Goal: Task Accomplishment & Management: Manage account settings

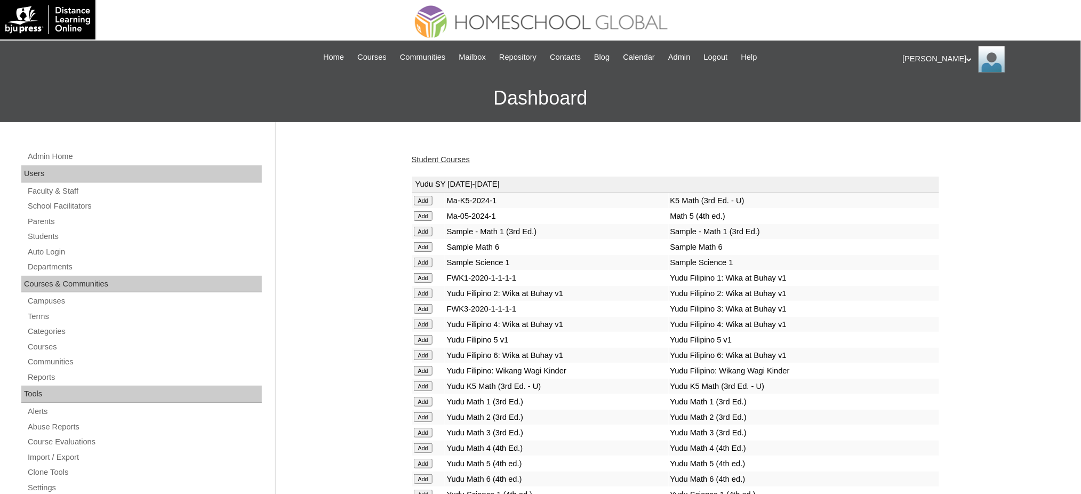
click at [448, 156] on link "Student Courses" at bounding box center [441, 159] width 58 height 9
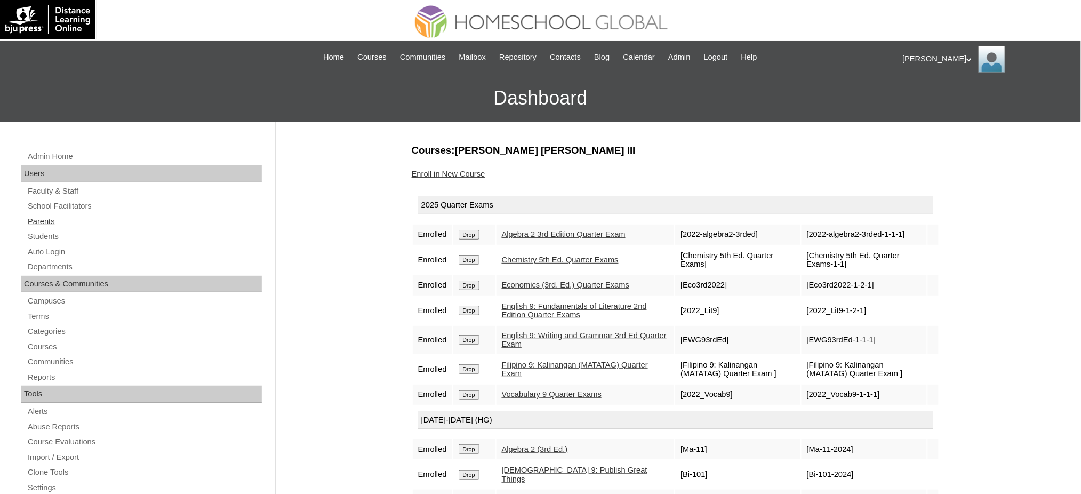
click at [48, 218] on link "Parents" at bounding box center [144, 221] width 235 height 13
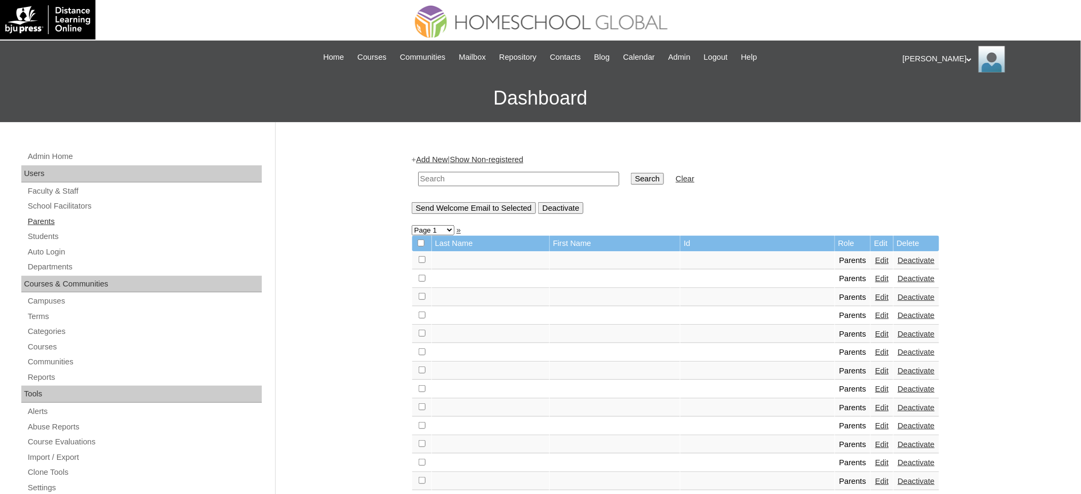
click at [48, 222] on link "Parents" at bounding box center [144, 221] width 235 height 13
click at [559, 180] on input "text" at bounding box center [518, 179] width 201 height 14
paste input "MHP00085-TECHPH2023"
type input "MHP00085-TECHPH2023"
click at [631, 180] on input "Search" at bounding box center [647, 179] width 33 height 12
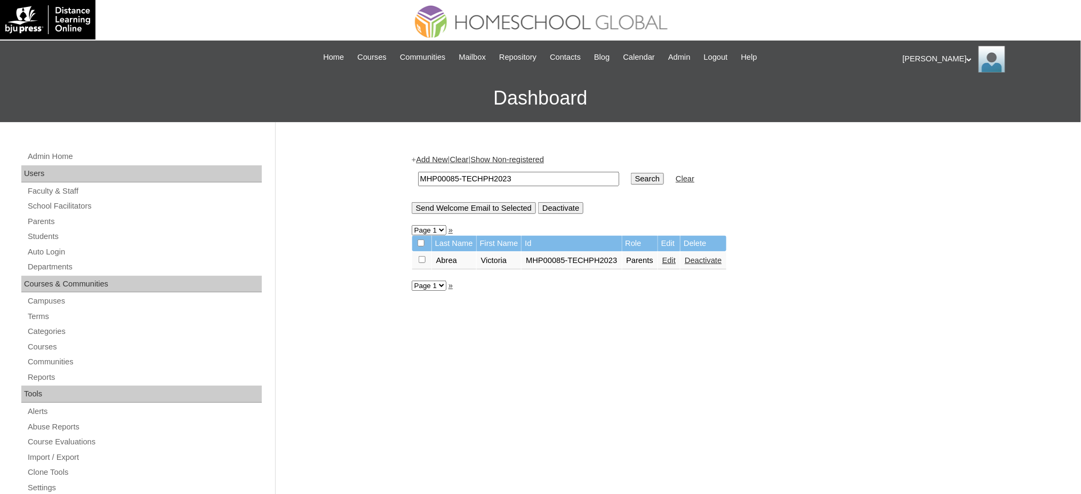
click at [667, 260] on link "Edit" at bounding box center [668, 260] width 13 height 9
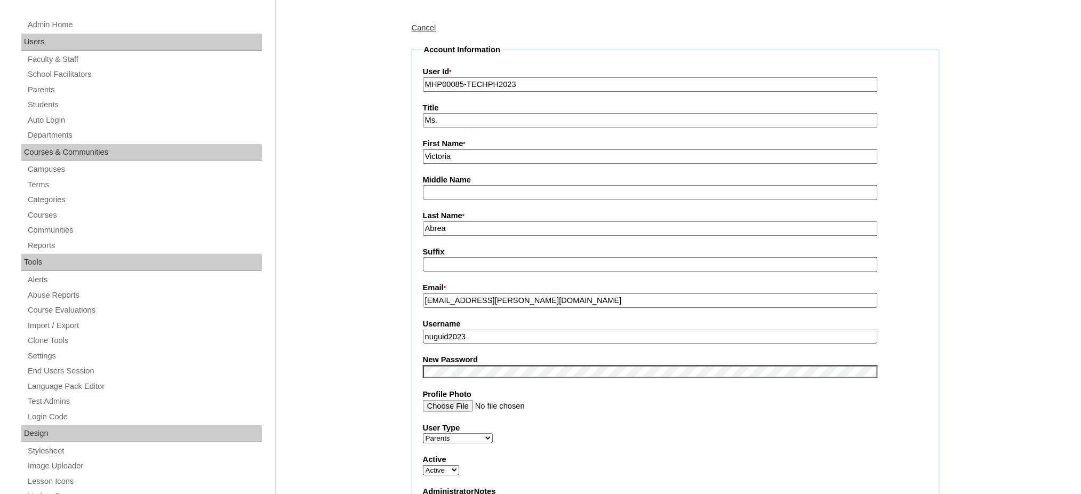
scroll to position [142, 0]
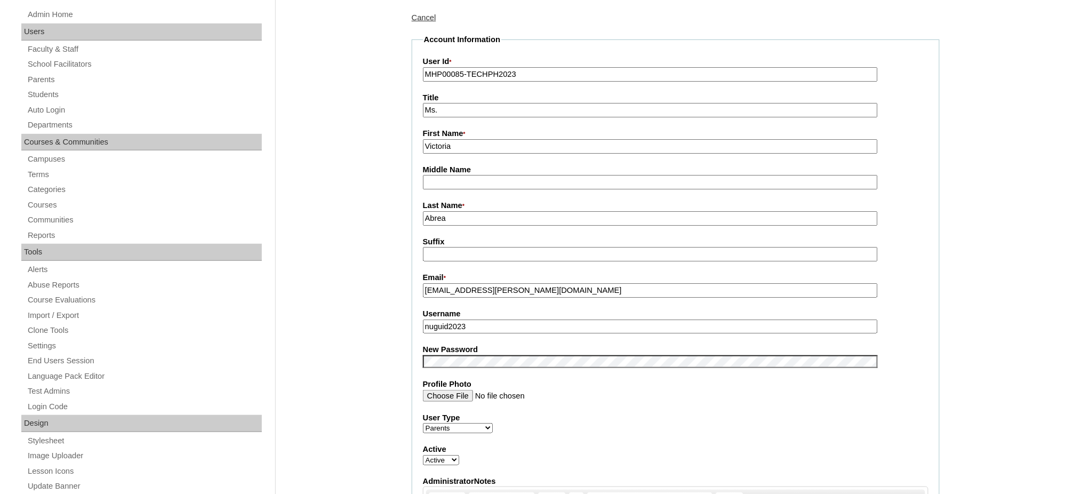
click at [494, 319] on input "nuguid2023" at bounding box center [650, 326] width 455 height 14
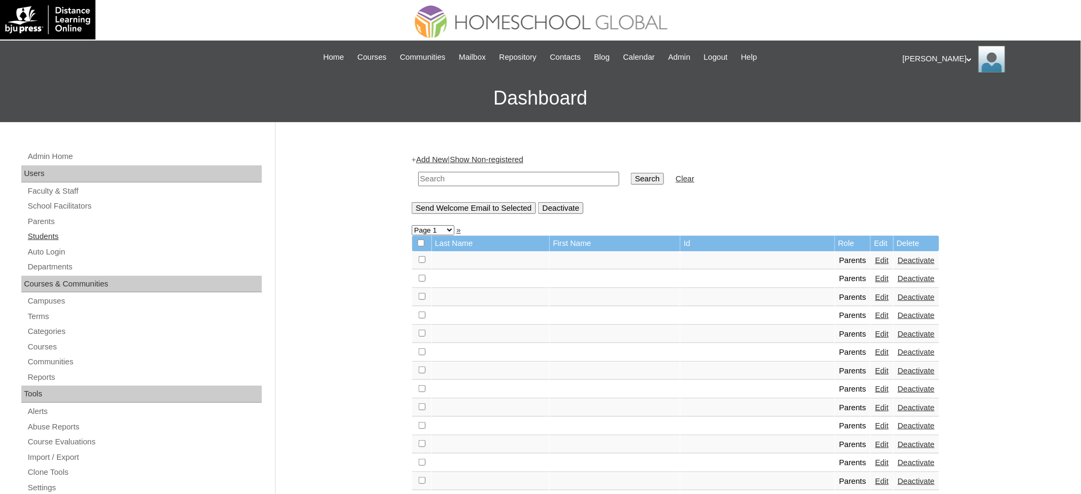
click at [45, 237] on link "Students" at bounding box center [144, 236] width 235 height 13
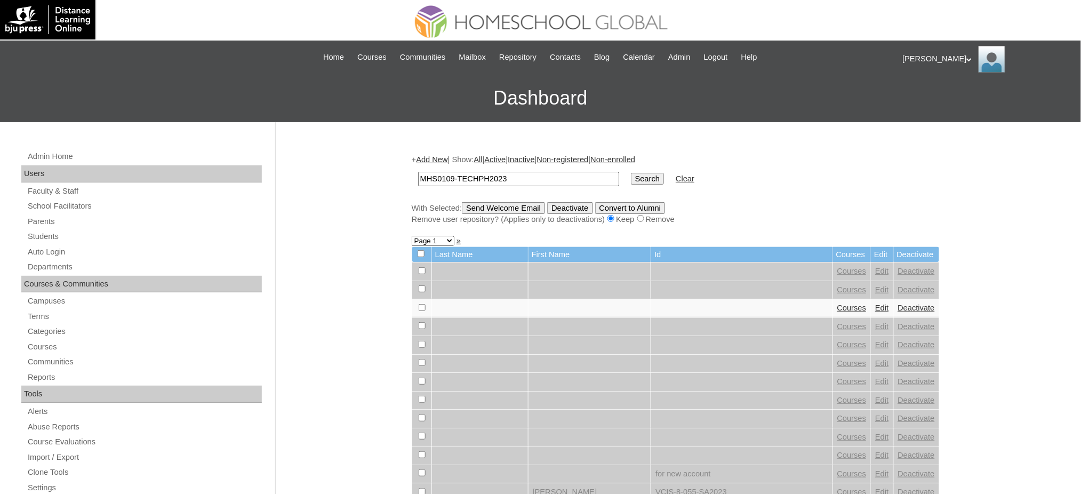
type input "MHS0109-TECHPH2023"
click at [631, 174] on input "Search" at bounding box center [647, 179] width 33 height 12
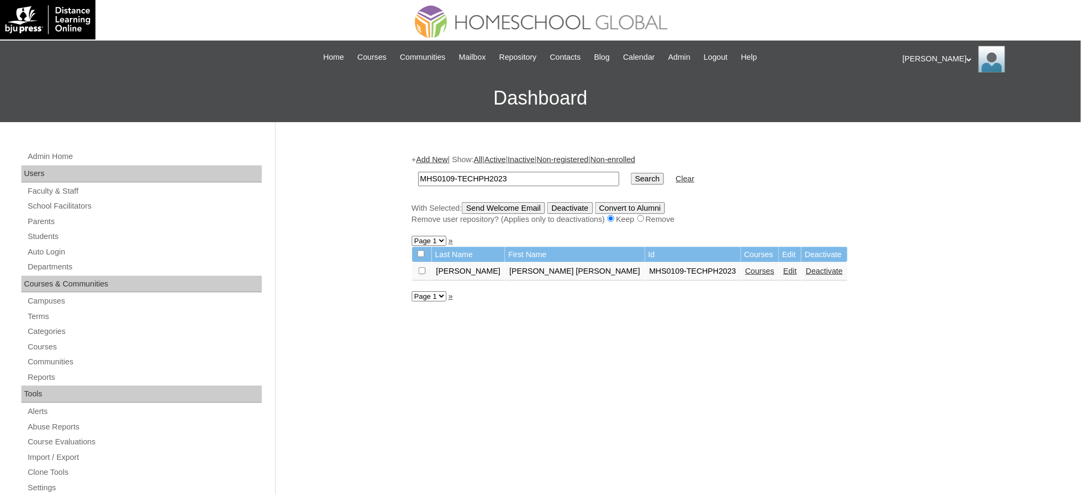
click at [783, 267] on link "Edit" at bounding box center [789, 271] width 13 height 9
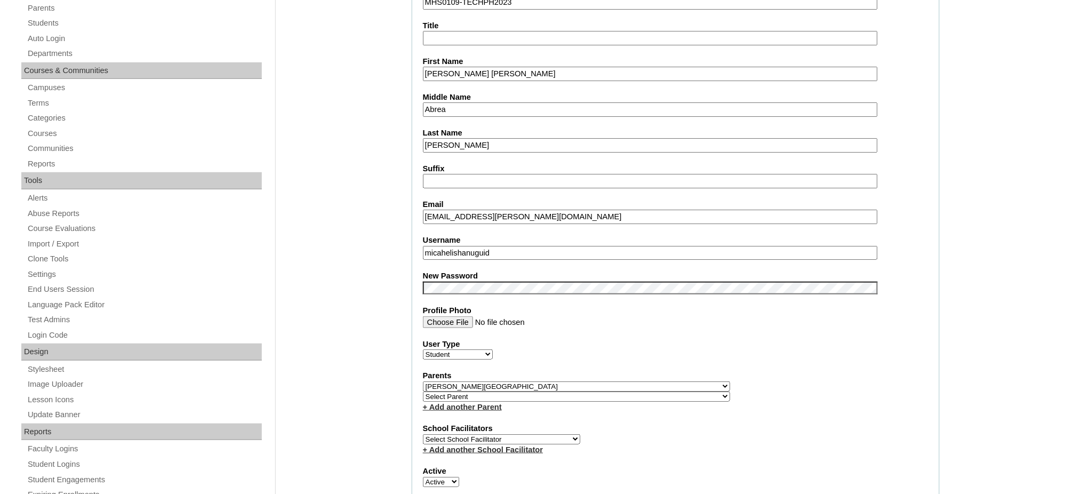
scroll to position [213, 0]
click at [468, 246] on input "micahelishanuguid" at bounding box center [650, 253] width 455 height 14
click at [470, 246] on input "micahelishanuguid" at bounding box center [650, 253] width 455 height 14
paste input "micahelishanuguid"
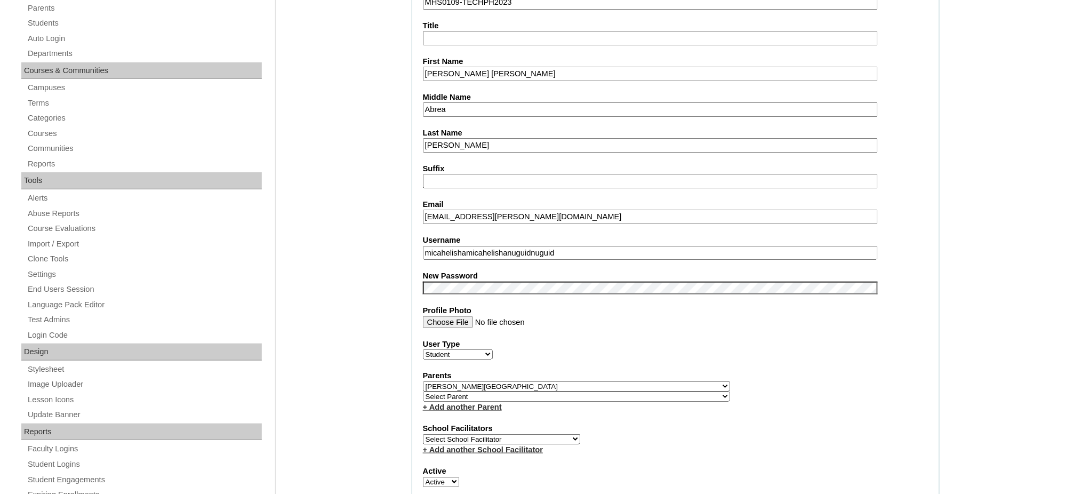
click at [468, 246] on input "micahelishamicahelishanuguidnuguid" at bounding box center [650, 253] width 455 height 14
paste input "text"
type input "micahelishanuguid"
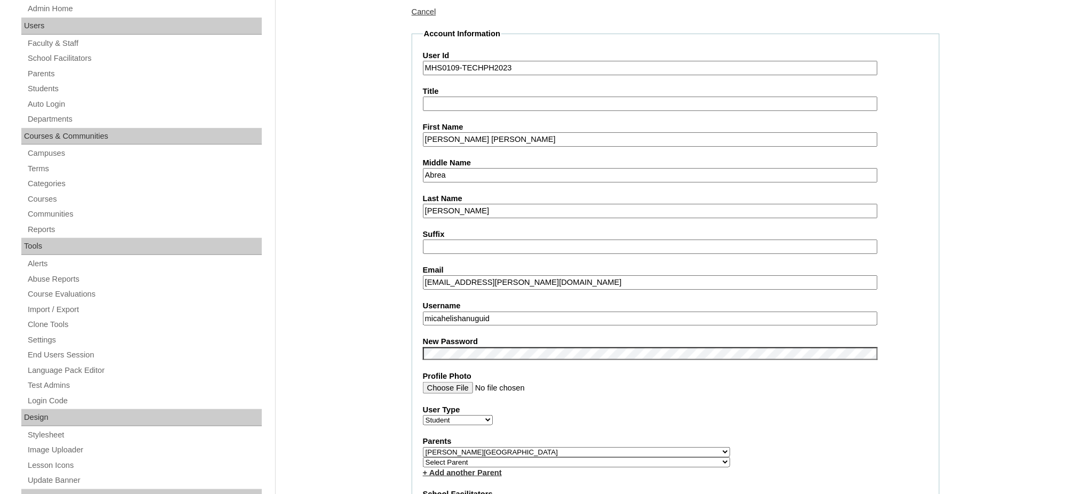
scroll to position [142, 0]
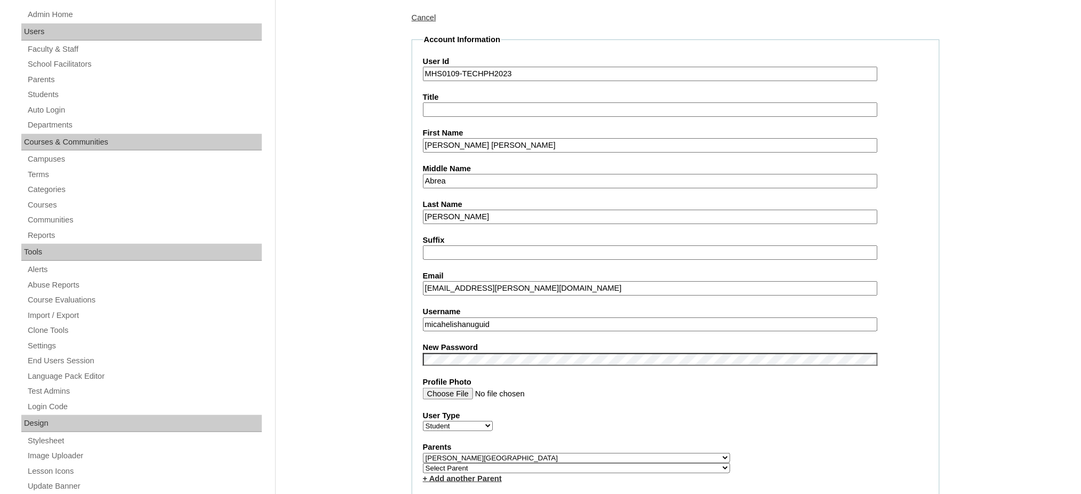
click at [495, 139] on input "Micah Elisha" at bounding box center [650, 145] width 455 height 14
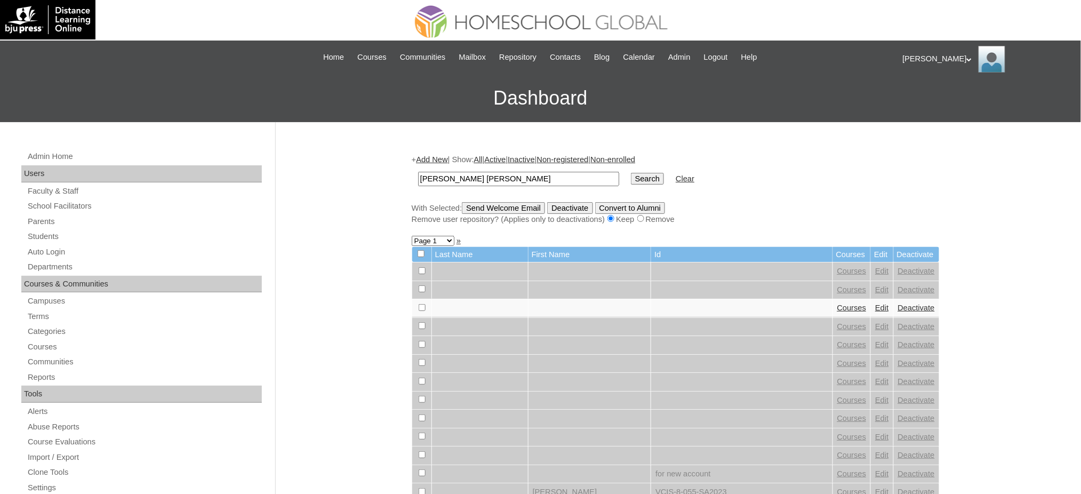
type input "[PERSON_NAME] [PERSON_NAME]"
click at [631, 180] on input "Search" at bounding box center [647, 179] width 33 height 12
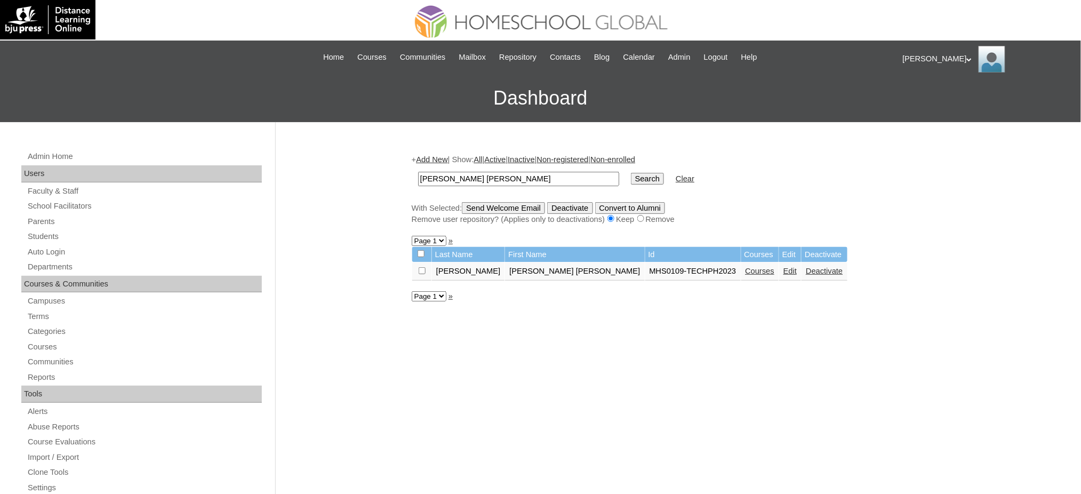
click at [745, 269] on link "Courses" at bounding box center [759, 271] width 29 height 9
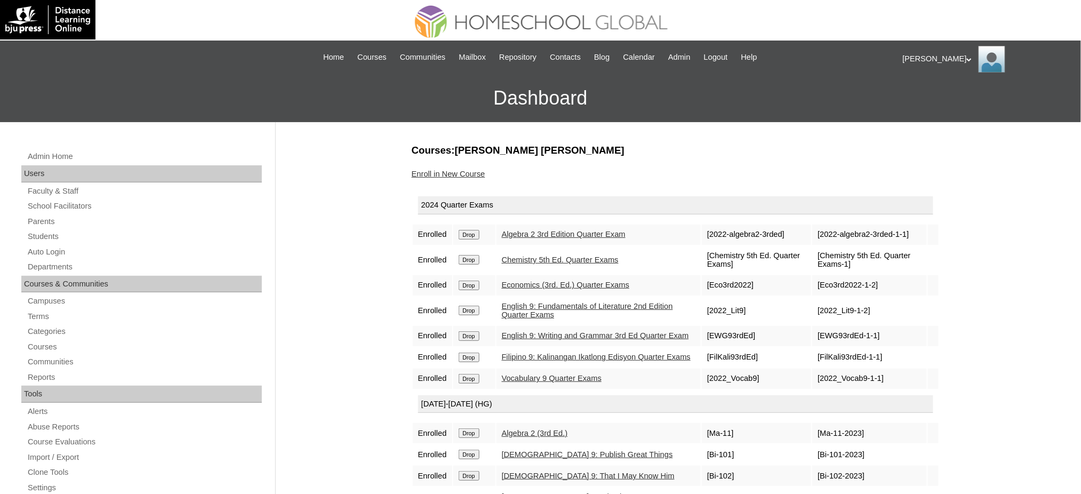
click at [479, 232] on input "Drop" at bounding box center [469, 235] width 21 height 10
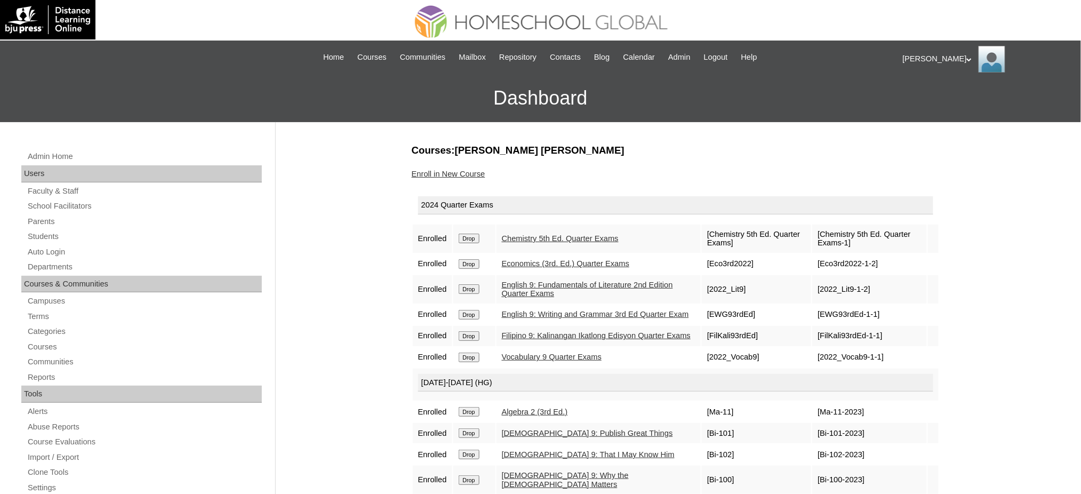
click at [476, 236] on input "Drop" at bounding box center [469, 239] width 21 height 10
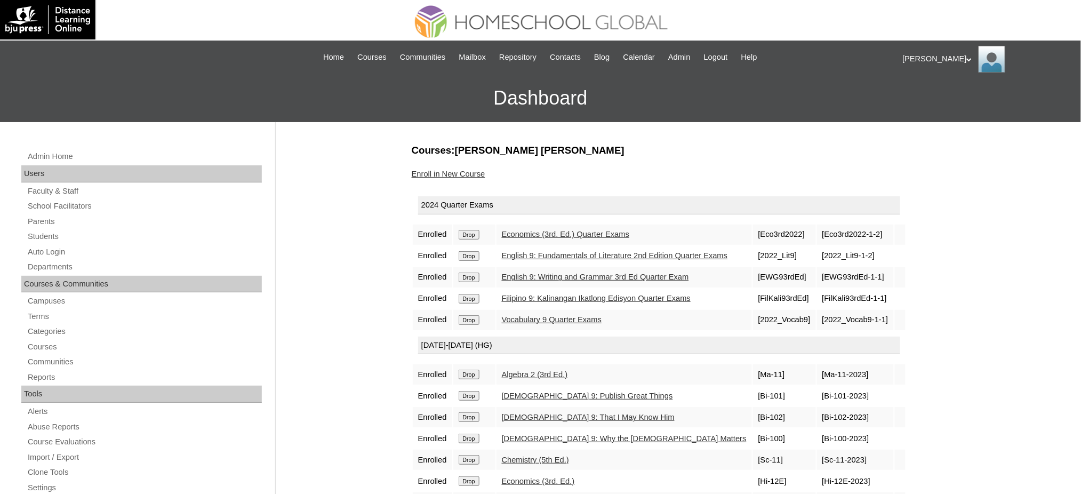
click at [469, 236] on input "Drop" at bounding box center [469, 235] width 21 height 10
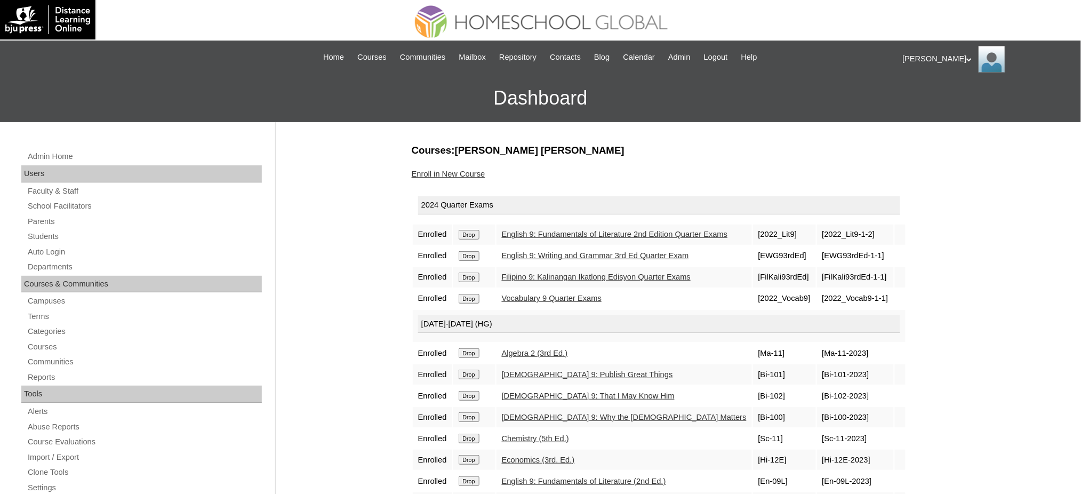
click at [470, 234] on input "Drop" at bounding box center [469, 235] width 21 height 10
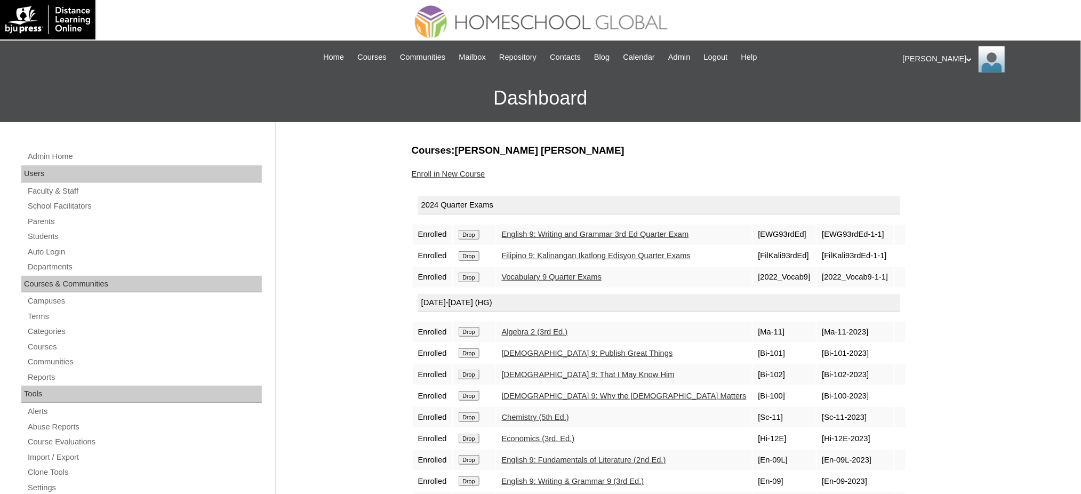
click at [478, 233] on input "Drop" at bounding box center [469, 235] width 21 height 10
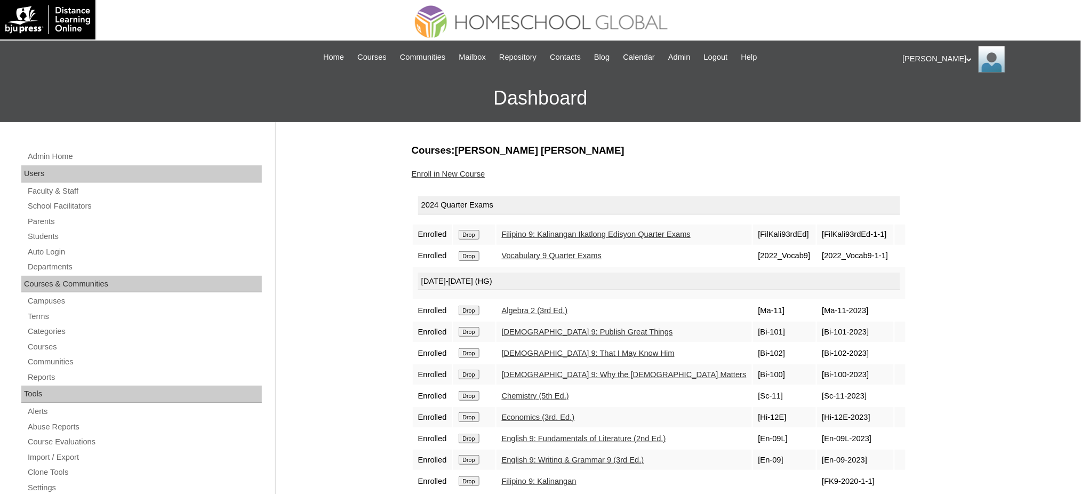
click at [464, 231] on input "Drop" at bounding box center [469, 235] width 21 height 10
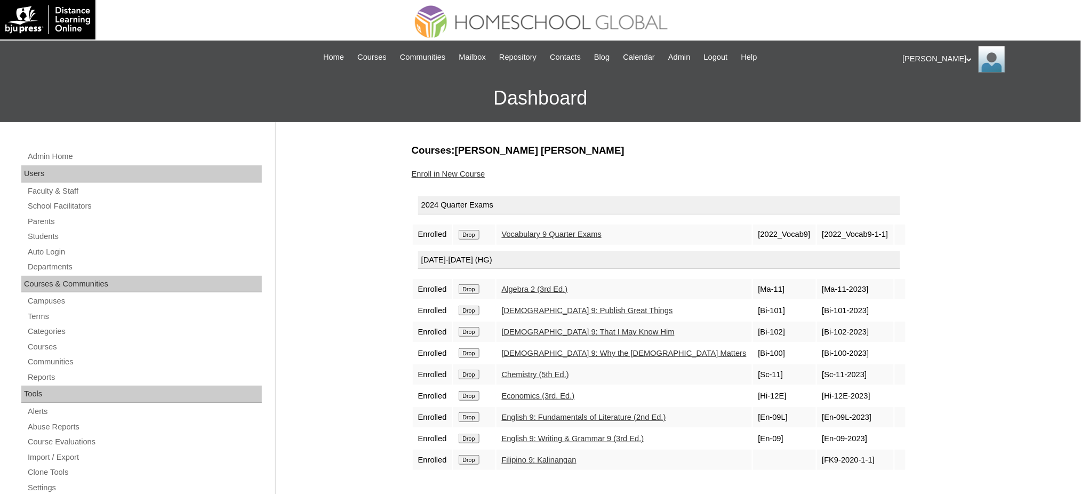
click at [467, 231] on input "Drop" at bounding box center [469, 235] width 21 height 10
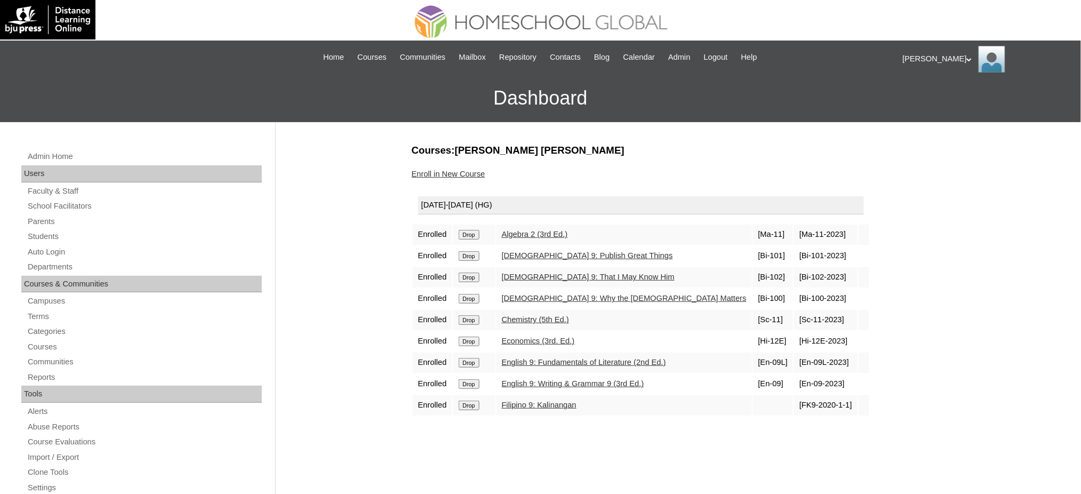
click at [473, 230] on input "Drop" at bounding box center [469, 235] width 21 height 10
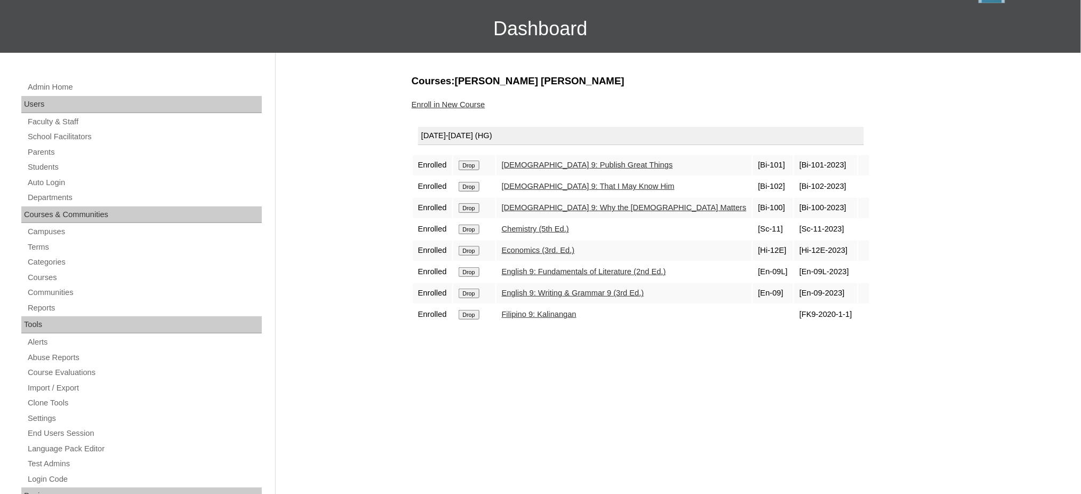
scroll to position [71, 0]
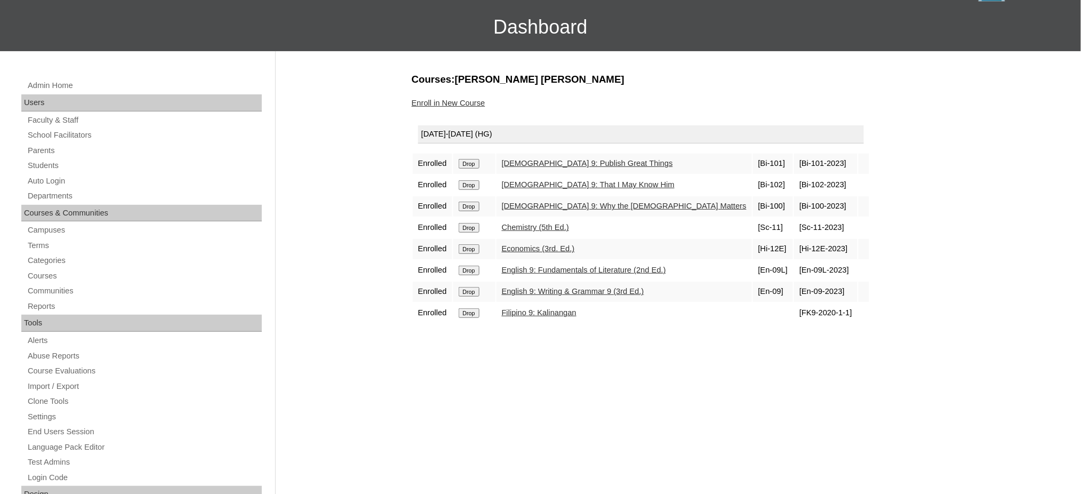
click at [464, 163] on input "Drop" at bounding box center [469, 164] width 21 height 10
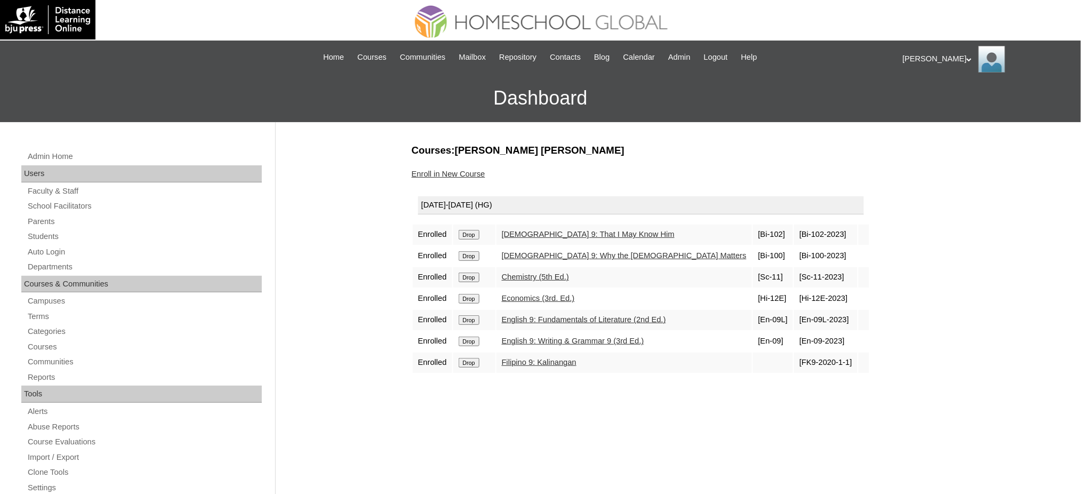
click at [476, 232] on input "Drop" at bounding box center [469, 235] width 21 height 10
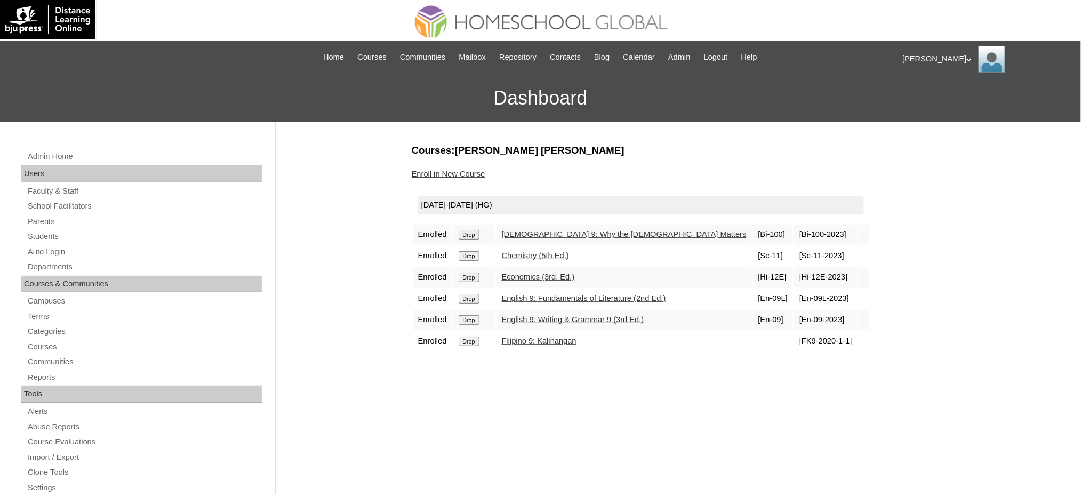
click at [467, 237] on td "Drop" at bounding box center [474, 234] width 42 height 20
click at [474, 230] on input "Drop" at bounding box center [469, 235] width 21 height 10
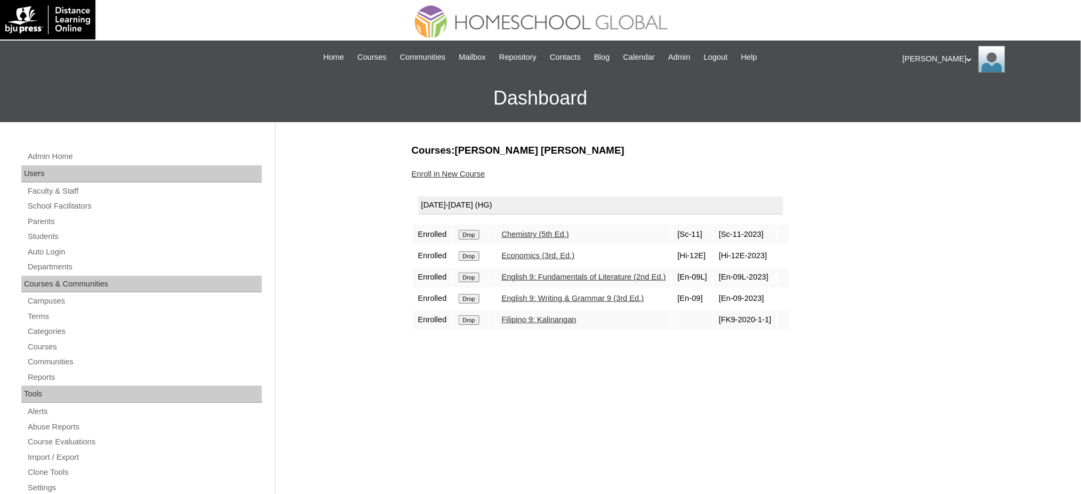
click at [478, 233] on input "Drop" at bounding box center [469, 235] width 21 height 10
click at [466, 234] on input "Drop" at bounding box center [469, 235] width 21 height 10
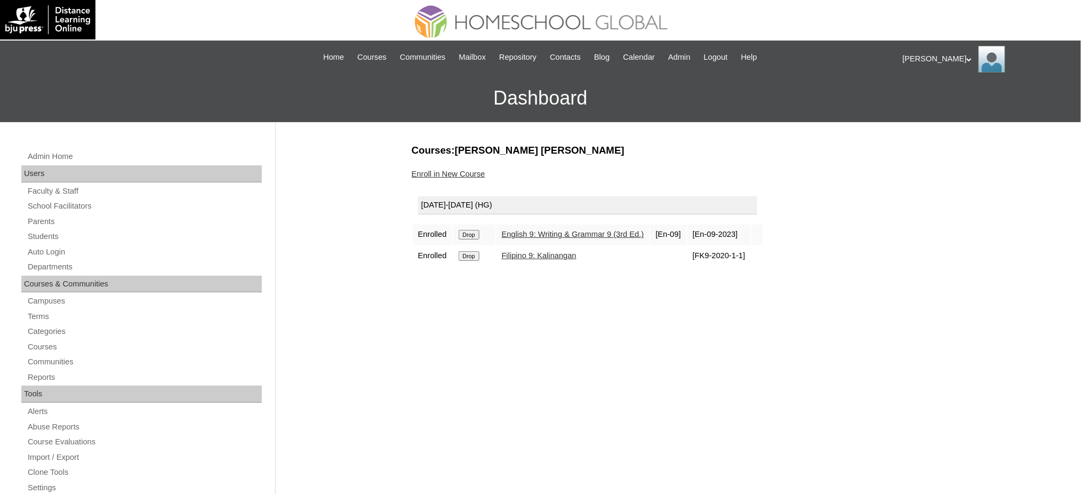
click at [474, 231] on input "Drop" at bounding box center [469, 235] width 21 height 10
click at [467, 234] on input "Drop" at bounding box center [469, 235] width 21 height 10
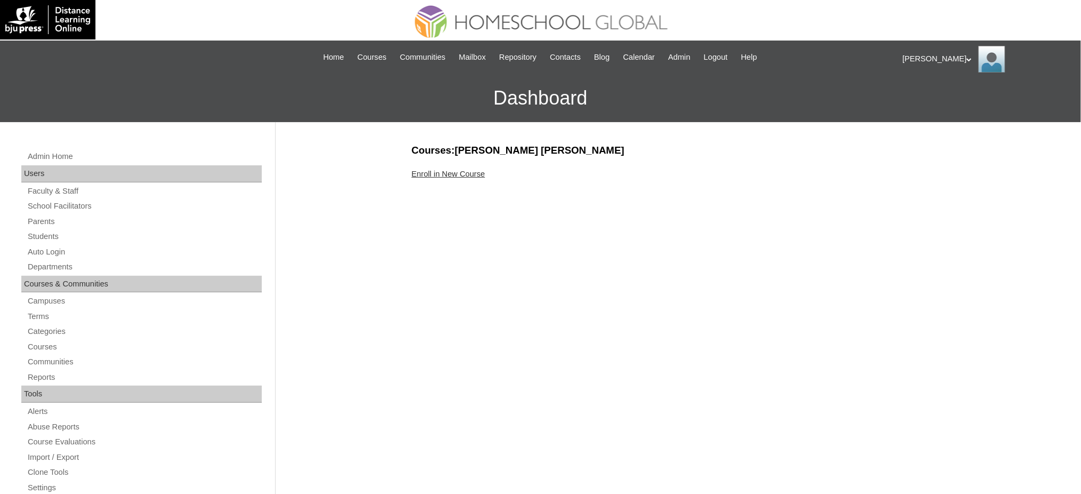
click at [444, 175] on link "Enroll in New Course" at bounding box center [449, 174] width 74 height 9
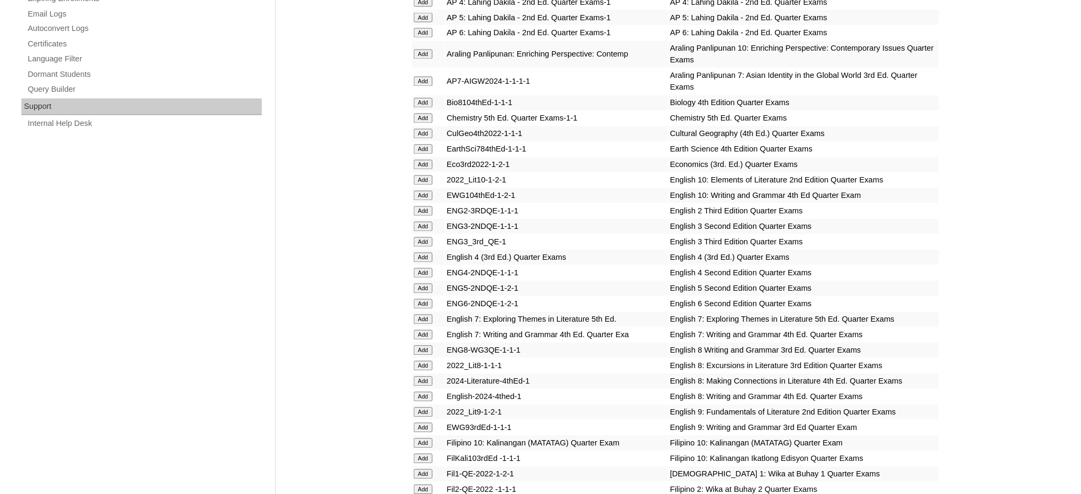
scroll to position [711, 0]
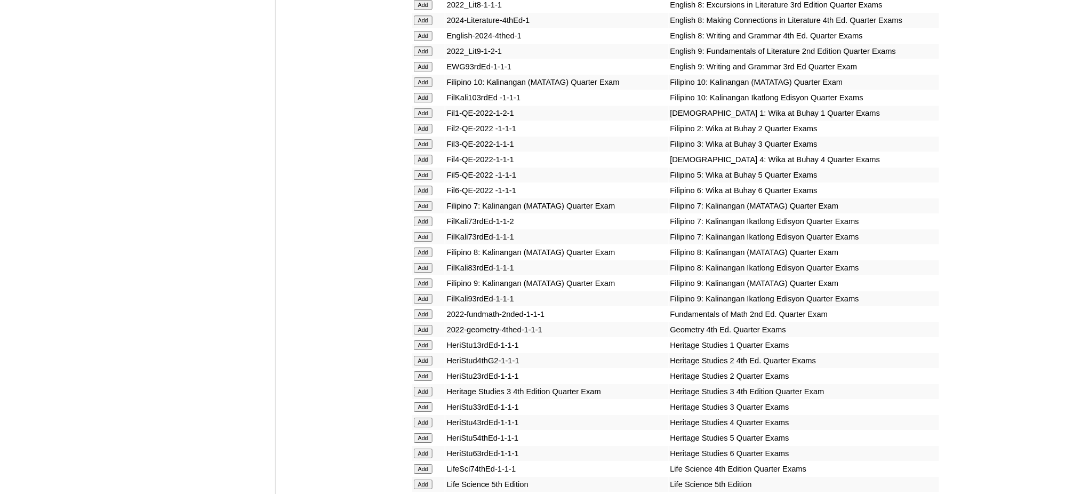
scroll to position [1137, 0]
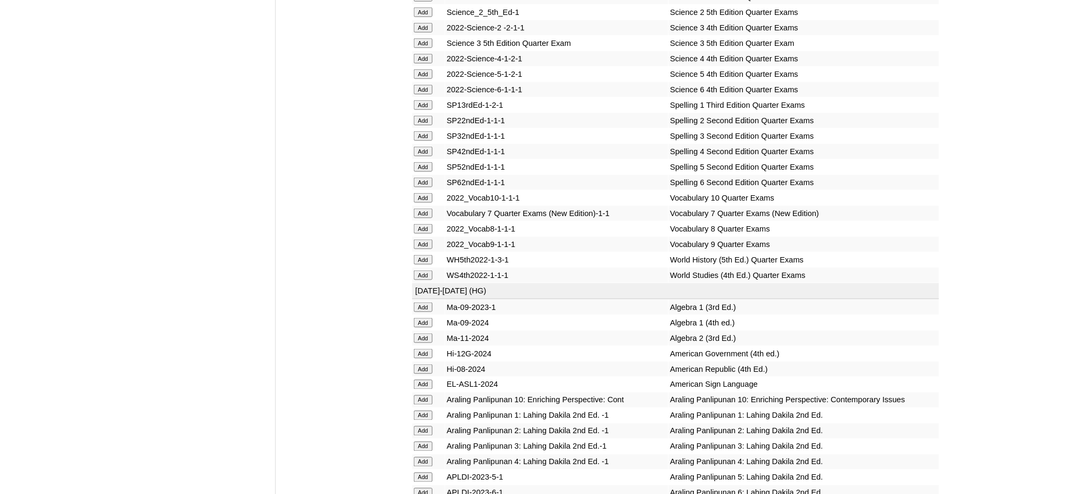
scroll to position [1848, 0]
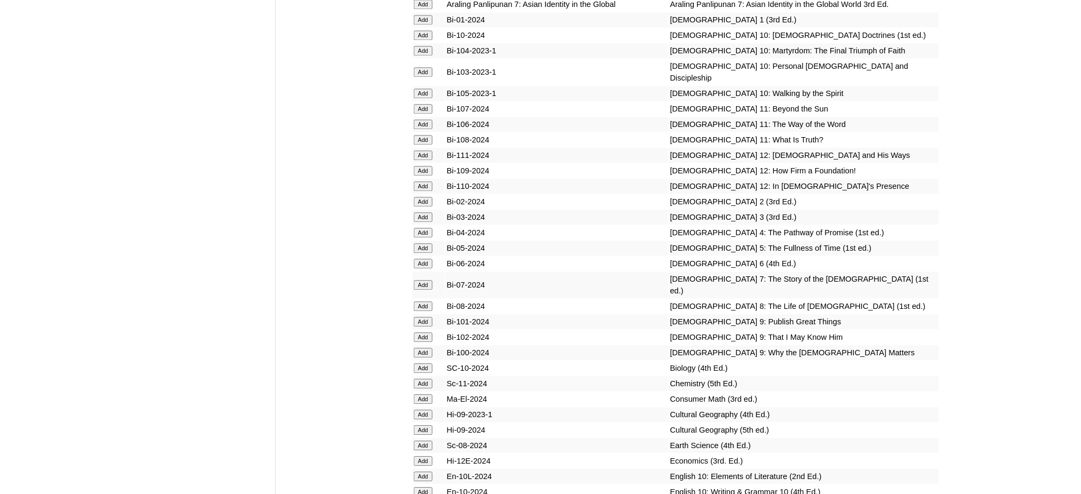
scroll to position [2346, 0]
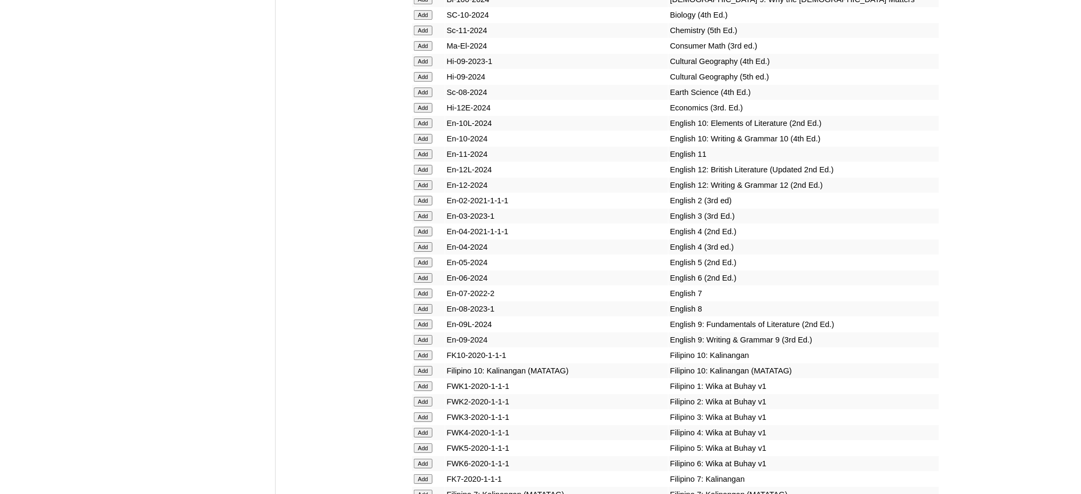
scroll to position [2773, 0]
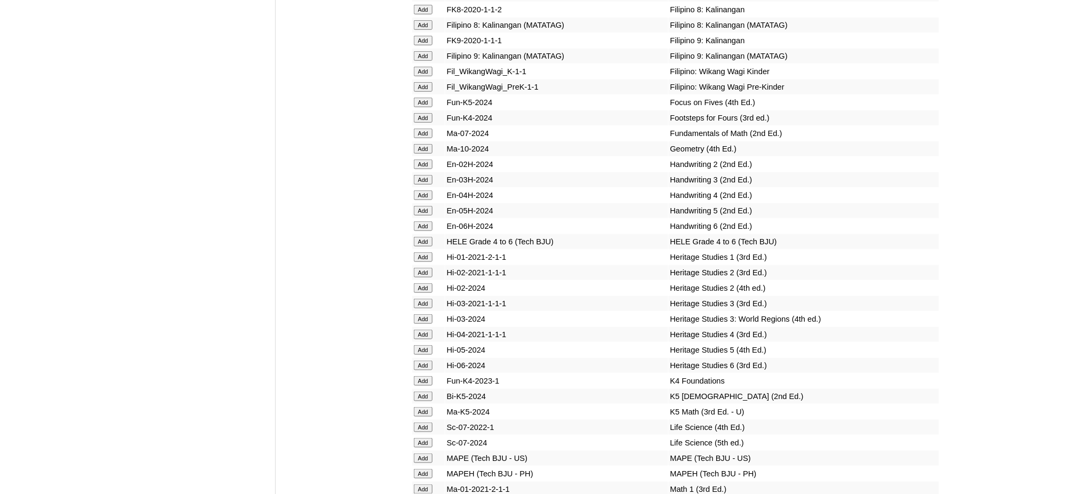
scroll to position [3199, 0]
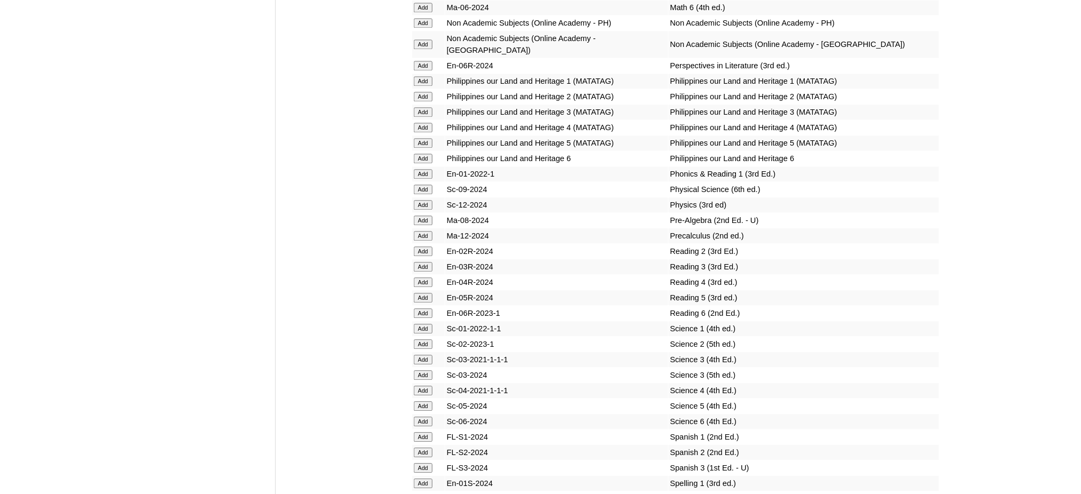
scroll to position [3768, 0]
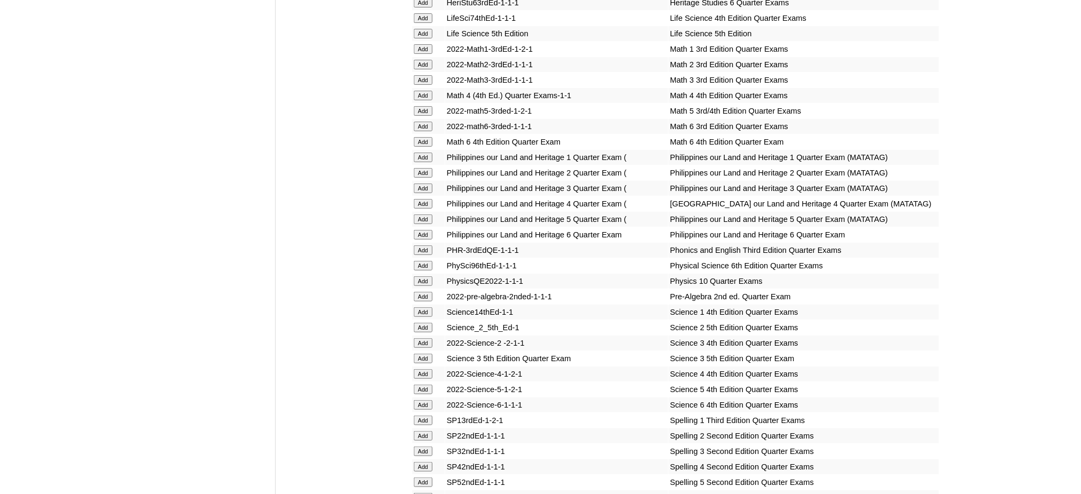
scroll to position [1427, 0]
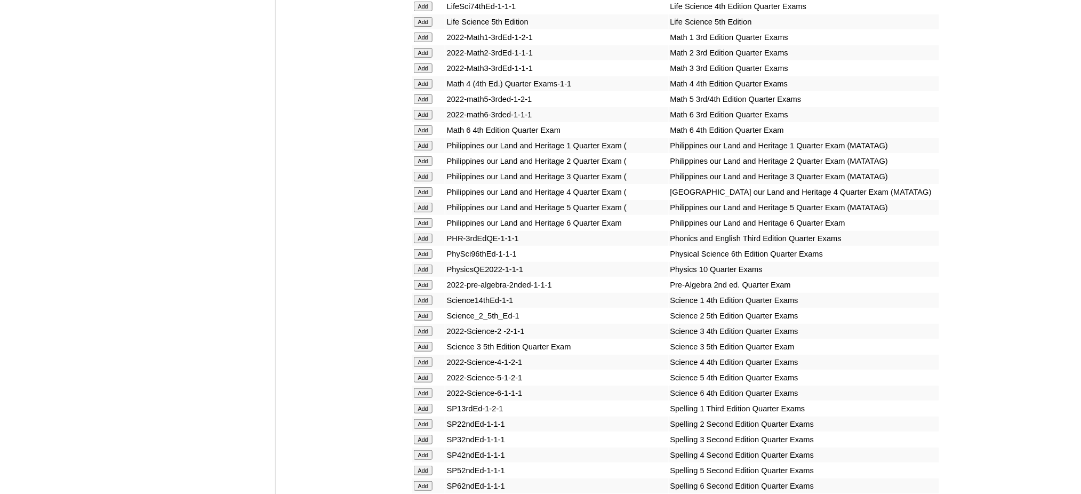
scroll to position [1564, 0]
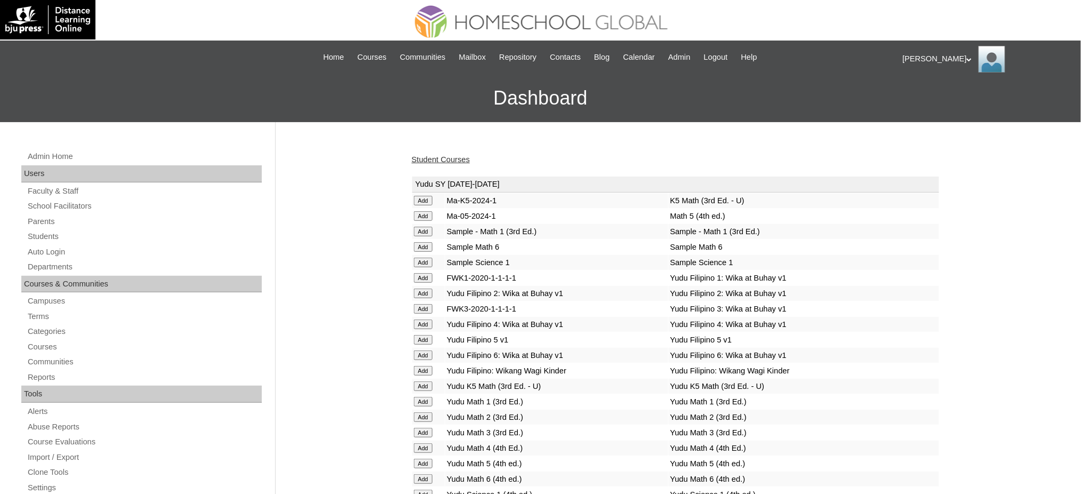
click at [447, 156] on link "Student Courses" at bounding box center [441, 159] width 58 height 9
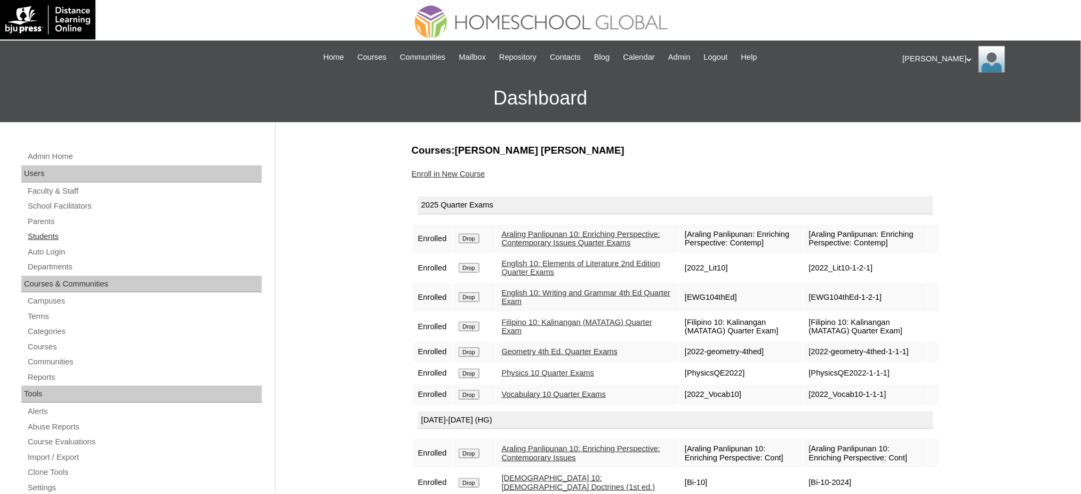
click at [46, 234] on link "Students" at bounding box center [144, 236] width 235 height 13
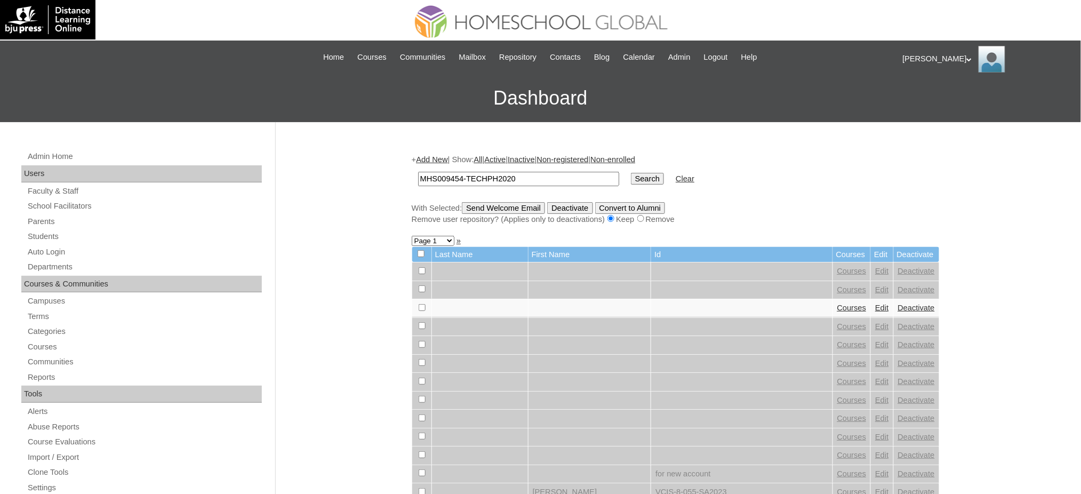
type input "MHS009454-TECHPH2020"
click at [631, 173] on input "Search" at bounding box center [647, 179] width 33 height 12
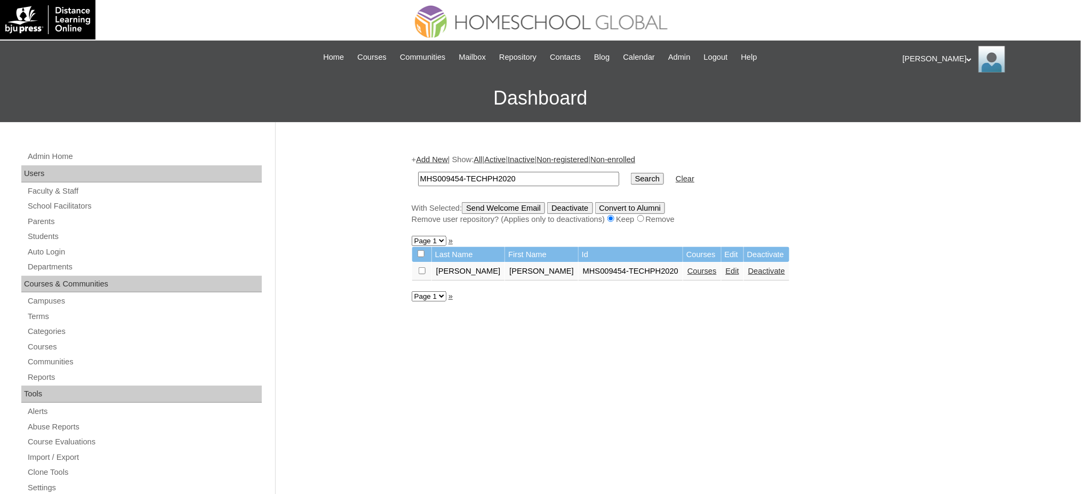
click at [726, 270] on link "Edit" at bounding box center [732, 271] width 13 height 9
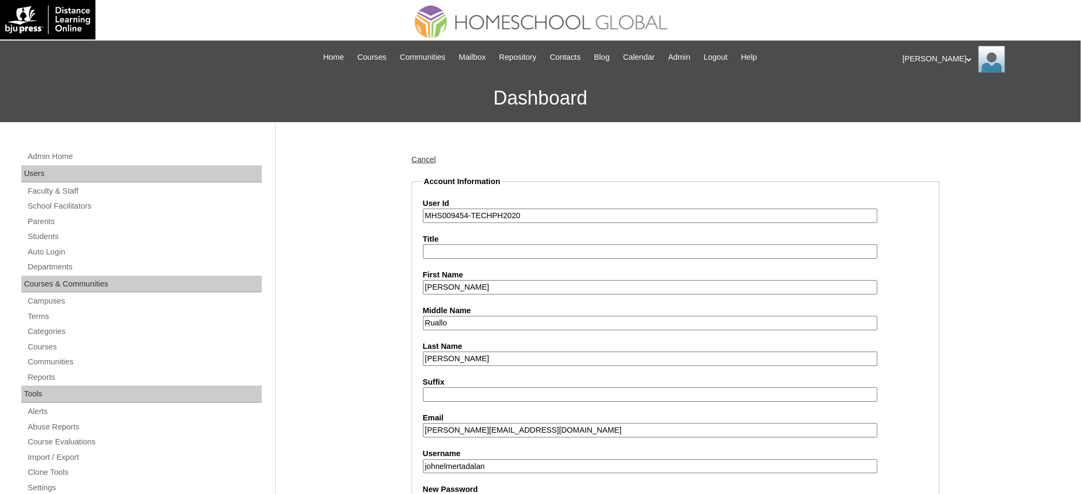
scroll to position [213, 0]
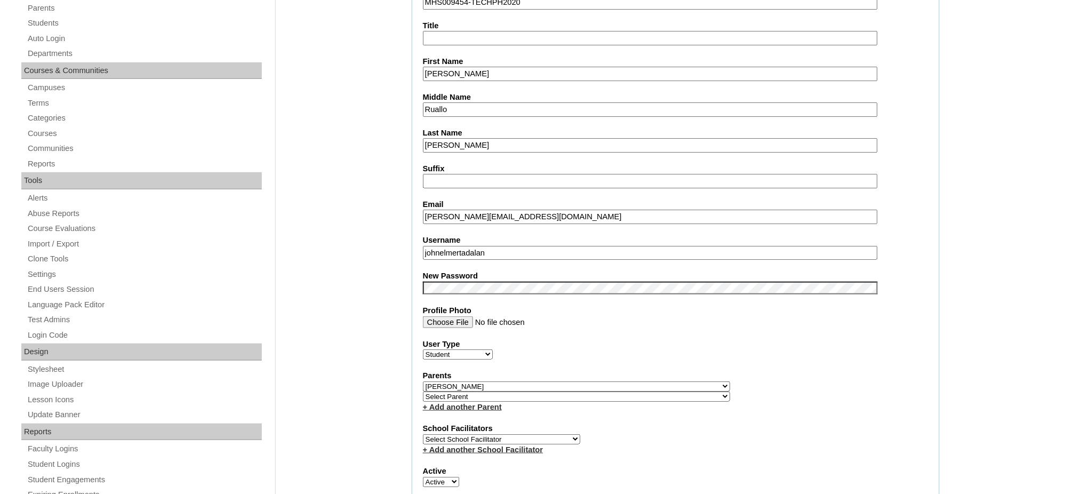
click at [464, 248] on input "johnelmertadalan" at bounding box center [650, 253] width 455 height 14
click at [479, 72] on input "John Elmer" at bounding box center [650, 74] width 455 height 14
click at [479, 71] on input "John Elmer" at bounding box center [650, 74] width 455 height 14
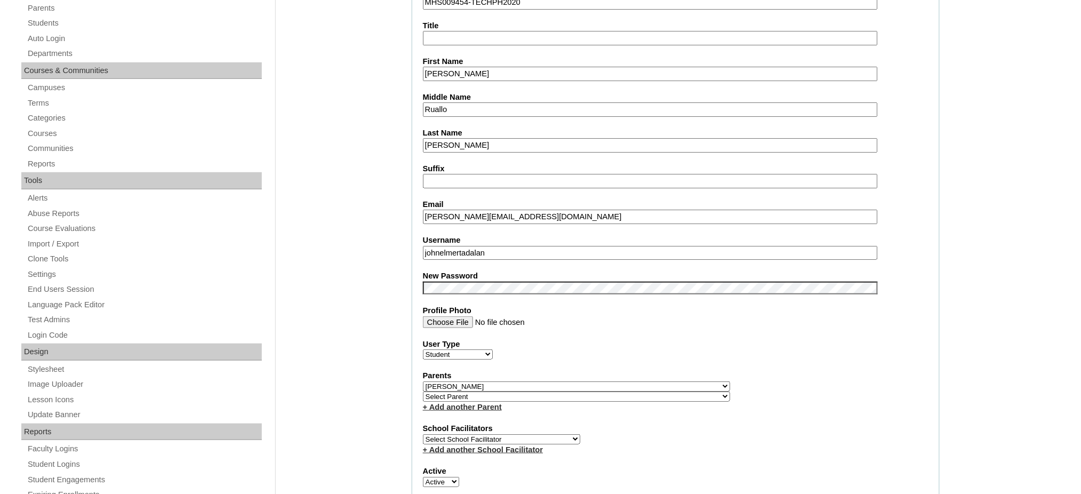
click at [479, 71] on input "John Elmer" at bounding box center [650, 74] width 455 height 14
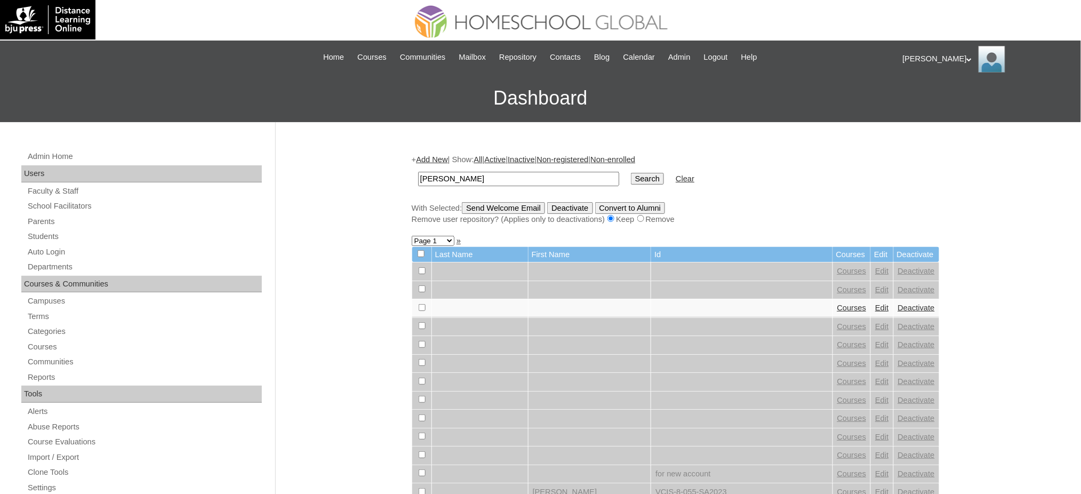
type input "[PERSON_NAME]"
click at [631, 180] on input "Search" at bounding box center [647, 179] width 33 height 12
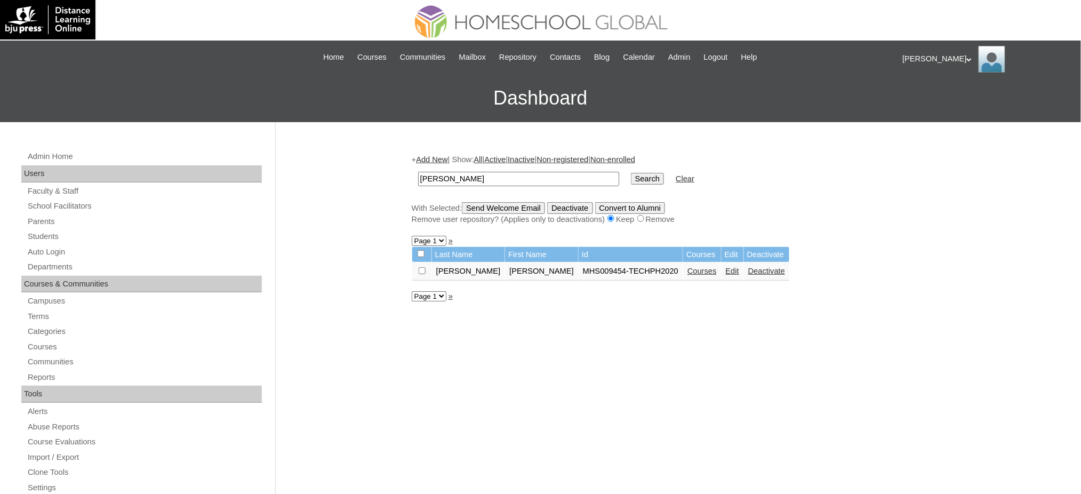
click at [687, 267] on link "Courses" at bounding box center [701, 271] width 29 height 9
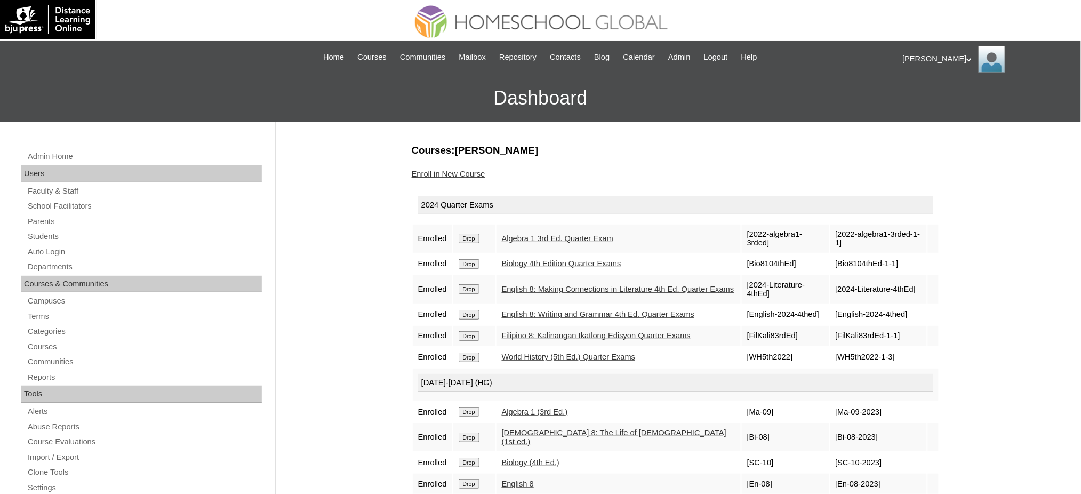
click at [473, 238] on input "Drop" at bounding box center [469, 239] width 21 height 10
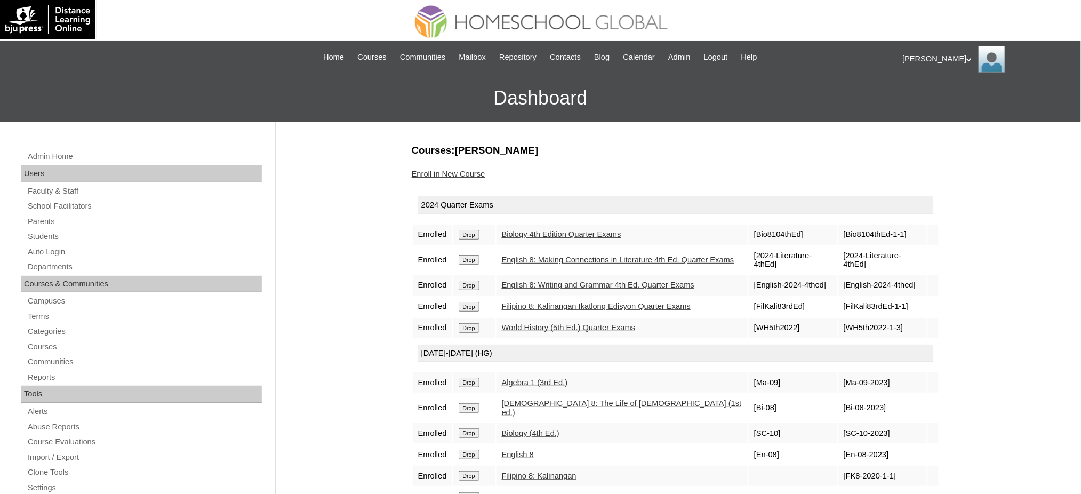
click at [467, 237] on td "Drop" at bounding box center [474, 234] width 42 height 20
click at [476, 232] on input "Drop" at bounding box center [469, 235] width 21 height 10
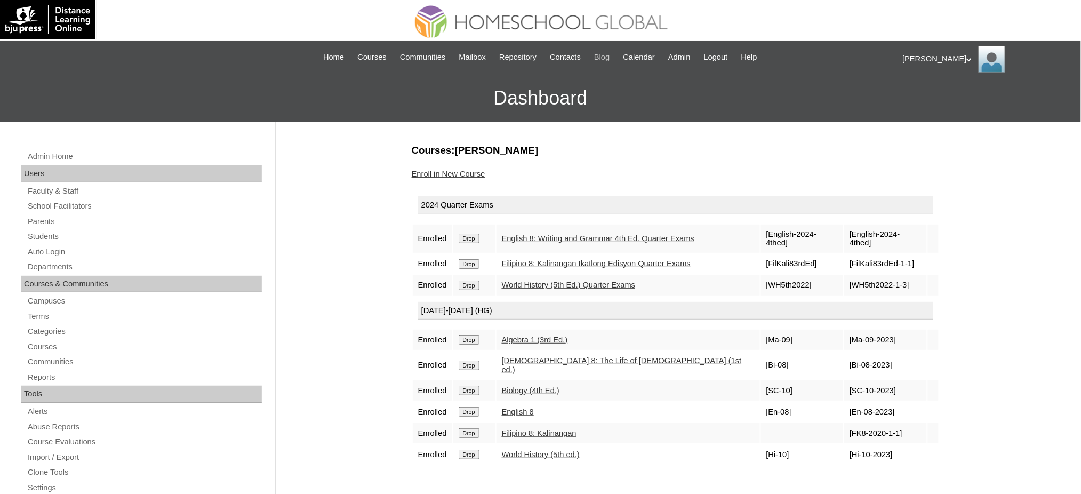
click at [475, 234] on input "Drop" at bounding box center [469, 239] width 21 height 10
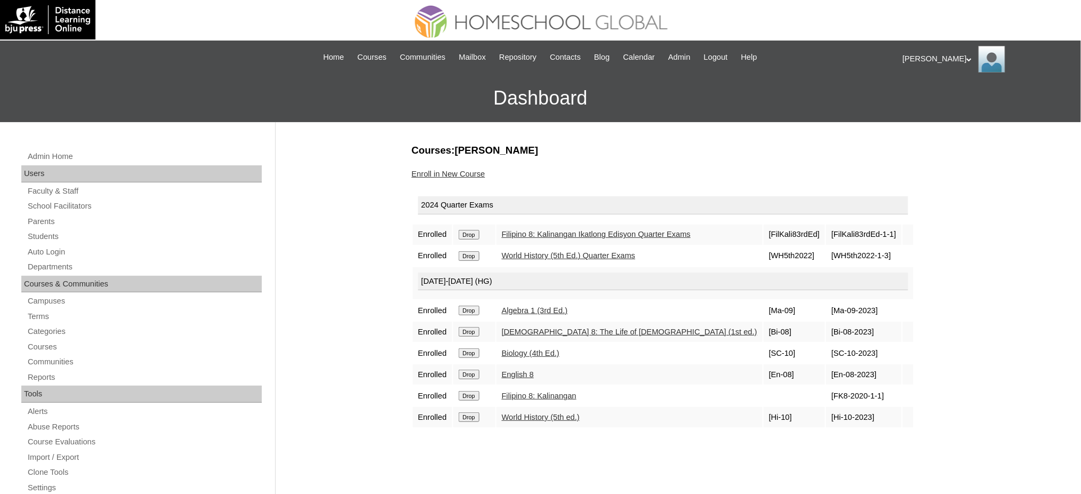
click at [470, 235] on input "Drop" at bounding box center [469, 235] width 21 height 10
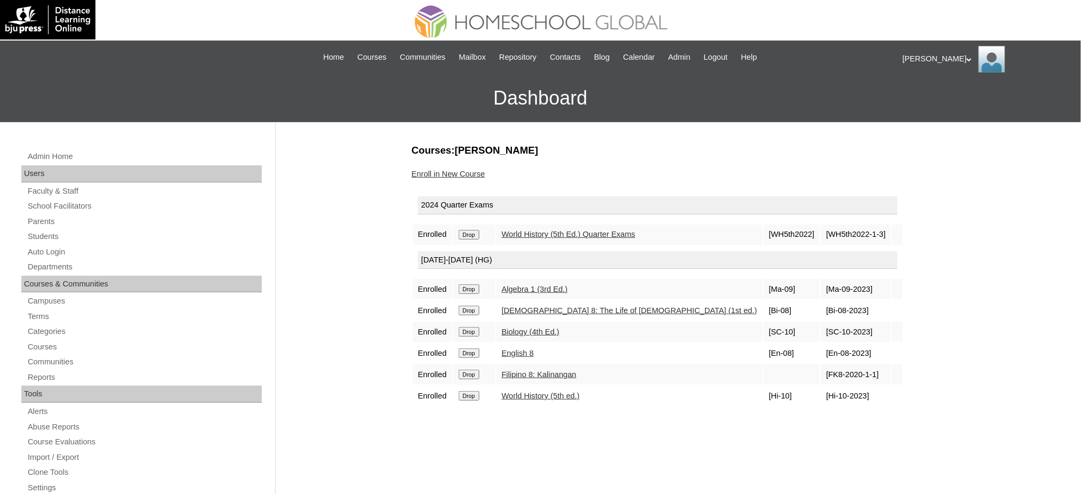
click at [476, 232] on input "Drop" at bounding box center [469, 235] width 21 height 10
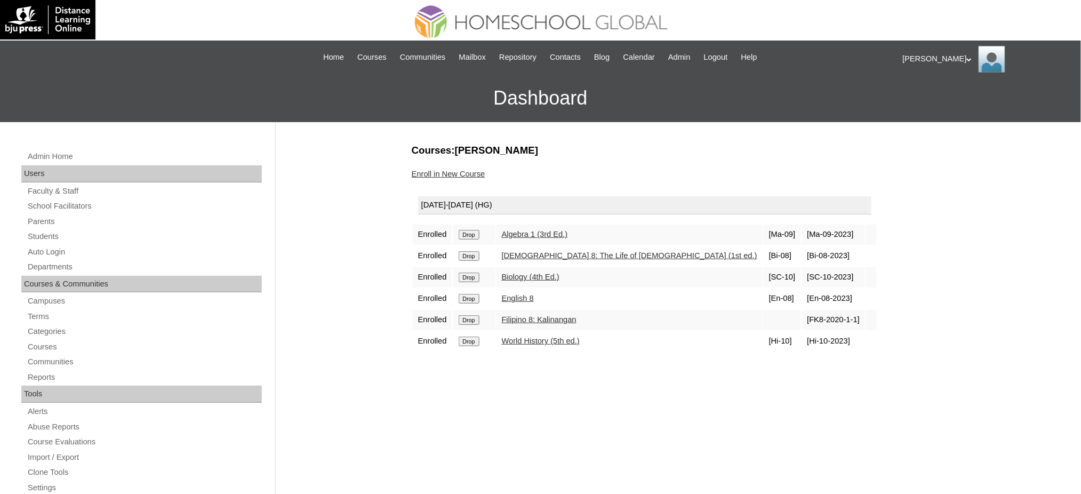
click at [477, 230] on input "Drop" at bounding box center [469, 235] width 21 height 10
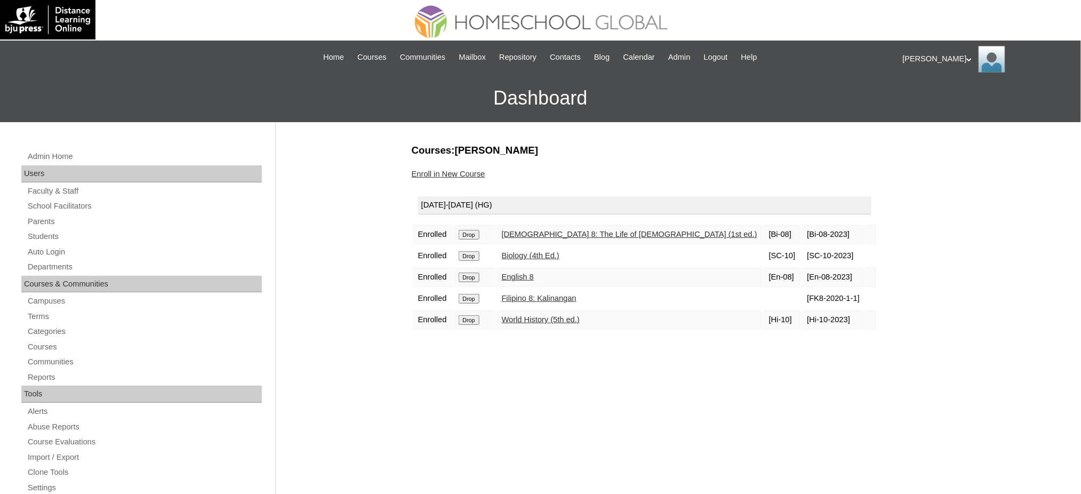
click at [475, 236] on input "Drop" at bounding box center [469, 235] width 21 height 10
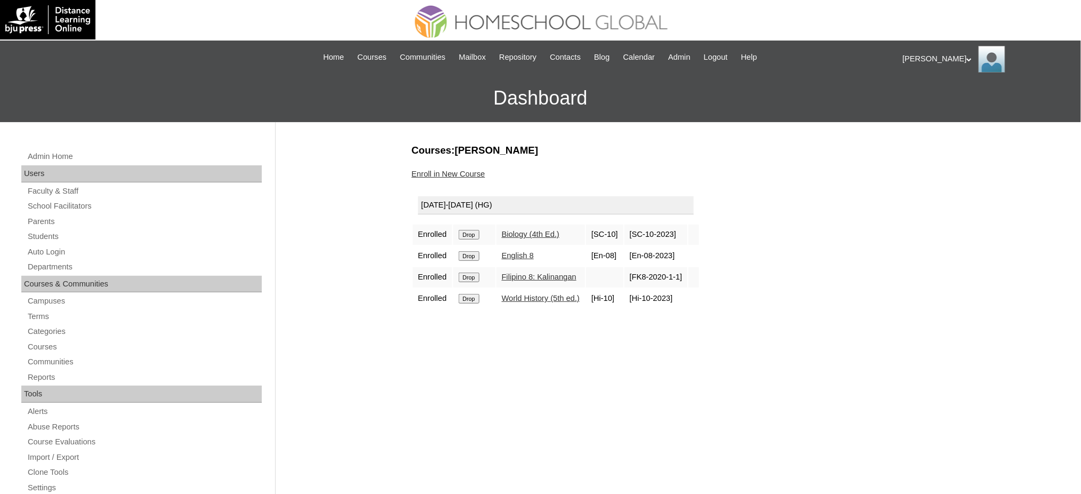
click at [477, 236] on input "Drop" at bounding box center [469, 235] width 21 height 10
click at [471, 230] on input "Drop" at bounding box center [469, 235] width 21 height 10
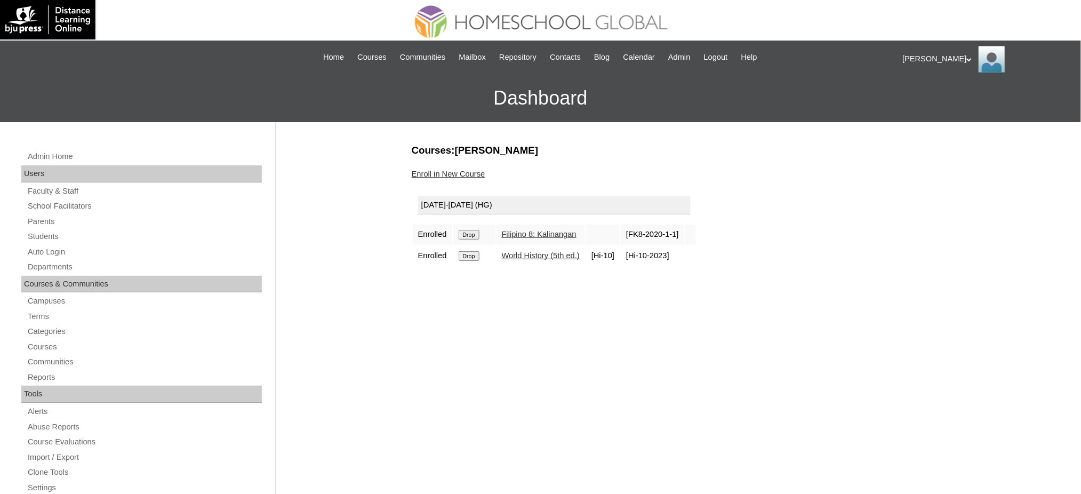
click at [466, 231] on input "Drop" at bounding box center [469, 235] width 21 height 10
click at [475, 232] on input "Drop" at bounding box center [469, 235] width 21 height 10
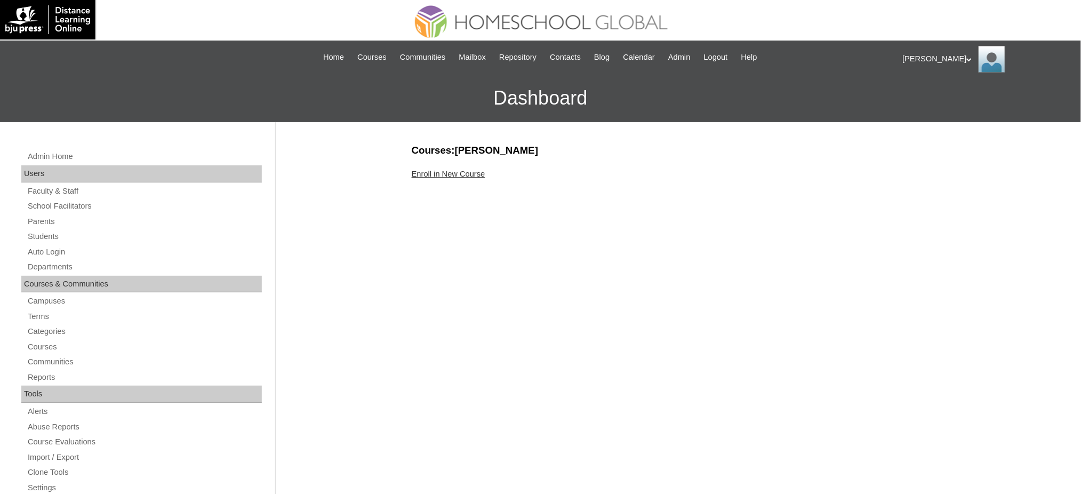
click at [456, 175] on link "Enroll in New Course" at bounding box center [449, 174] width 74 height 9
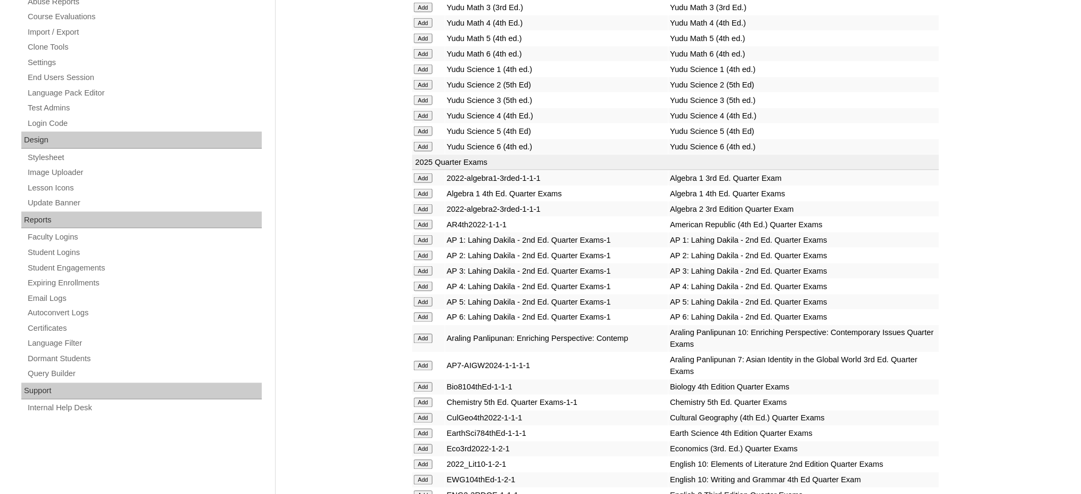
scroll to position [427, 0]
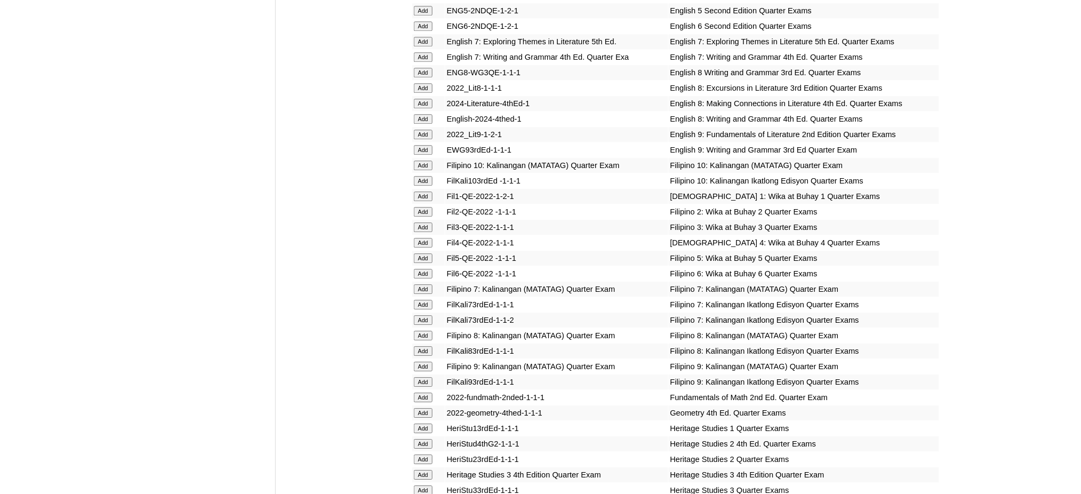
scroll to position [995, 0]
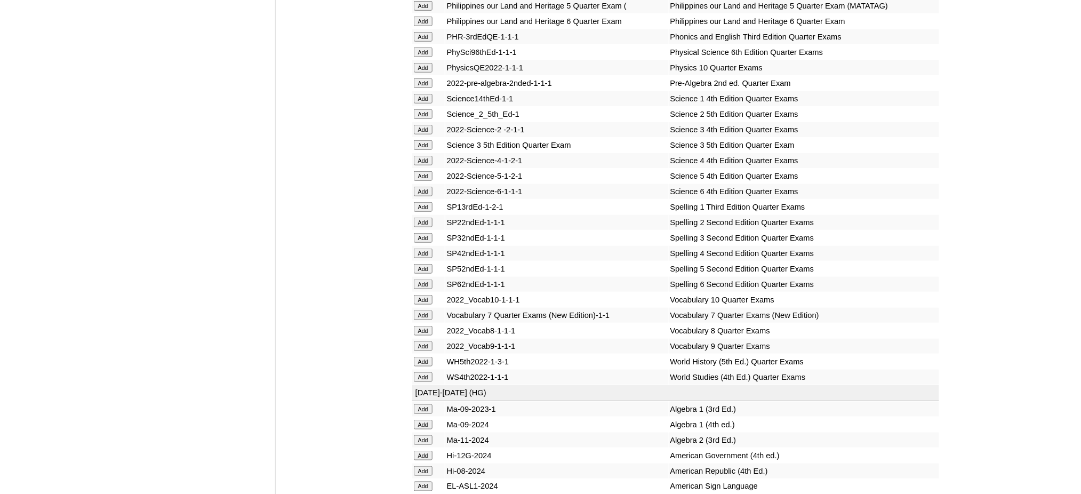
scroll to position [1777, 0]
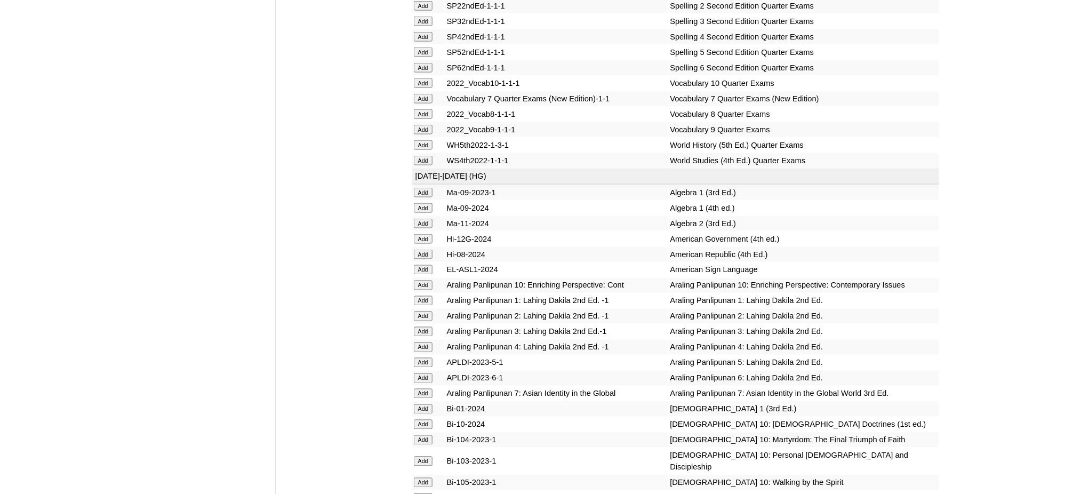
scroll to position [1990, 0]
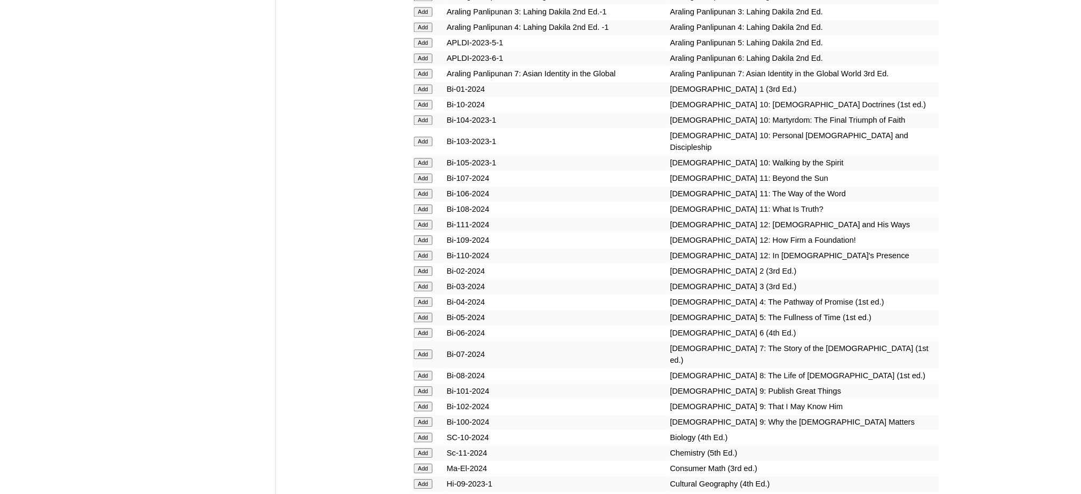
scroll to position [2275, 0]
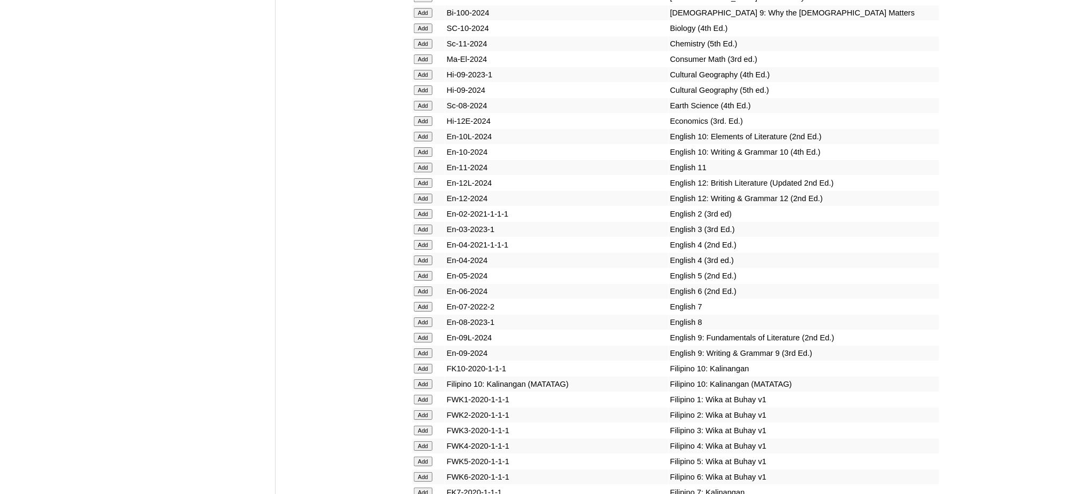
scroll to position [2701, 0]
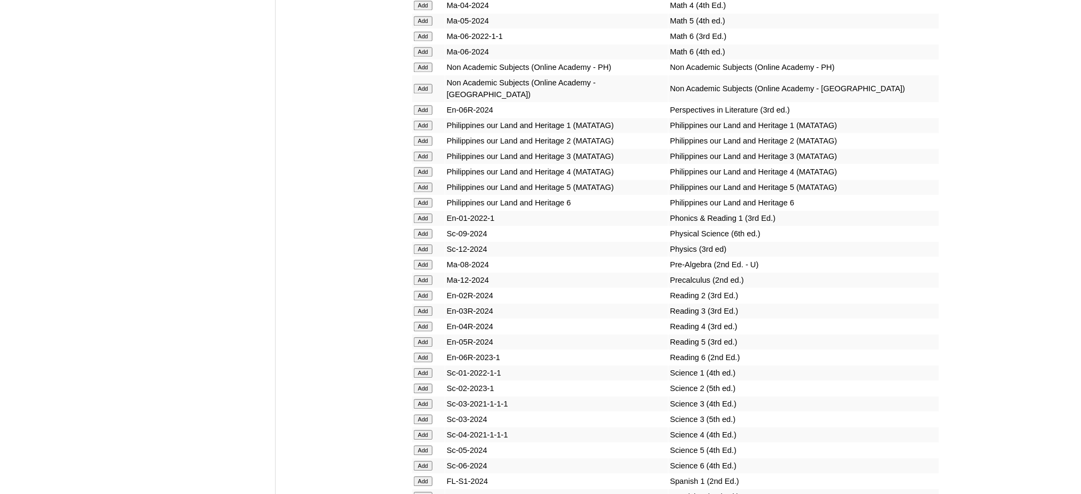
scroll to position [3768, 0]
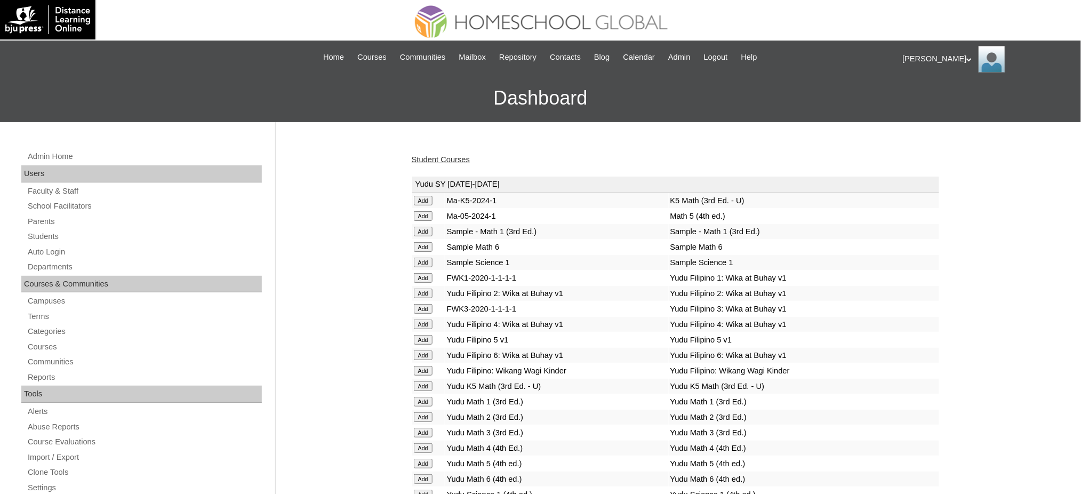
click at [430, 161] on link "Student Courses" at bounding box center [441, 159] width 58 height 9
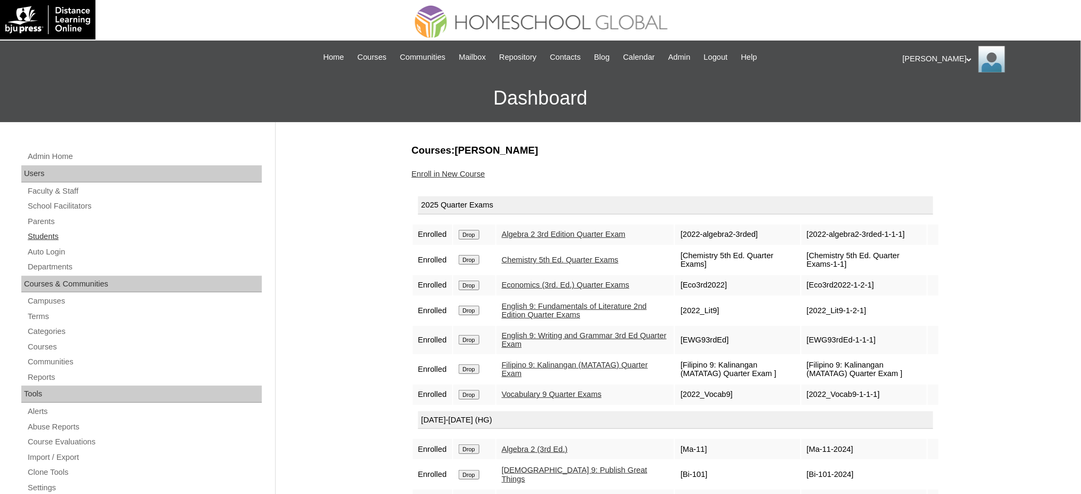
click at [37, 237] on link "Students" at bounding box center [144, 236] width 235 height 13
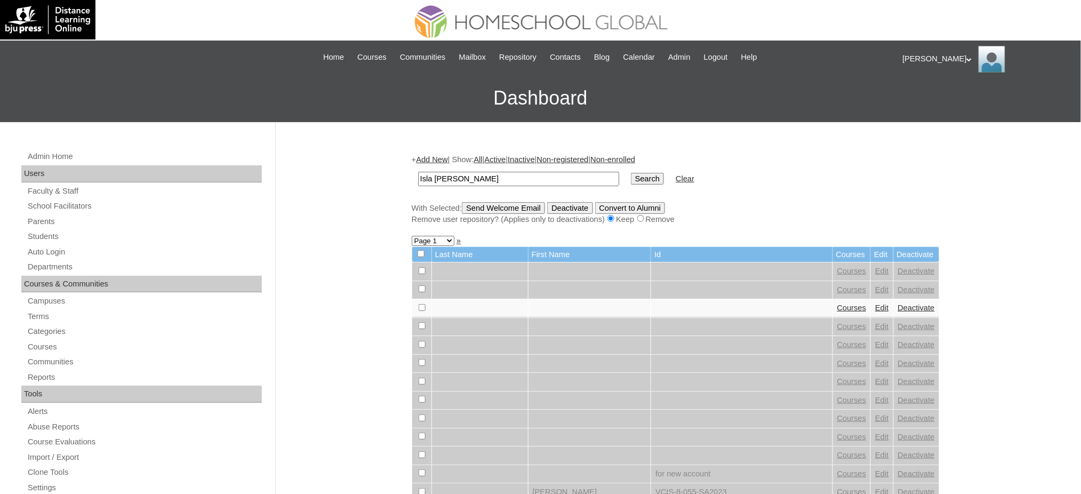
type input "Isla [PERSON_NAME]"
click at [631, 178] on input "Search" at bounding box center [647, 179] width 33 height 12
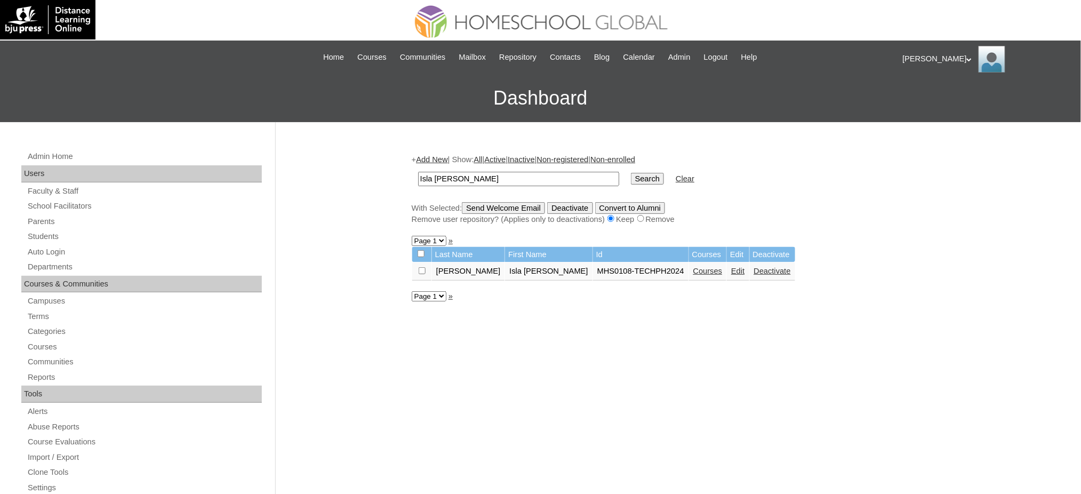
click at [693, 270] on link "Courses" at bounding box center [707, 271] width 29 height 9
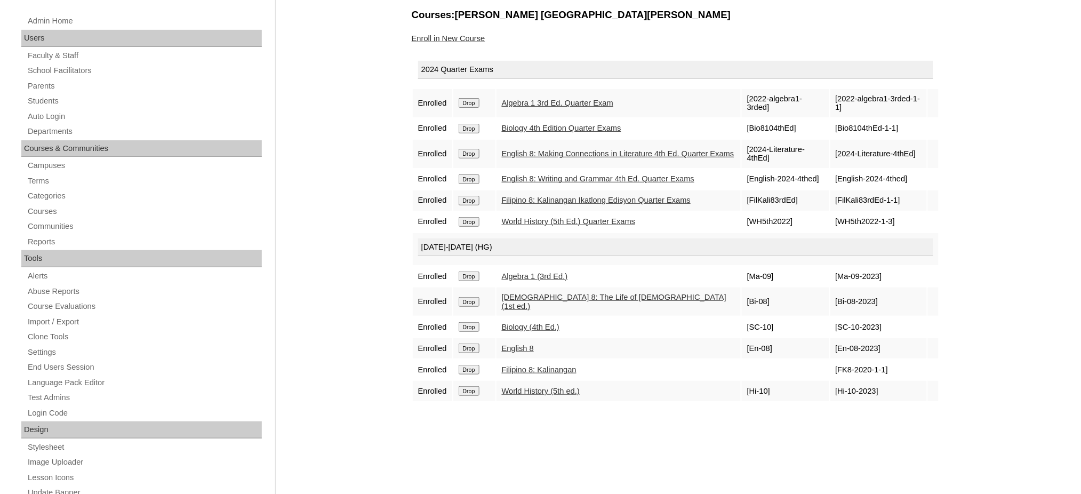
scroll to position [142, 0]
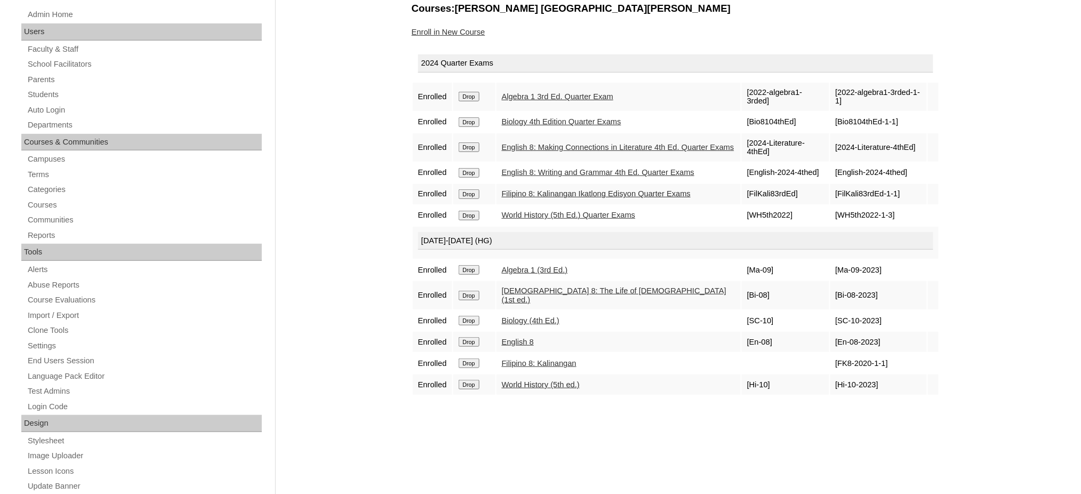
click at [477, 95] on input "Drop" at bounding box center [469, 97] width 21 height 10
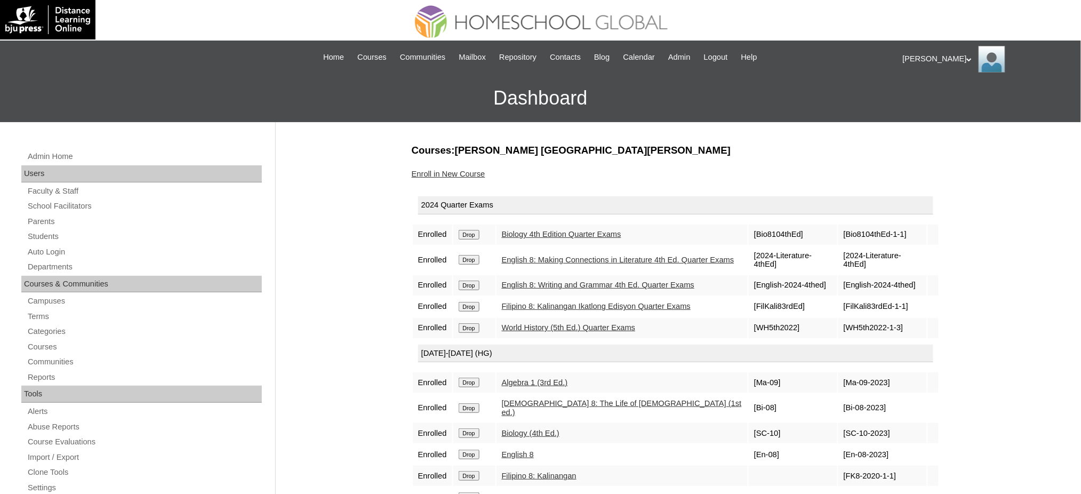
click at [463, 233] on input "Drop" at bounding box center [469, 235] width 21 height 10
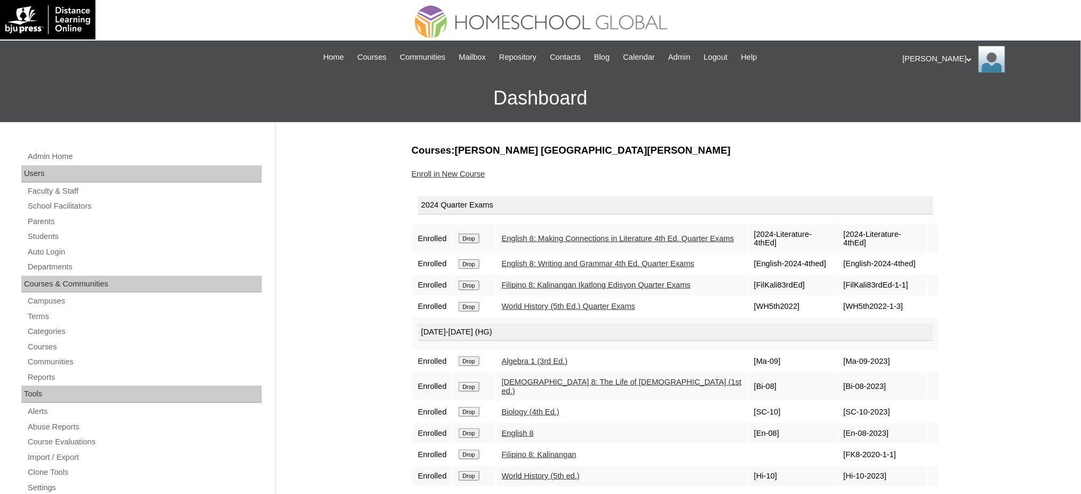
click at [476, 234] on input "Drop" at bounding box center [469, 239] width 21 height 10
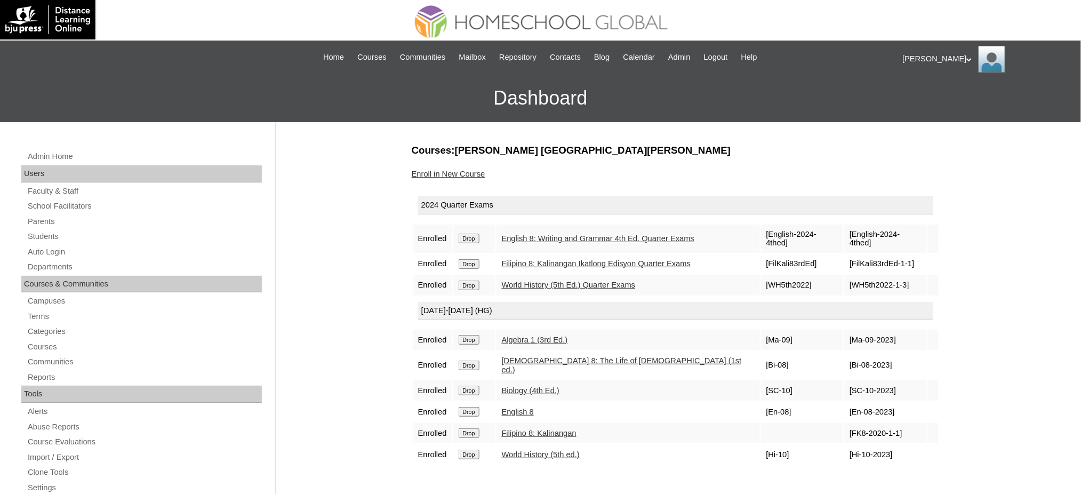
click at [470, 235] on input "Drop" at bounding box center [469, 239] width 21 height 10
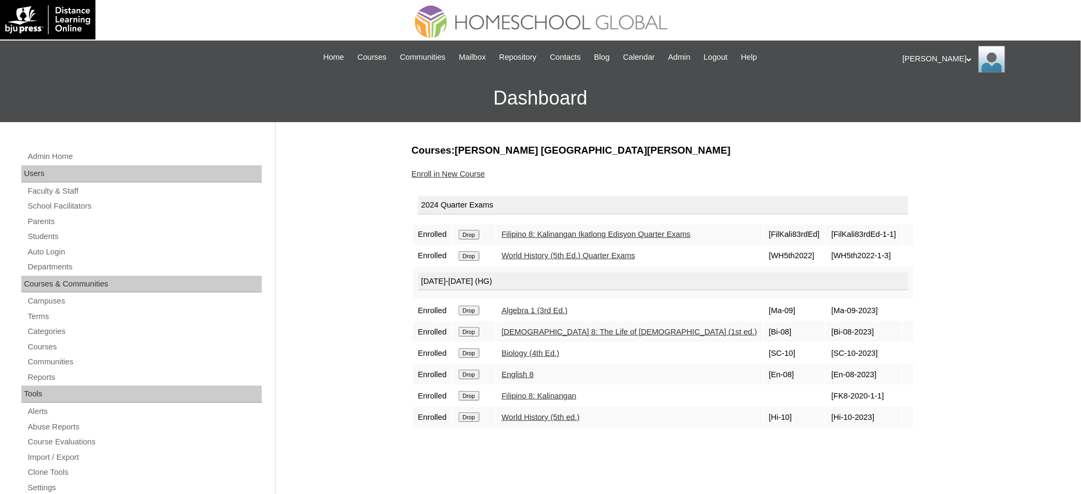
click at [475, 233] on input "Drop" at bounding box center [469, 235] width 21 height 10
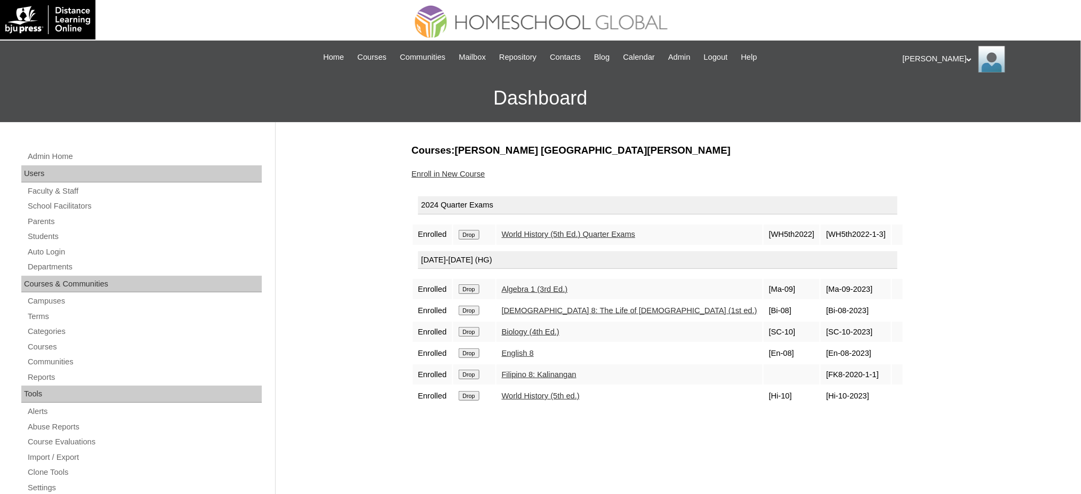
click at [470, 231] on input "Drop" at bounding box center [469, 235] width 21 height 10
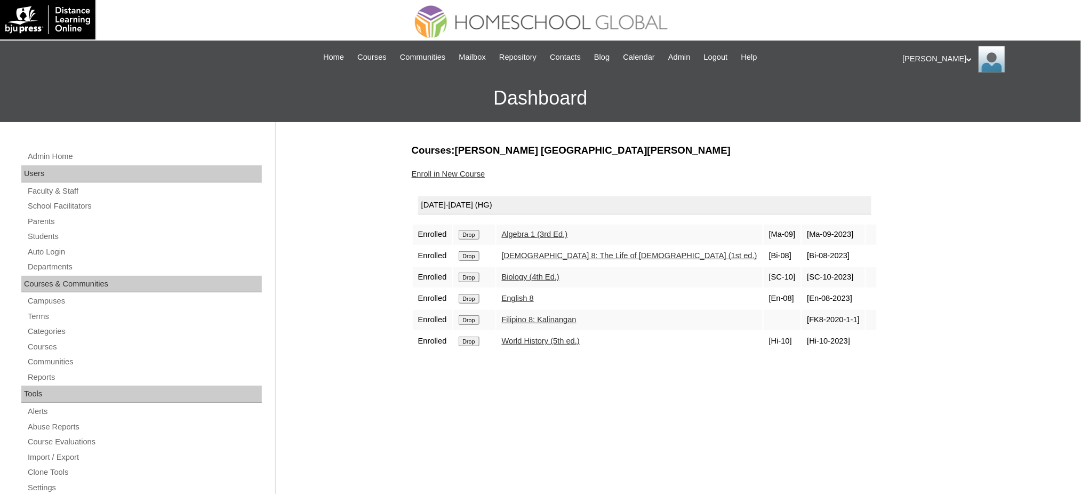
click at [476, 231] on input "Drop" at bounding box center [469, 235] width 21 height 10
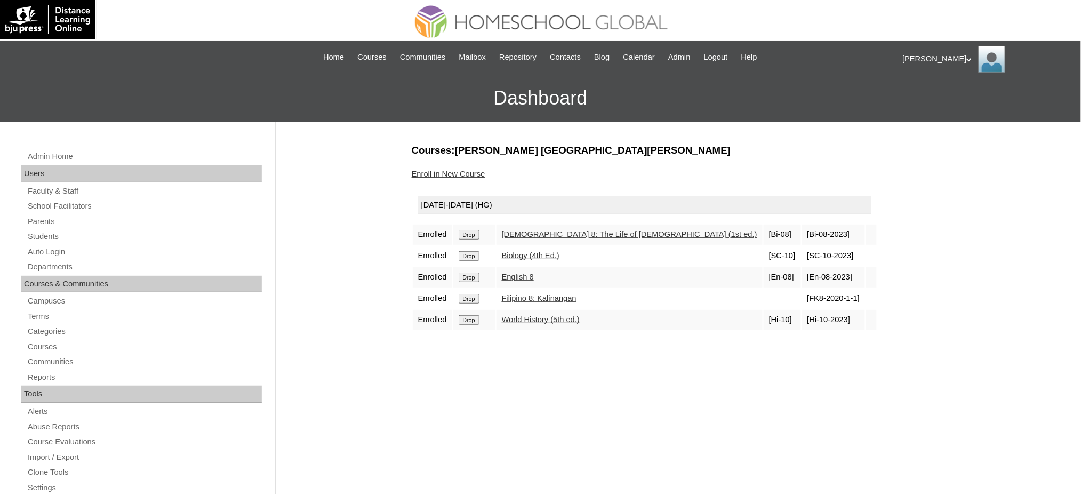
click at [466, 234] on input "Drop" at bounding box center [469, 235] width 21 height 10
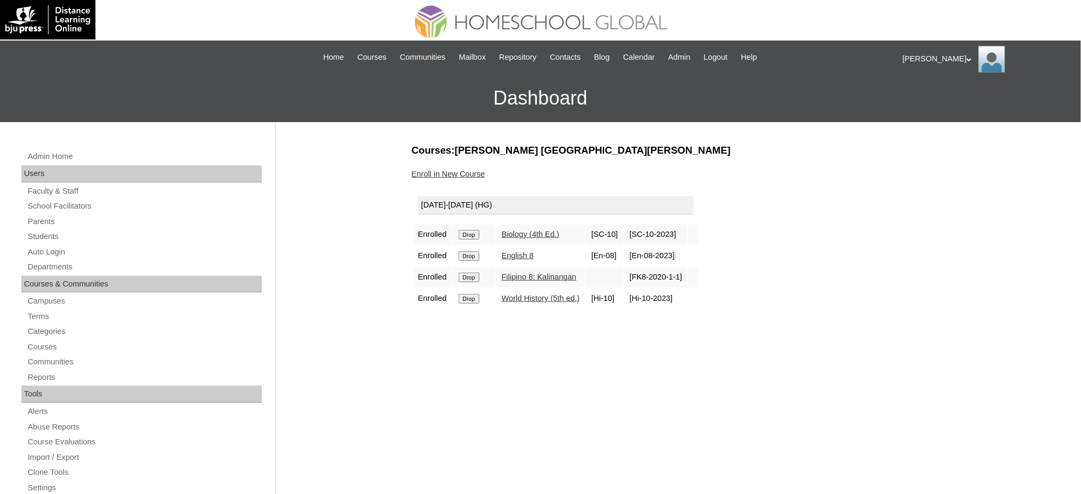
click at [477, 234] on input "Drop" at bounding box center [469, 235] width 21 height 10
click at [474, 235] on input "Drop" at bounding box center [469, 235] width 21 height 10
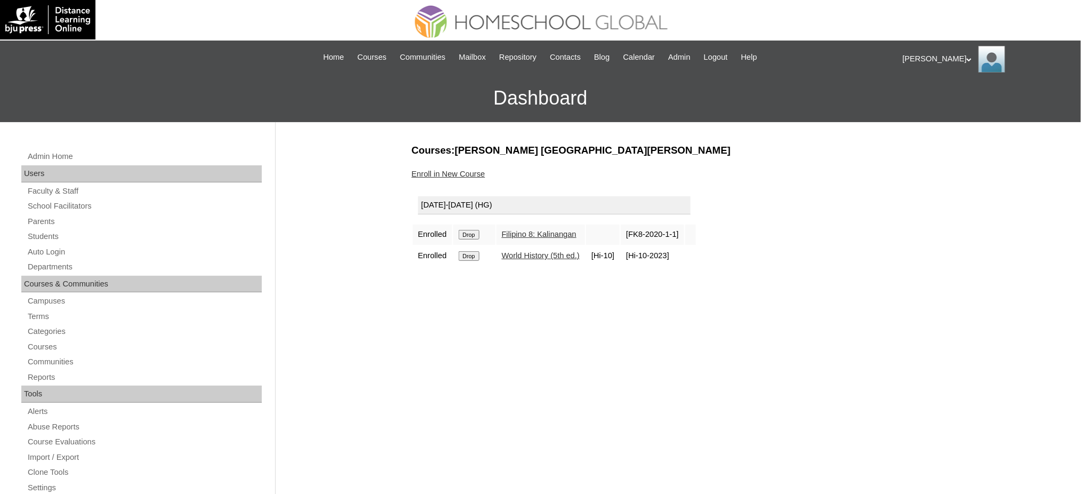
drag, startPoint x: 0, startPoint y: 0, endPoint x: 476, endPoint y: 231, distance: 529.4
click at [476, 231] on input "Drop" at bounding box center [469, 235] width 21 height 10
click at [475, 234] on input "Drop" at bounding box center [469, 235] width 21 height 10
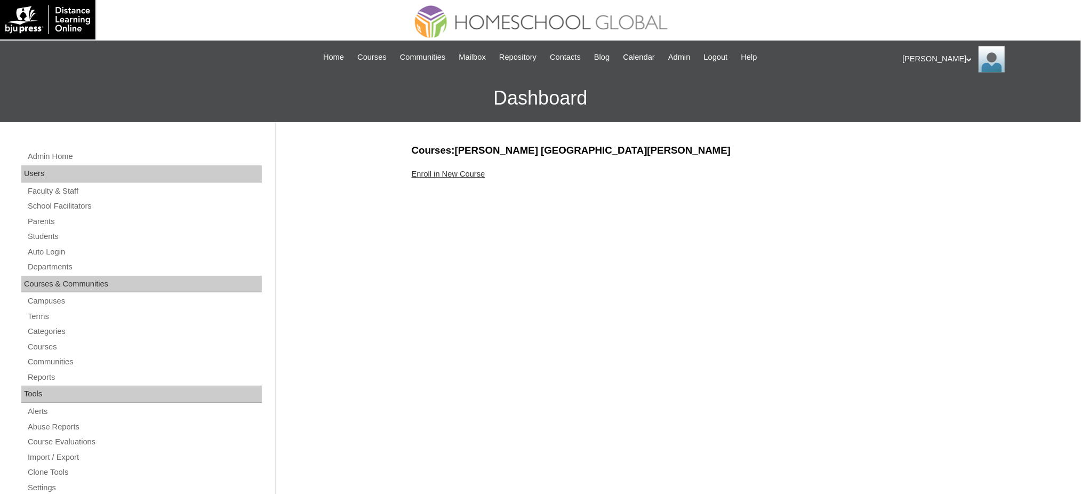
click at [424, 172] on link "Enroll in New Course" at bounding box center [449, 174] width 74 height 9
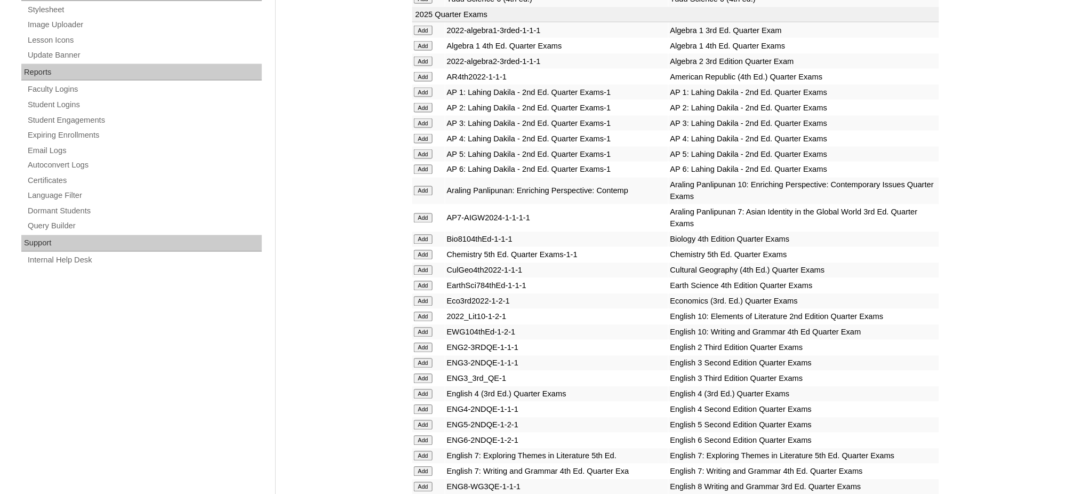
scroll to position [568, 0]
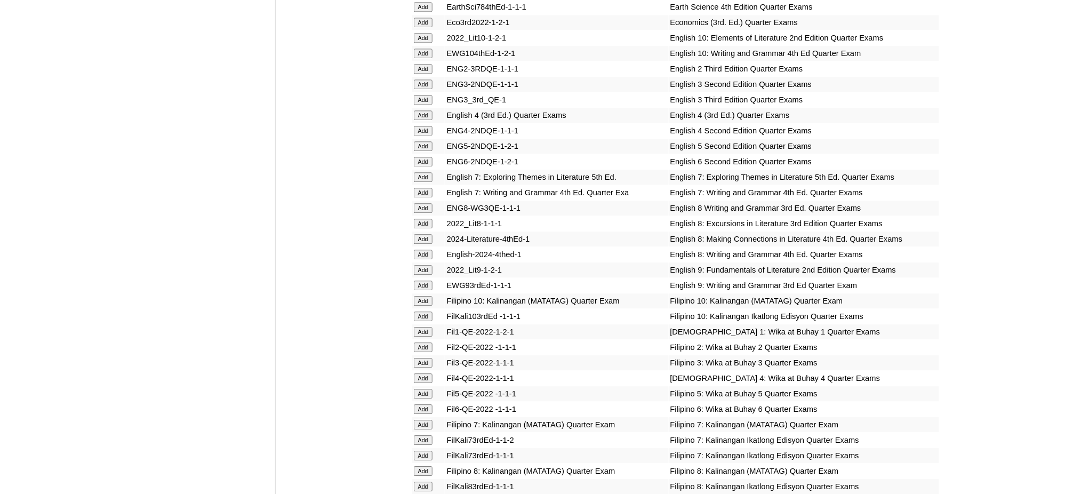
scroll to position [853, 0]
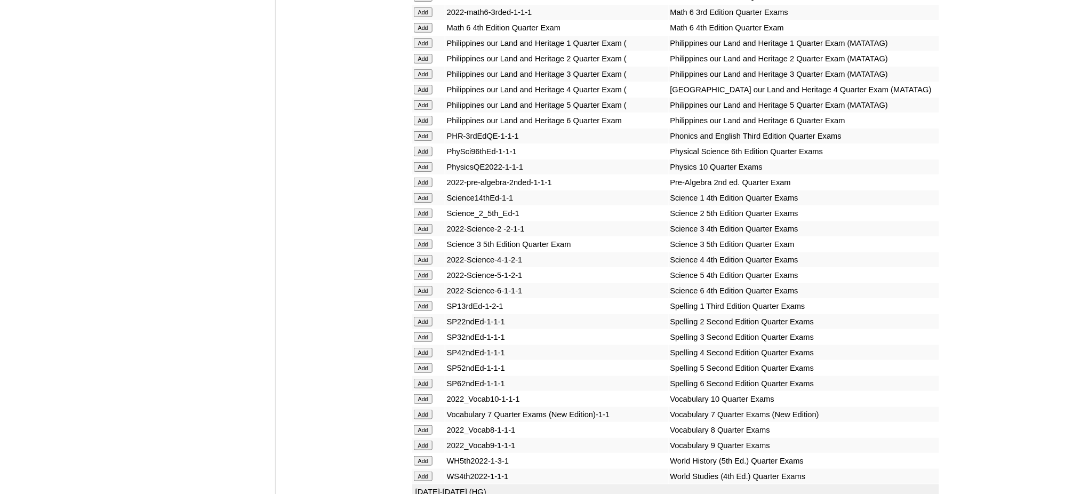
scroll to position [1676, 0]
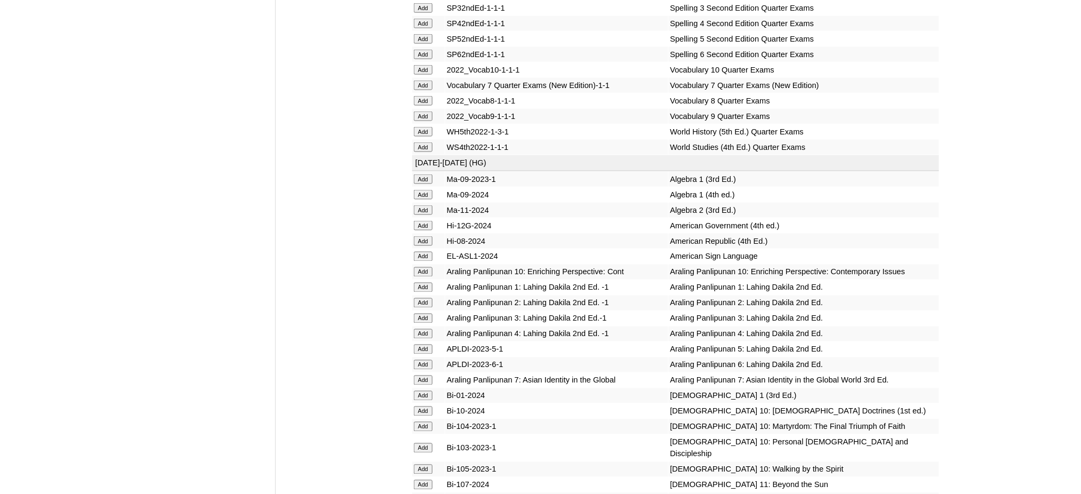
scroll to position [1990, 0]
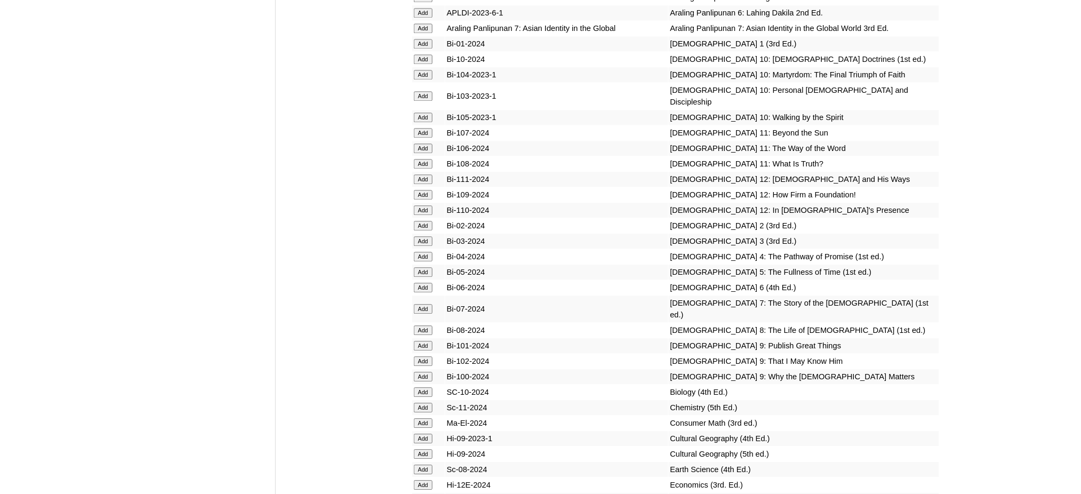
scroll to position [2346, 0]
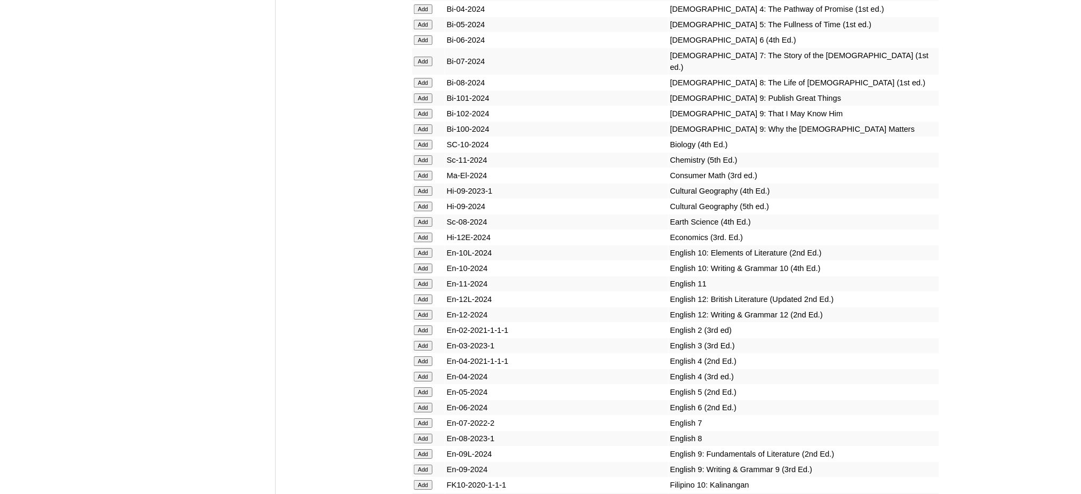
scroll to position [2559, 0]
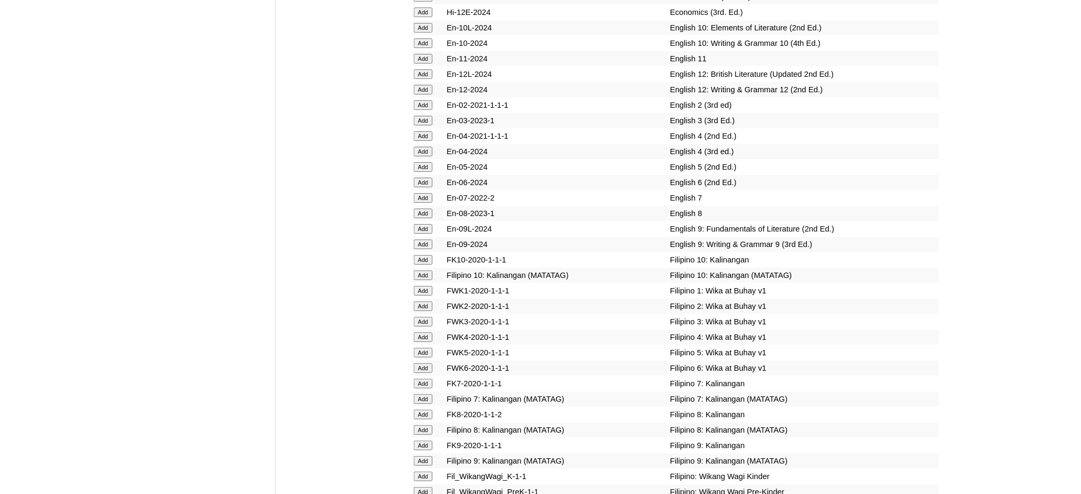
scroll to position [2844, 0]
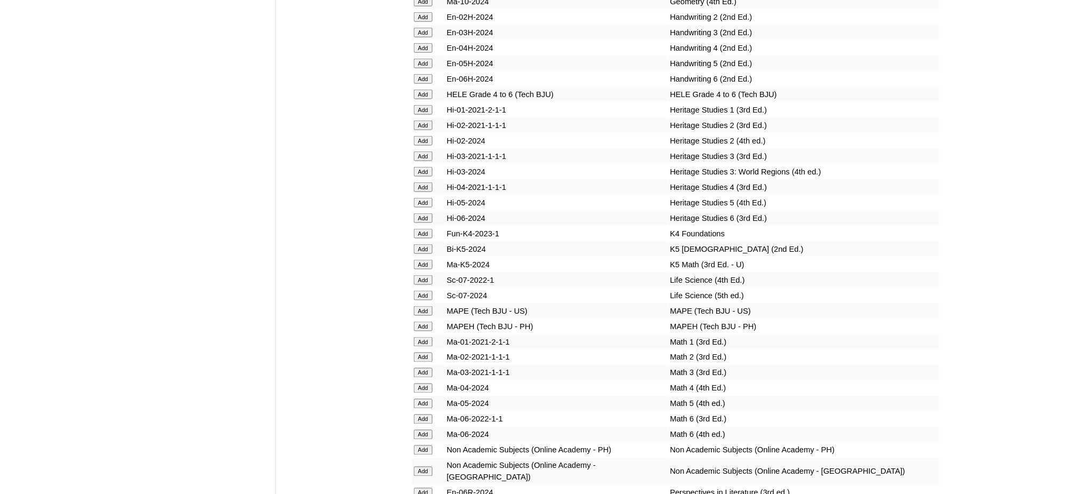
scroll to position [3341, 0]
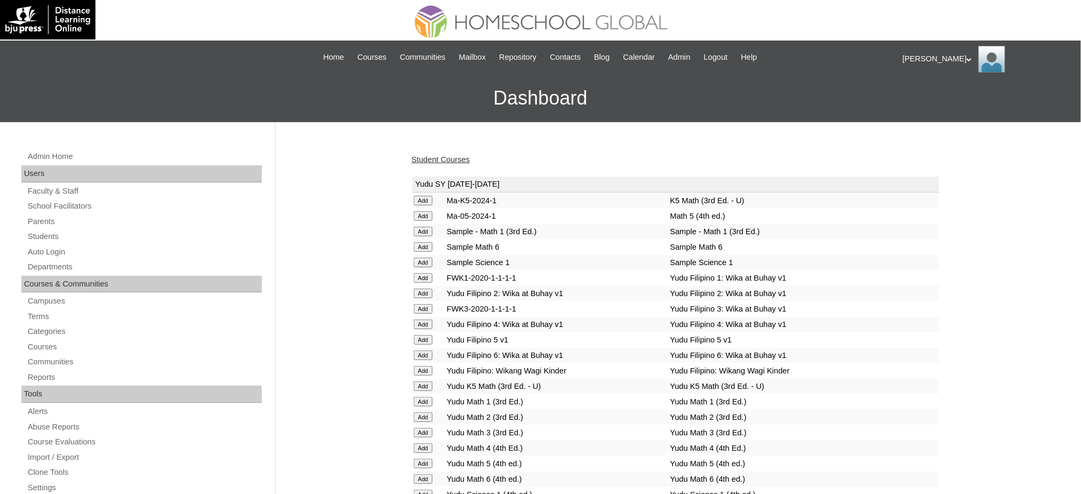
click at [415, 161] on link "Student Courses" at bounding box center [441, 159] width 58 height 9
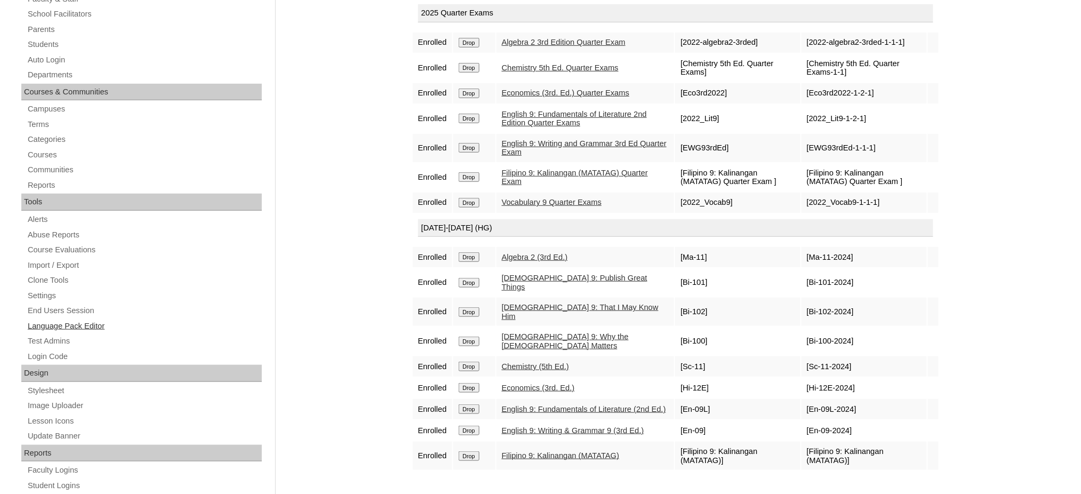
scroll to position [71, 0]
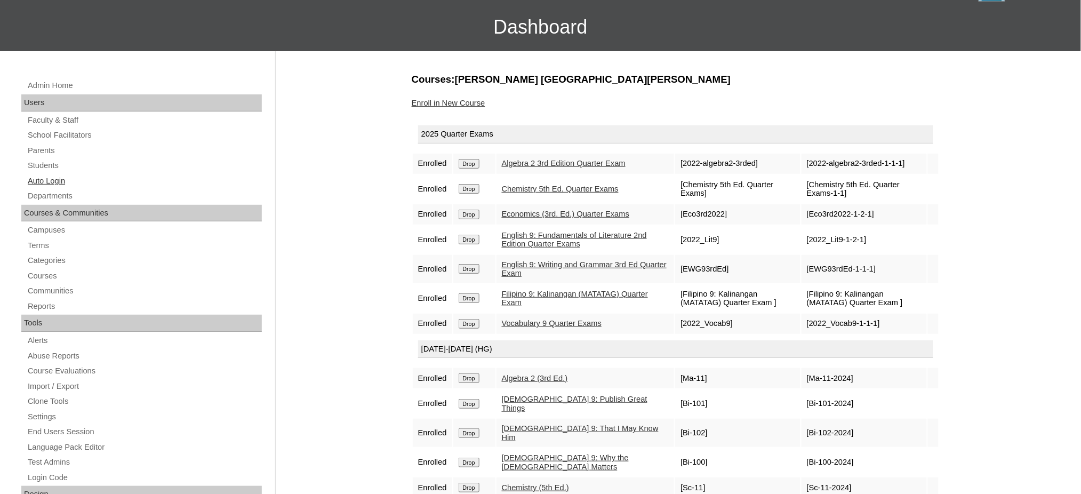
click at [47, 176] on link "Auto Login" at bounding box center [144, 180] width 235 height 13
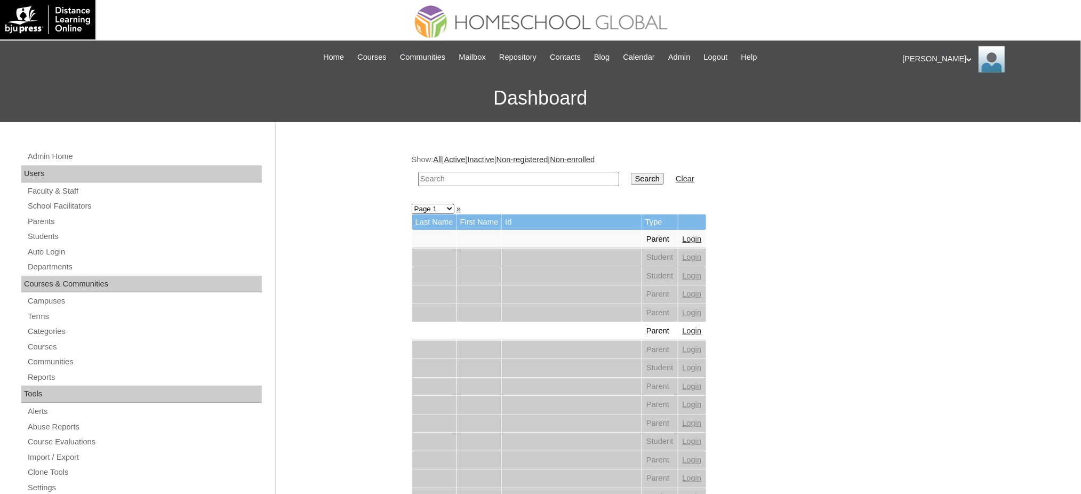
click at [457, 179] on input "text" at bounding box center [518, 179] width 201 height 14
paste input "Harper Briella"
type input "Harper Briella"
click at [631, 176] on input "Search" at bounding box center [647, 179] width 33 height 12
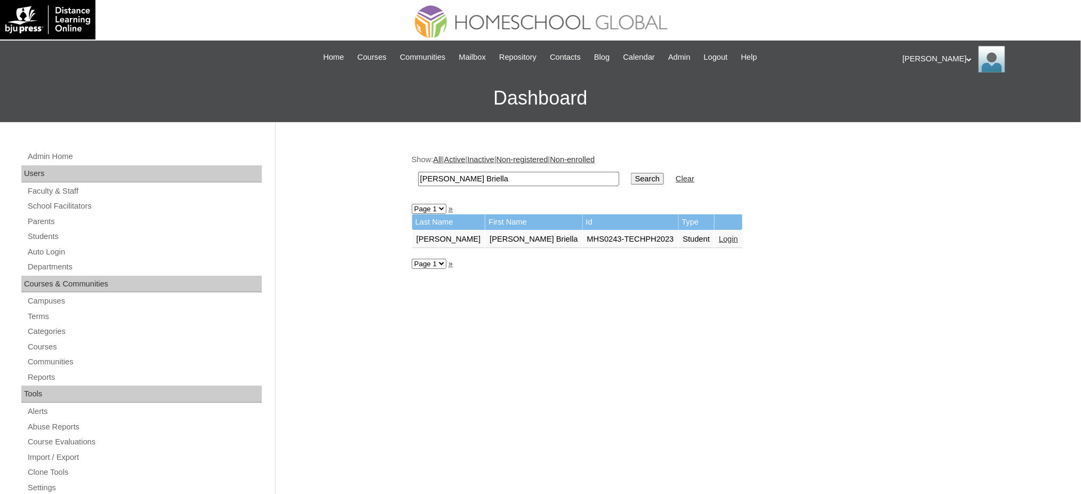
click at [719, 236] on link "Login" at bounding box center [728, 239] width 19 height 9
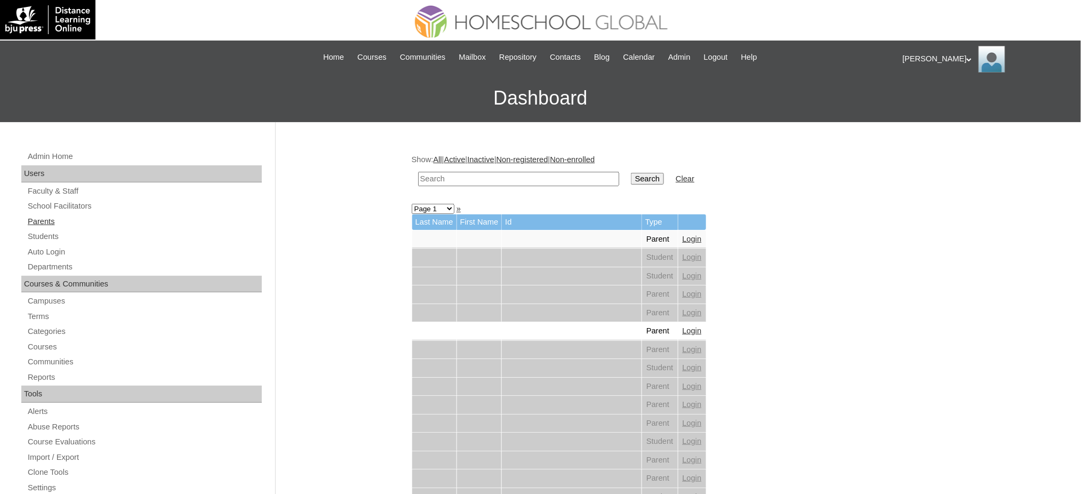
click at [52, 224] on link "Parents" at bounding box center [144, 221] width 235 height 13
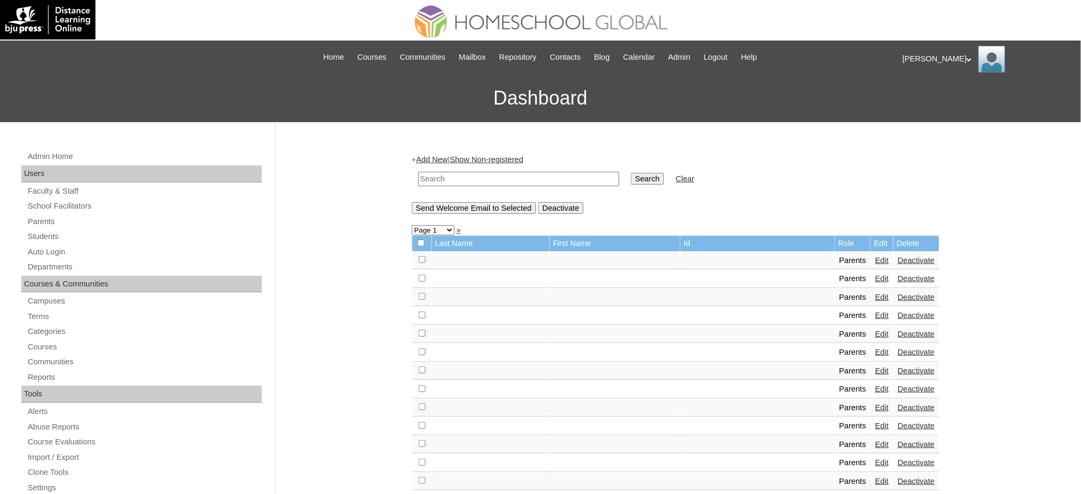
click at [461, 175] on input "text" at bounding box center [518, 179] width 201 height 14
paste input "MHP00526-TECHPH2021"
type input "MHP00526-TECHPH2021"
click at [631, 173] on input "Search" at bounding box center [647, 179] width 33 height 12
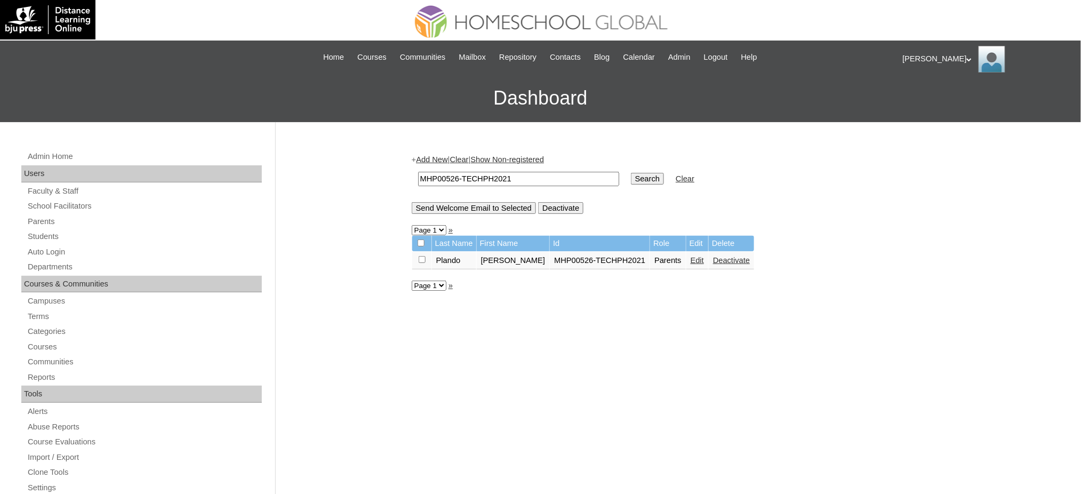
click at [690, 256] on link "Edit" at bounding box center [696, 260] width 13 height 9
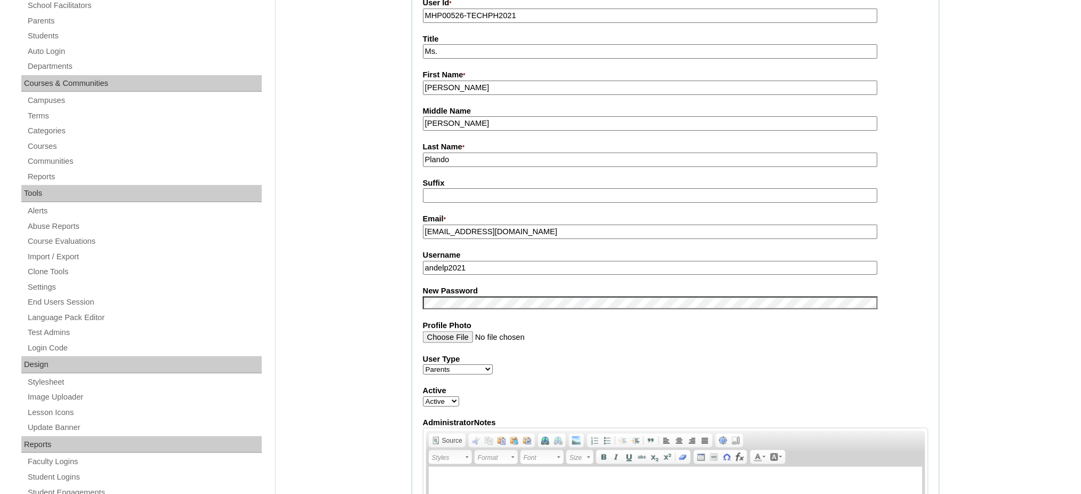
scroll to position [213, 0]
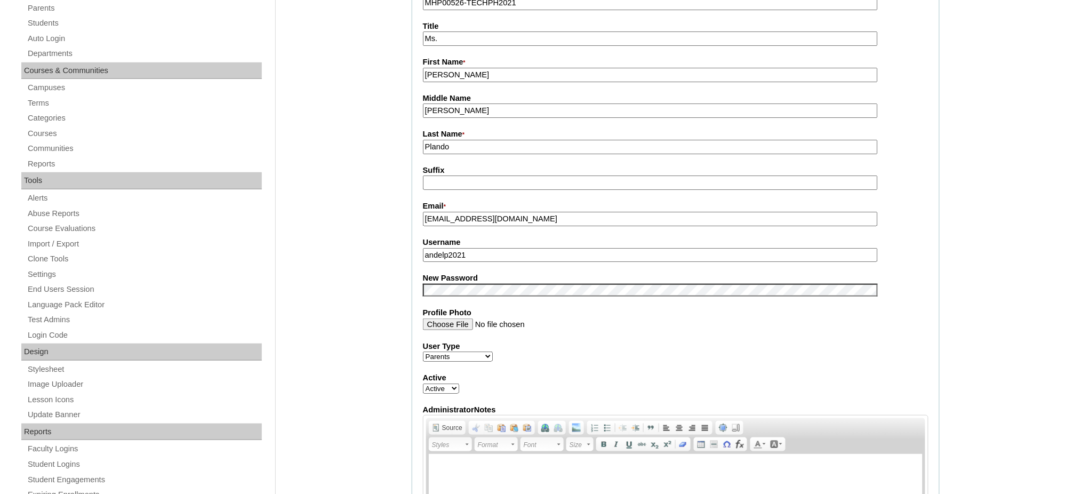
click at [476, 248] on input "andelp2021" at bounding box center [650, 255] width 455 height 14
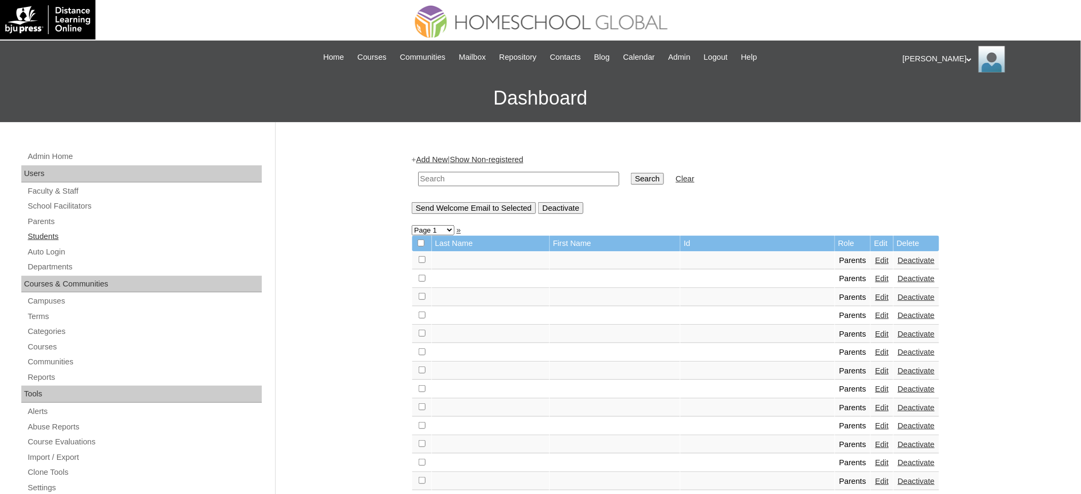
click at [43, 237] on link "Students" at bounding box center [144, 236] width 235 height 13
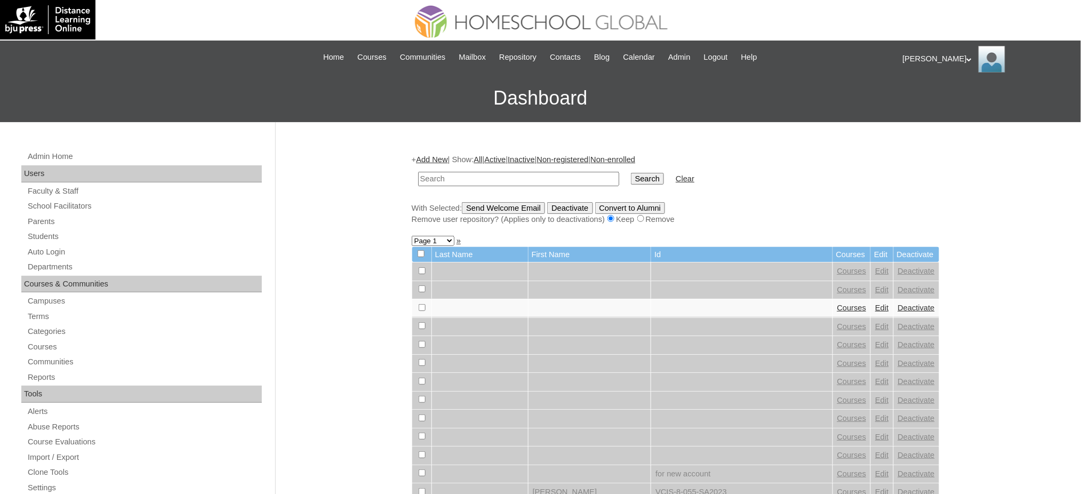
paste input "MHS0681-TECHPH2021"
type input "MHS0681-TECHPH2021"
click at [631, 180] on input "Search" at bounding box center [647, 179] width 33 height 12
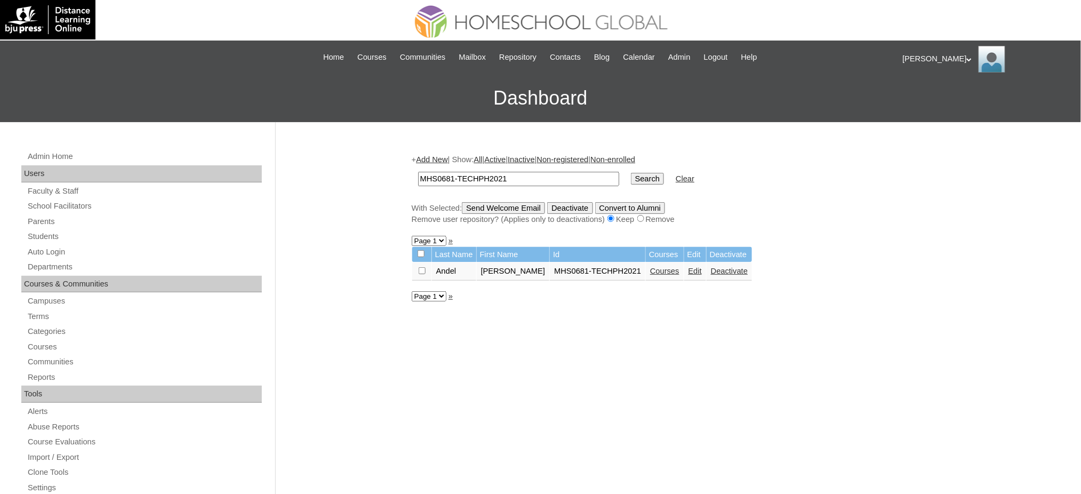
click at [688, 267] on link "Edit" at bounding box center [694, 271] width 13 height 9
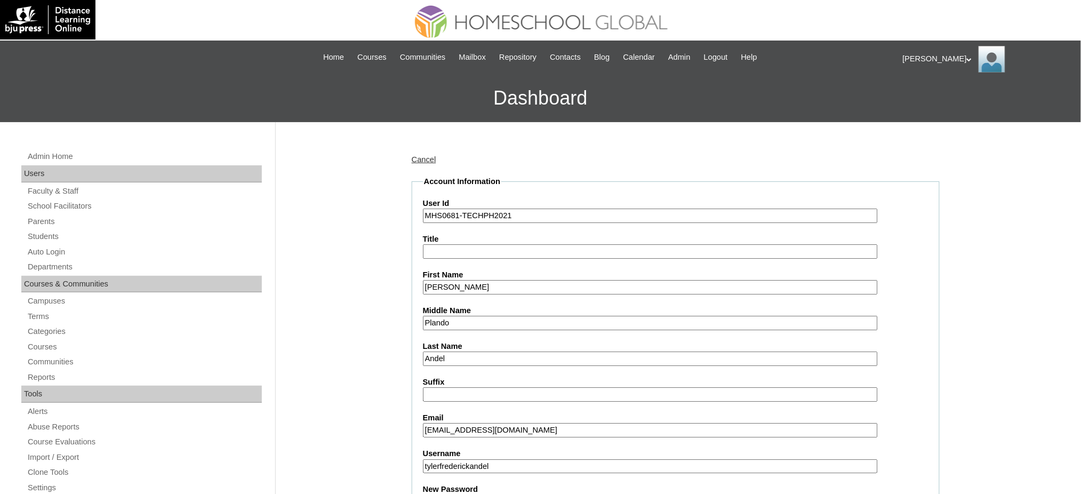
scroll to position [142, 0]
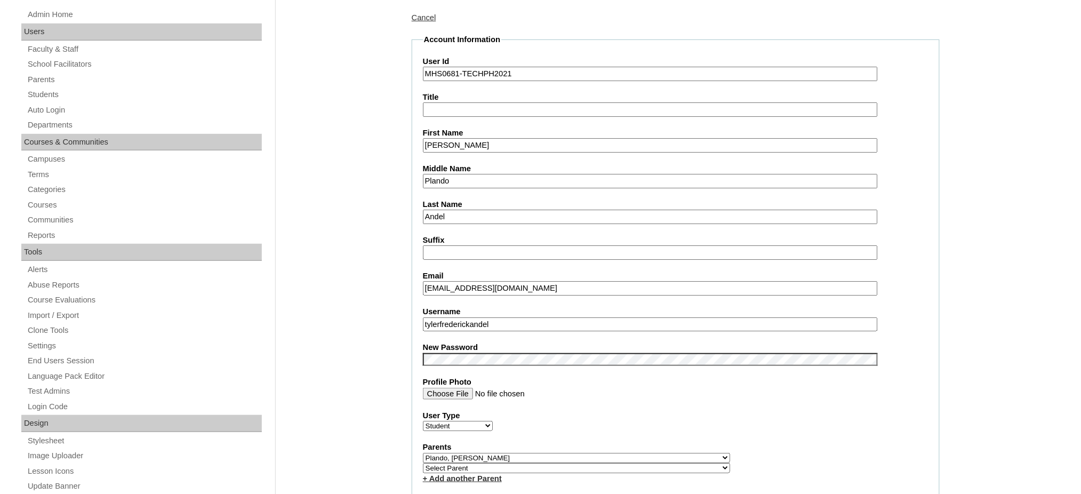
click at [470, 317] on input "tylerfrederickandel" at bounding box center [650, 324] width 455 height 14
click at [470, 144] on input "Tyler Fredrick" at bounding box center [650, 145] width 455 height 14
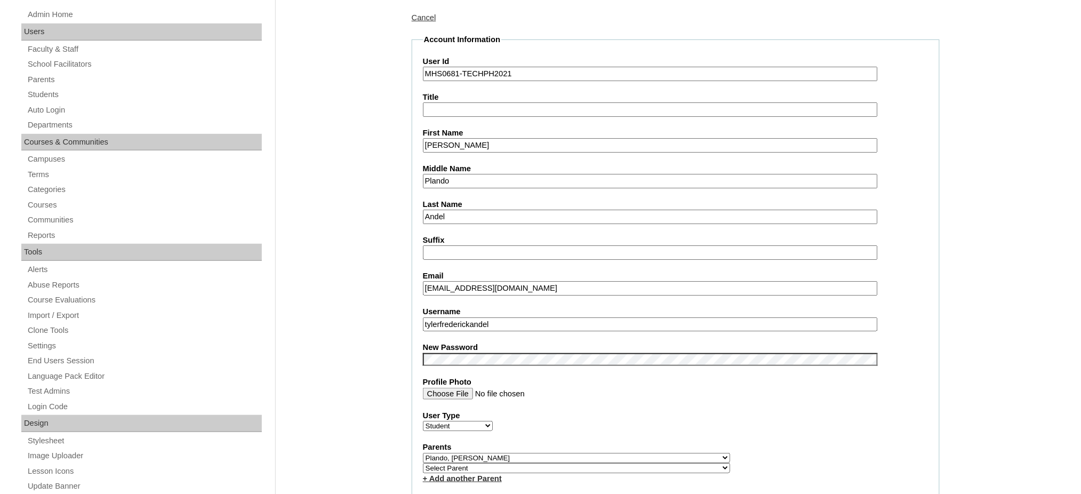
click at [470, 144] on input "Tyler Fredrick" at bounding box center [650, 145] width 455 height 14
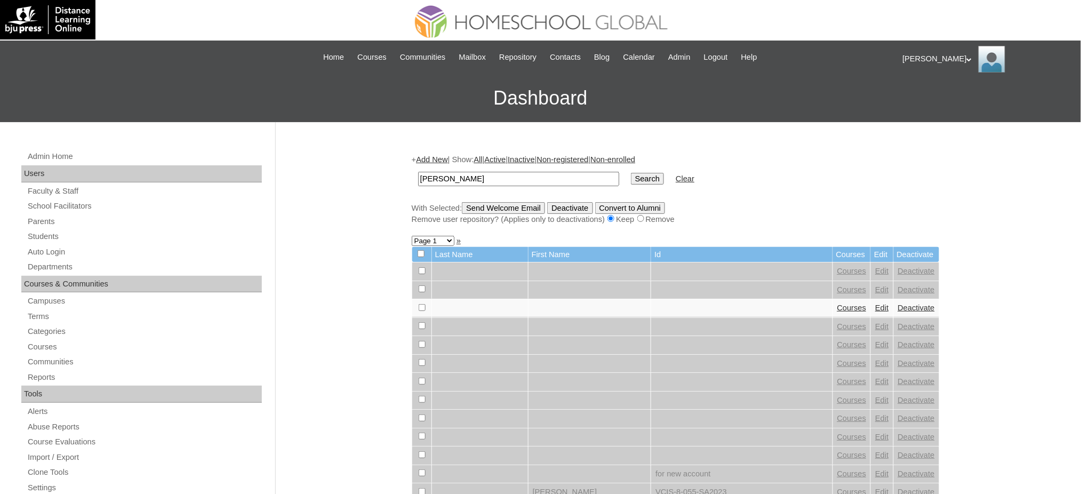
type input "[PERSON_NAME]"
click at [631, 173] on input "Search" at bounding box center [647, 179] width 33 height 12
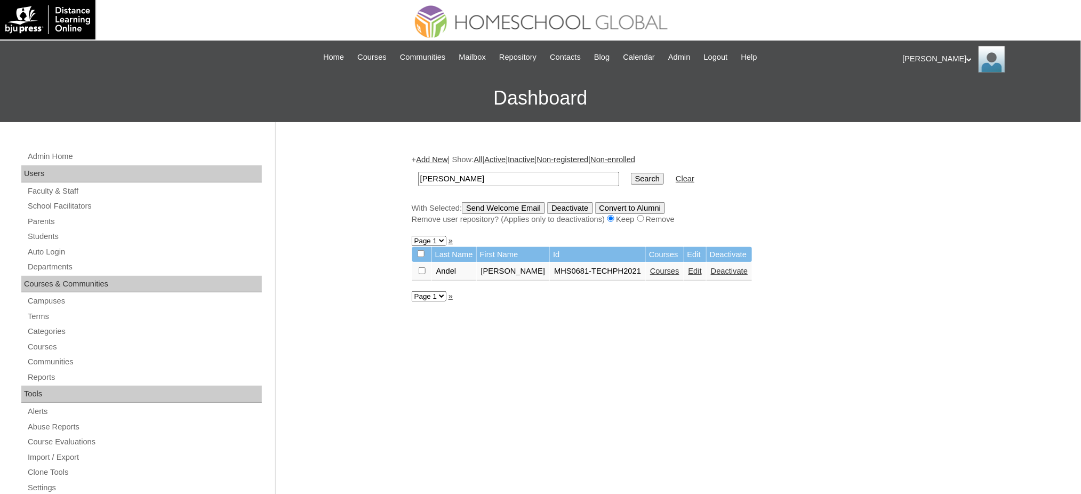
click at [650, 267] on link "Courses" at bounding box center [664, 271] width 29 height 9
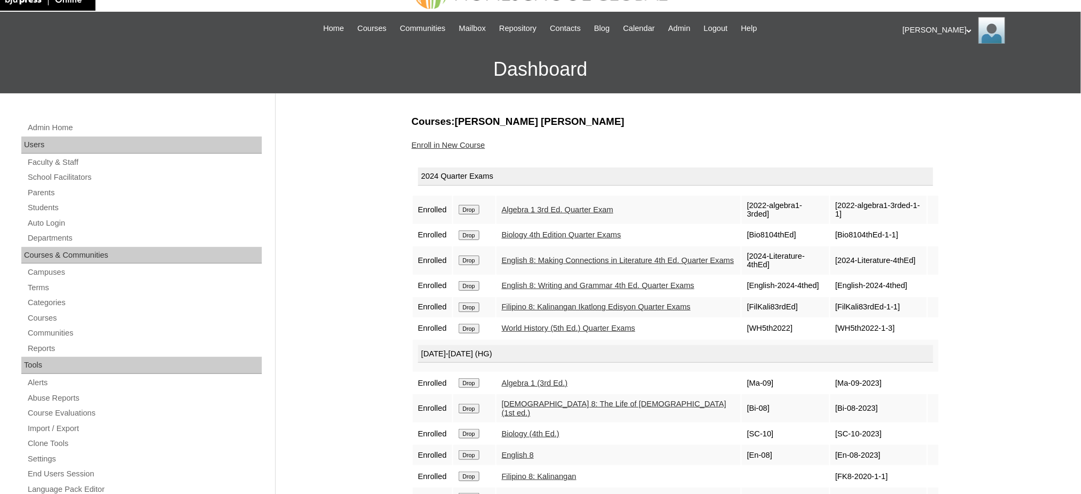
scroll to position [142, 0]
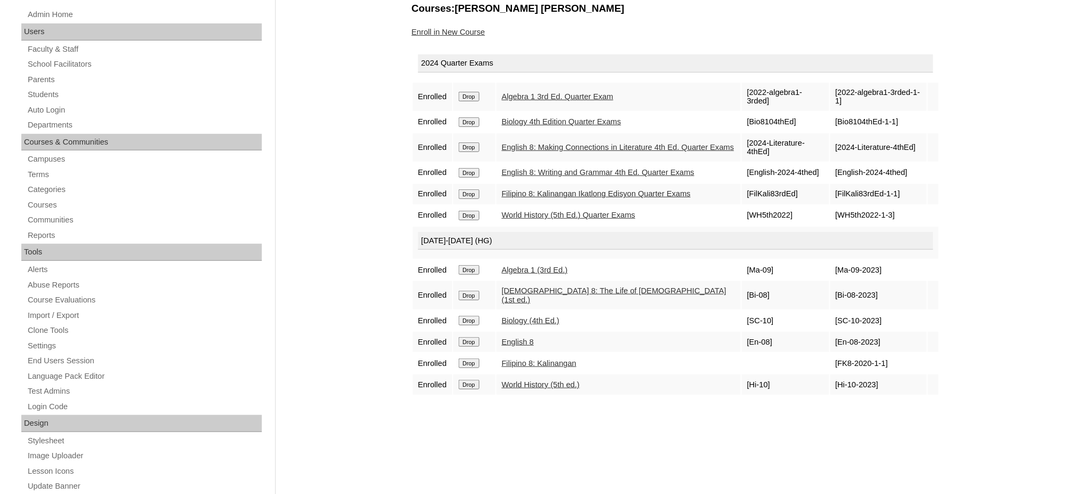
click at [476, 93] on input "Drop" at bounding box center [469, 97] width 21 height 10
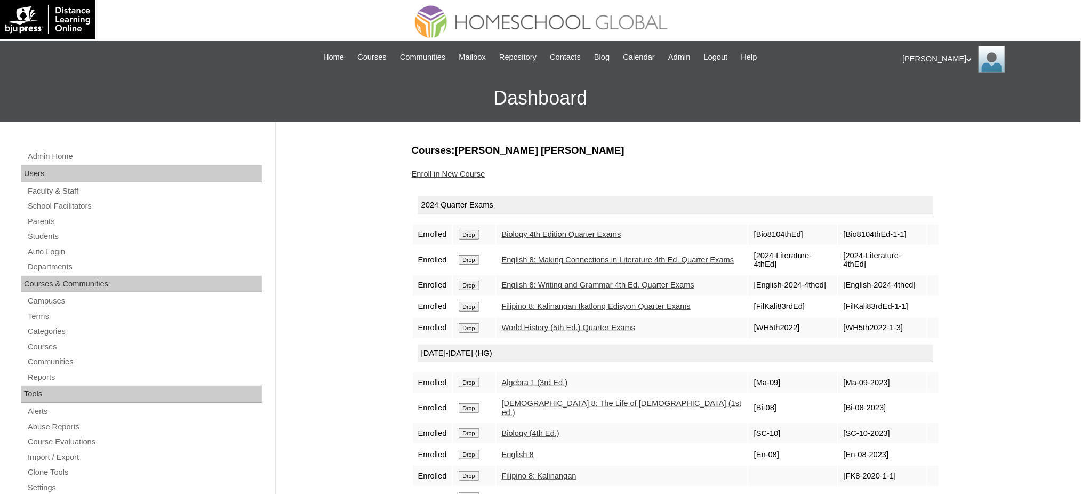
click at [472, 230] on input "Drop" at bounding box center [469, 235] width 21 height 10
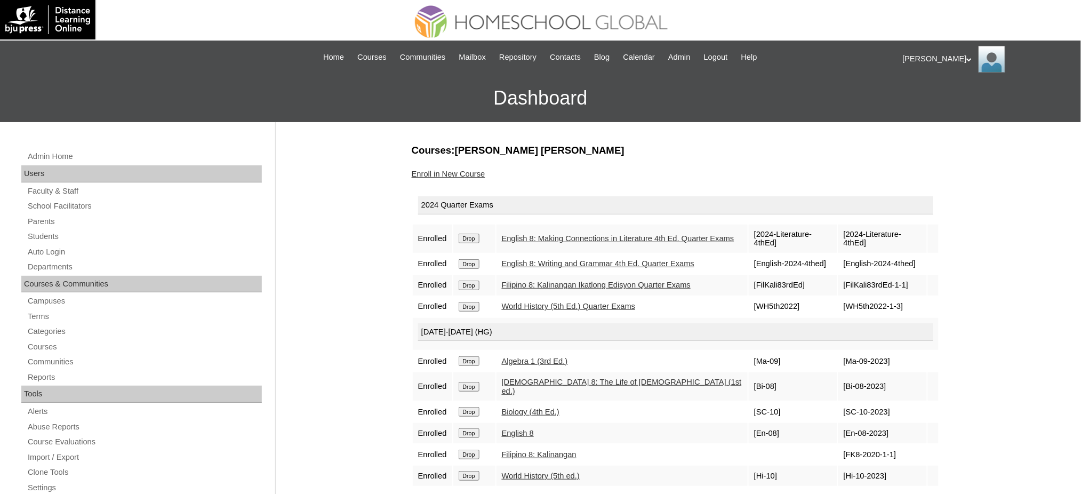
click at [466, 237] on input "Drop" at bounding box center [469, 239] width 21 height 10
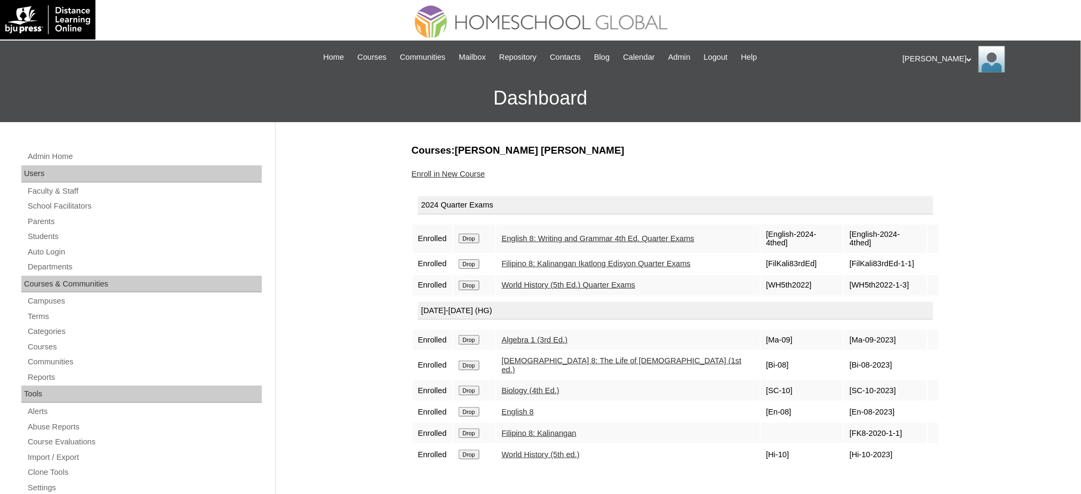
click at [474, 236] on input "Drop" at bounding box center [469, 239] width 21 height 10
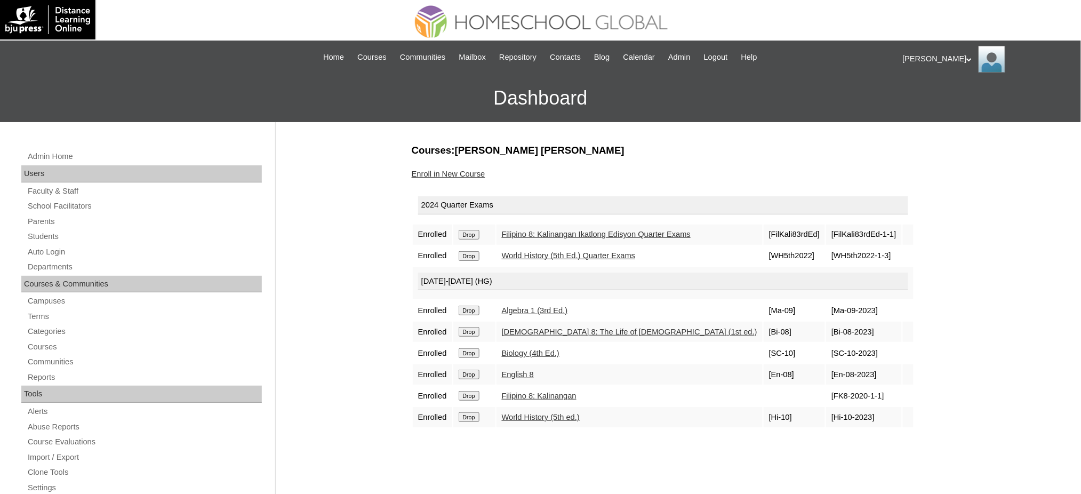
click at [476, 235] on input "Drop" at bounding box center [469, 235] width 21 height 10
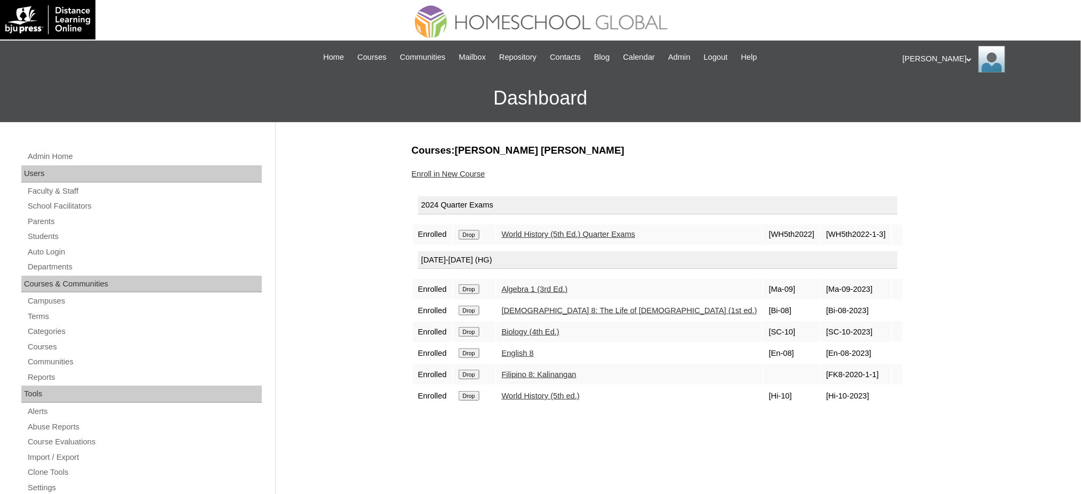
click at [471, 232] on input "Drop" at bounding box center [469, 235] width 21 height 10
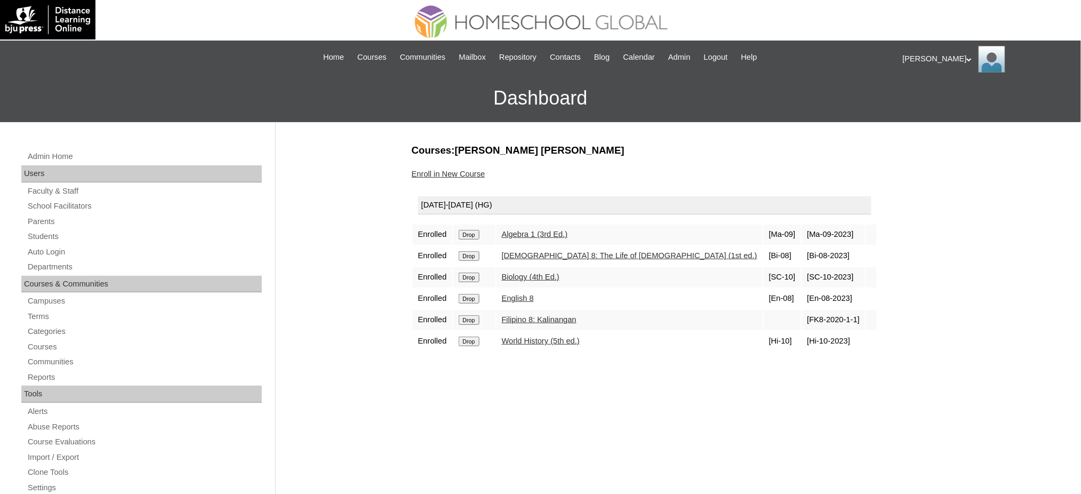
click at [476, 233] on input "Drop" at bounding box center [469, 235] width 21 height 10
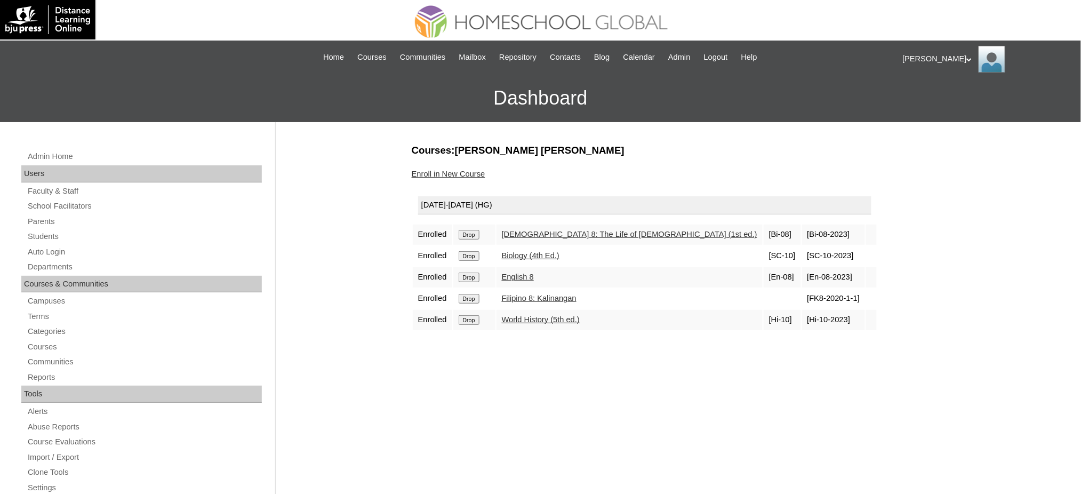
click at [465, 230] on input "Drop" at bounding box center [469, 235] width 21 height 10
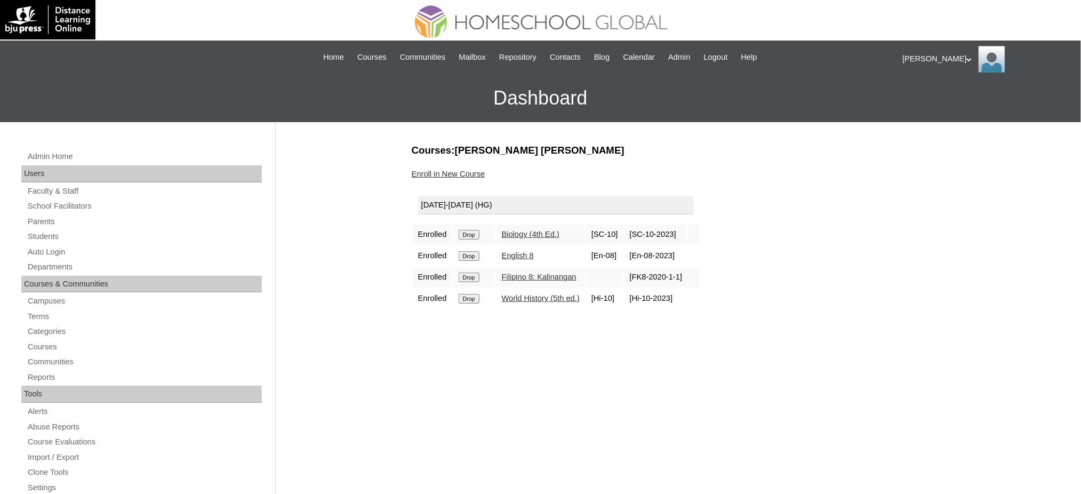
click at [476, 234] on input "Drop" at bounding box center [469, 235] width 21 height 10
click at [467, 232] on input "Drop" at bounding box center [469, 235] width 21 height 10
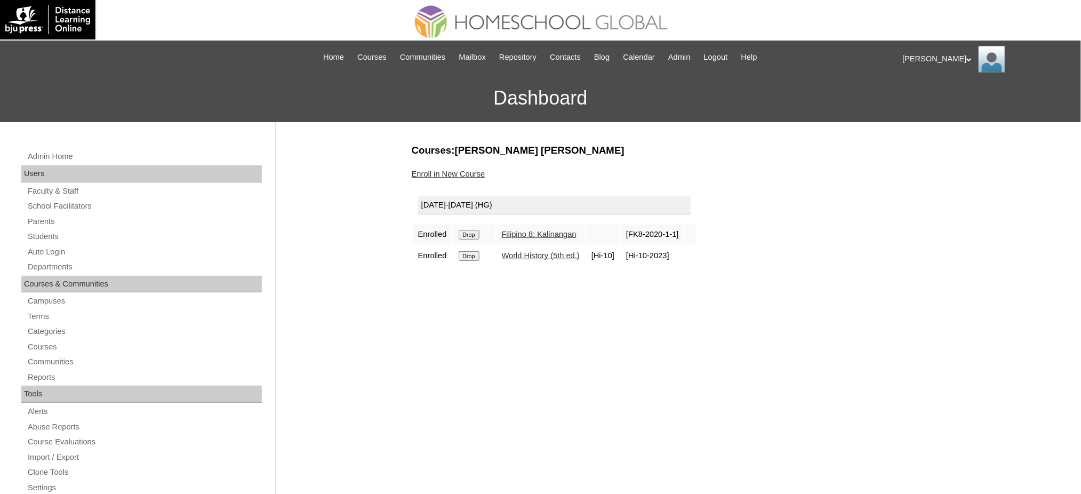
click at [468, 233] on input "Drop" at bounding box center [469, 235] width 21 height 10
click at [471, 230] on input "Drop" at bounding box center [469, 235] width 21 height 10
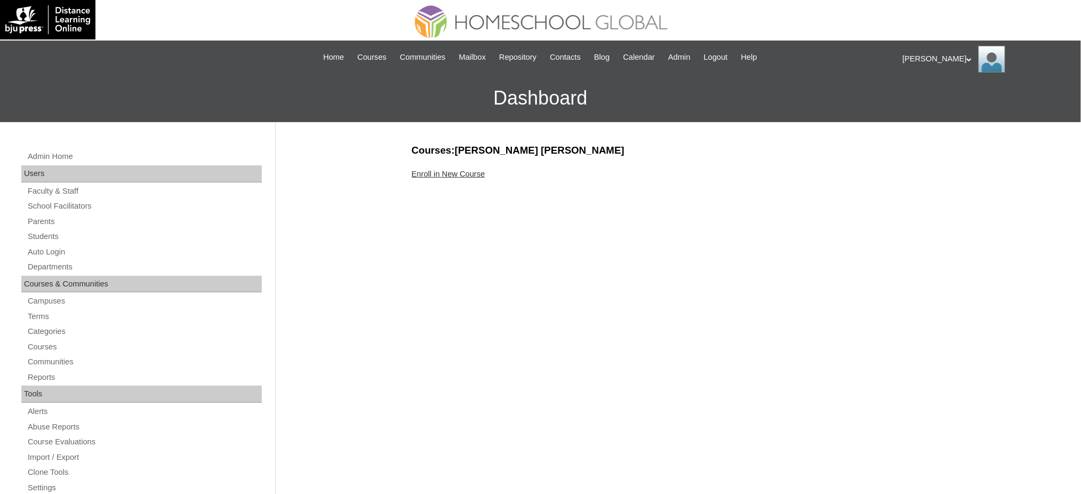
click at [438, 176] on link "Enroll in New Course" at bounding box center [449, 174] width 74 height 9
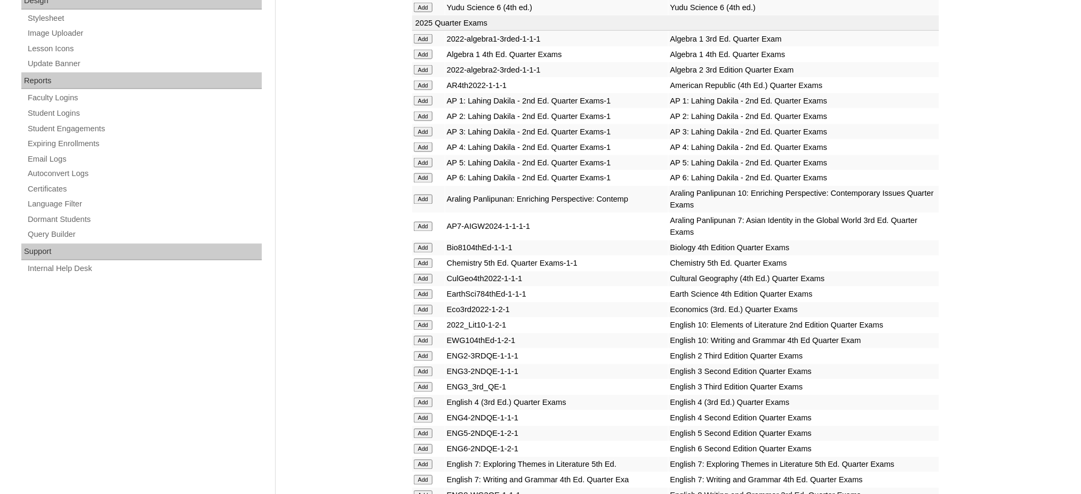
scroll to position [568, 0]
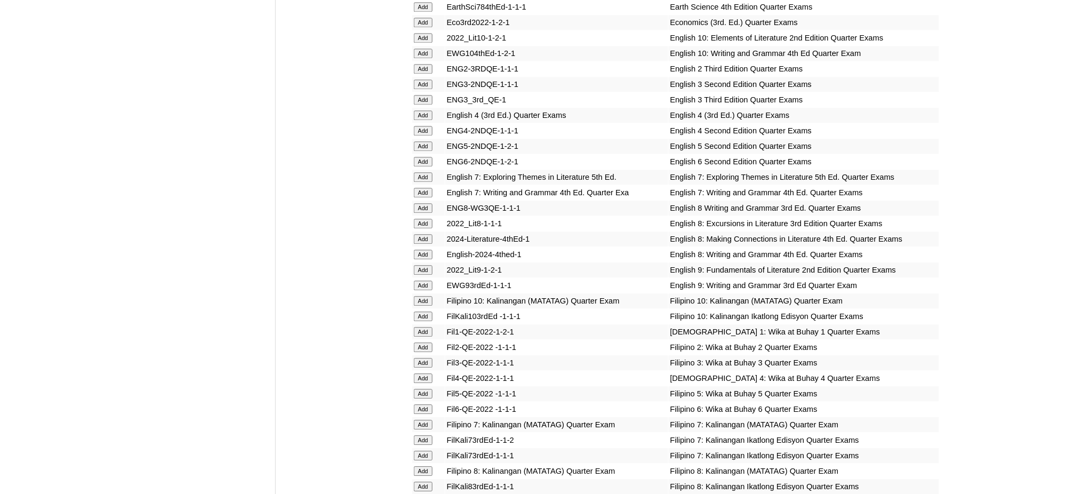
scroll to position [853, 0]
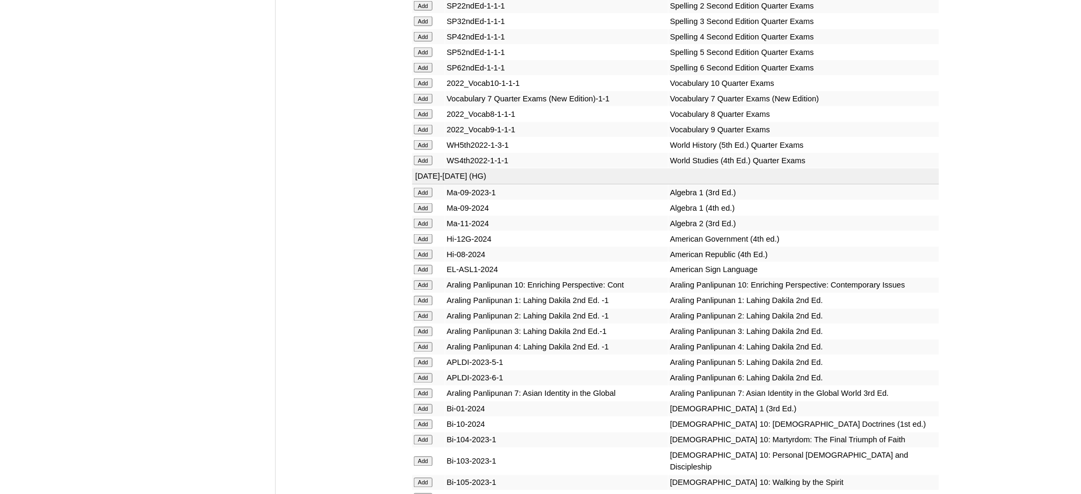
scroll to position [1990, 0]
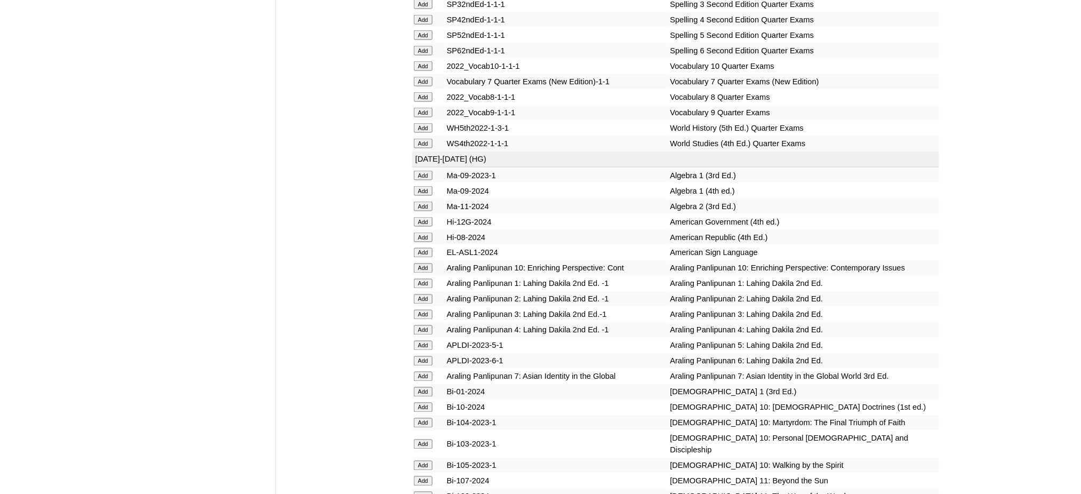
scroll to position [1990, 0]
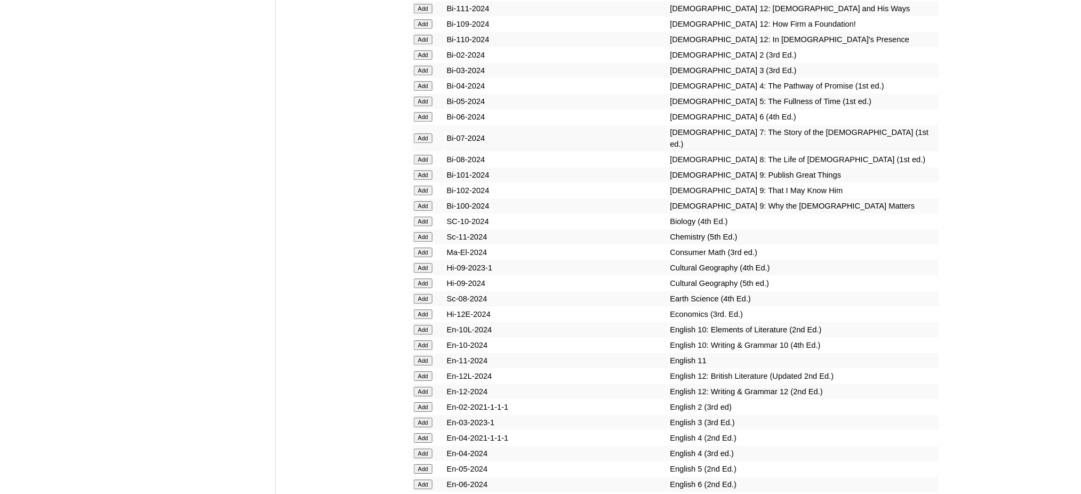
scroll to position [2488, 0]
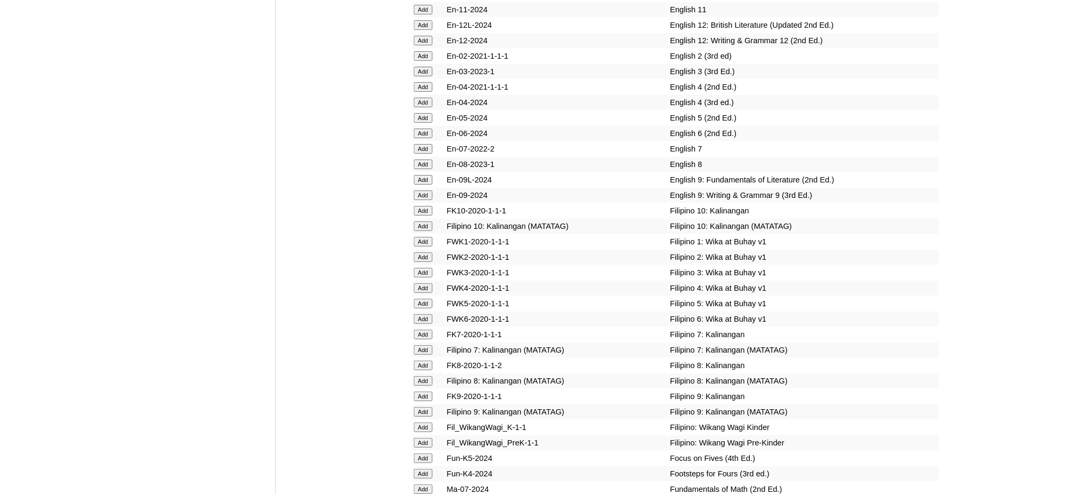
scroll to position [2844, 0]
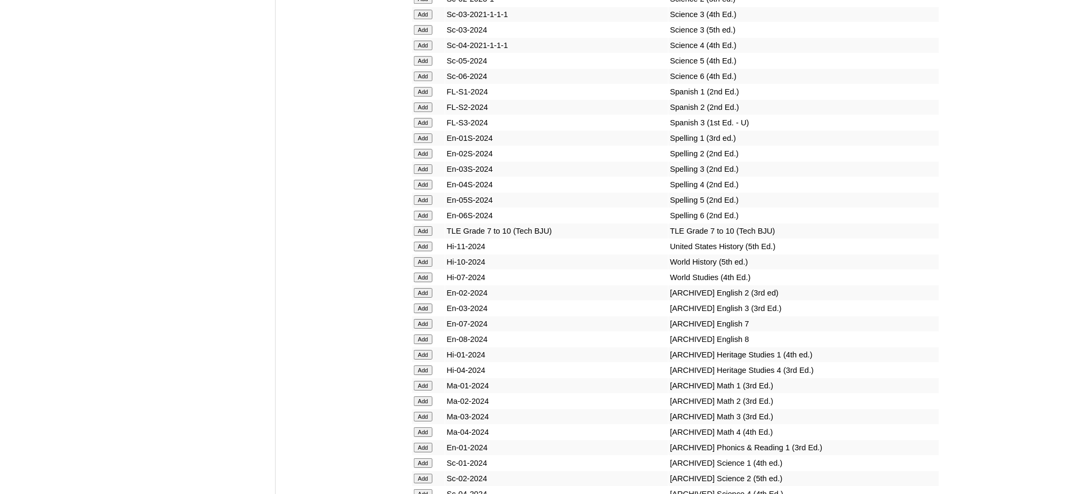
scroll to position [4123, 0]
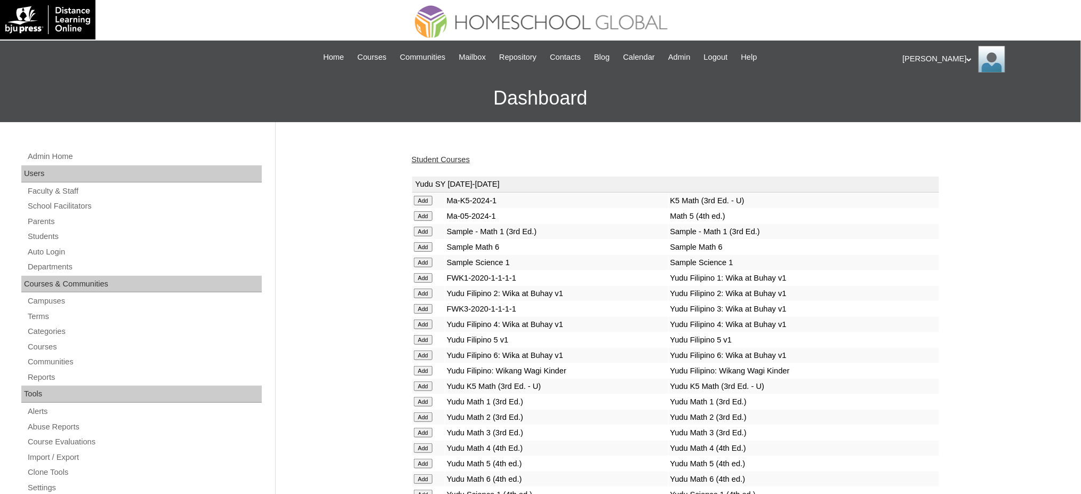
click at [425, 160] on link "Student Courses" at bounding box center [441, 159] width 58 height 9
